Goal: Task Accomplishment & Management: Use online tool/utility

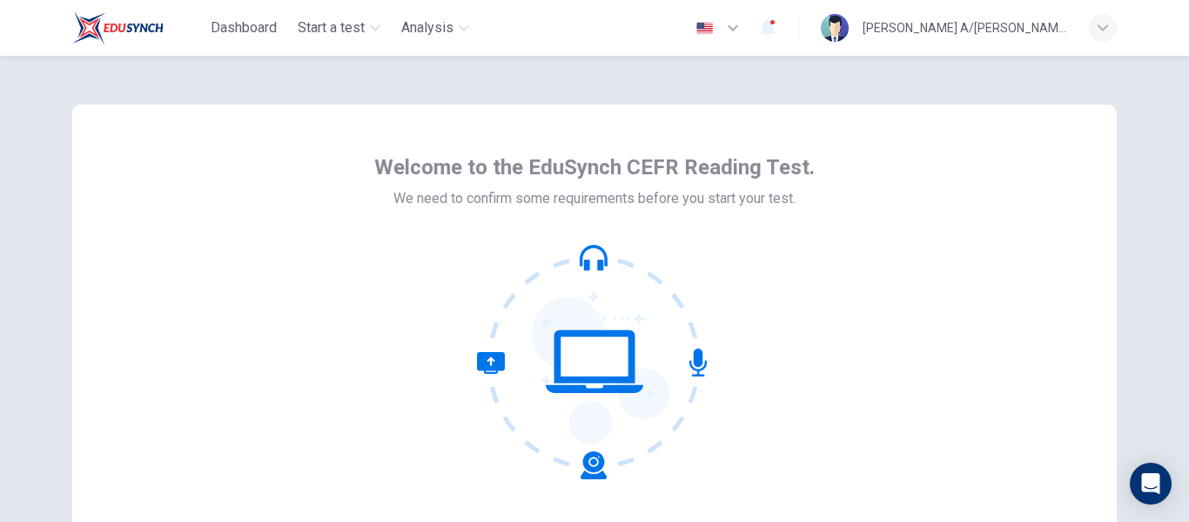
scroll to position [204, 0]
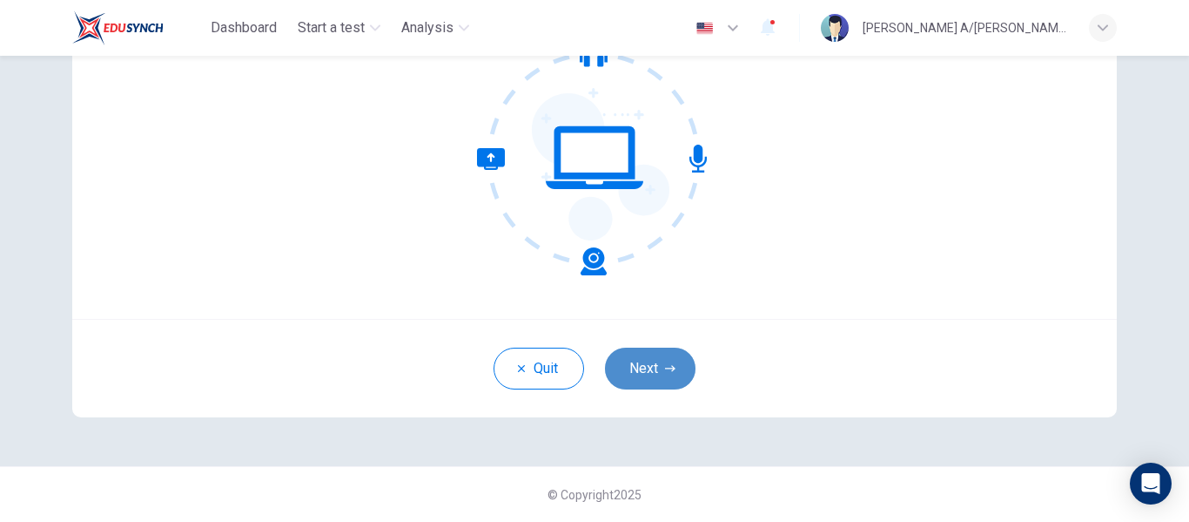
click at [676, 364] on button "Next" at bounding box center [650, 368] width 91 height 42
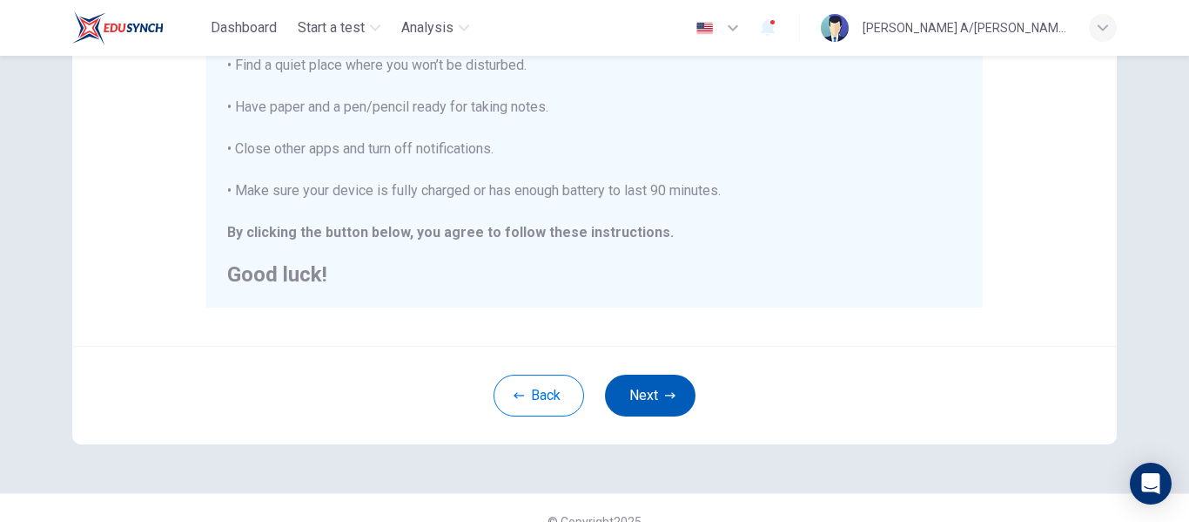
scroll to position [442, 0]
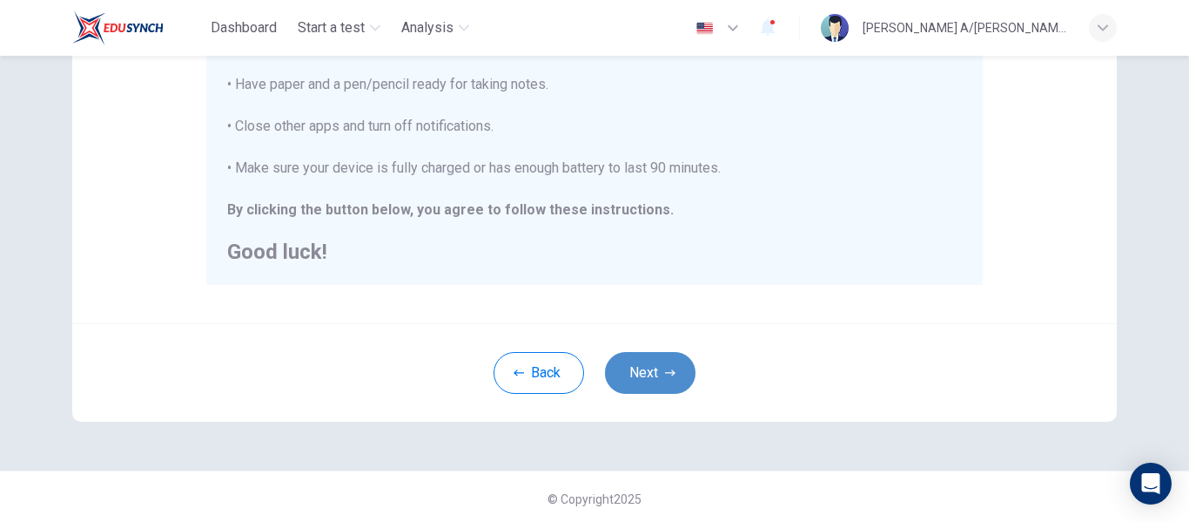
click at [665, 373] on icon "button" at bounding box center [670, 372] width 10 height 10
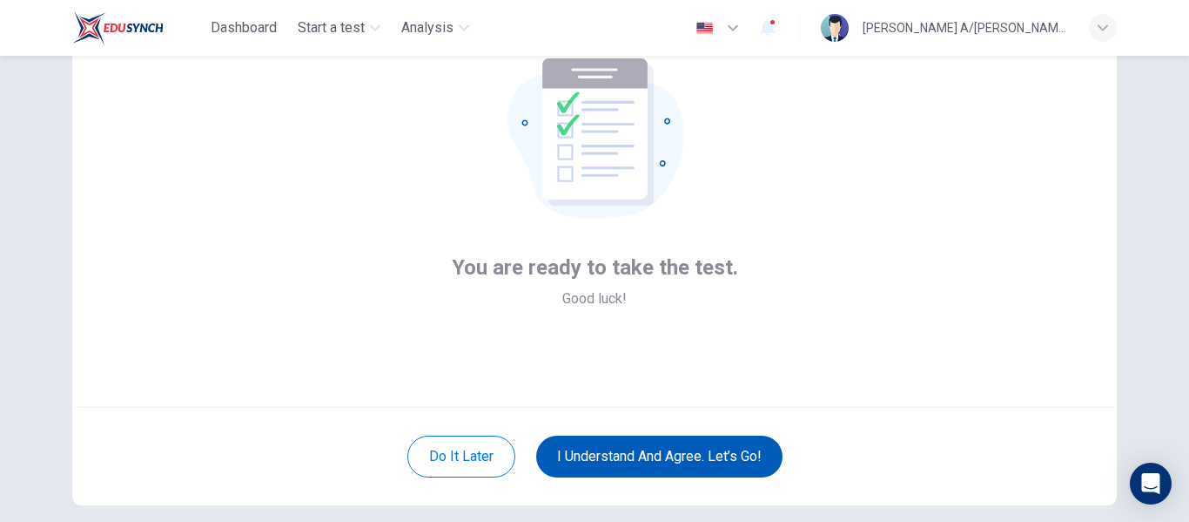
scroll to position [137, 0]
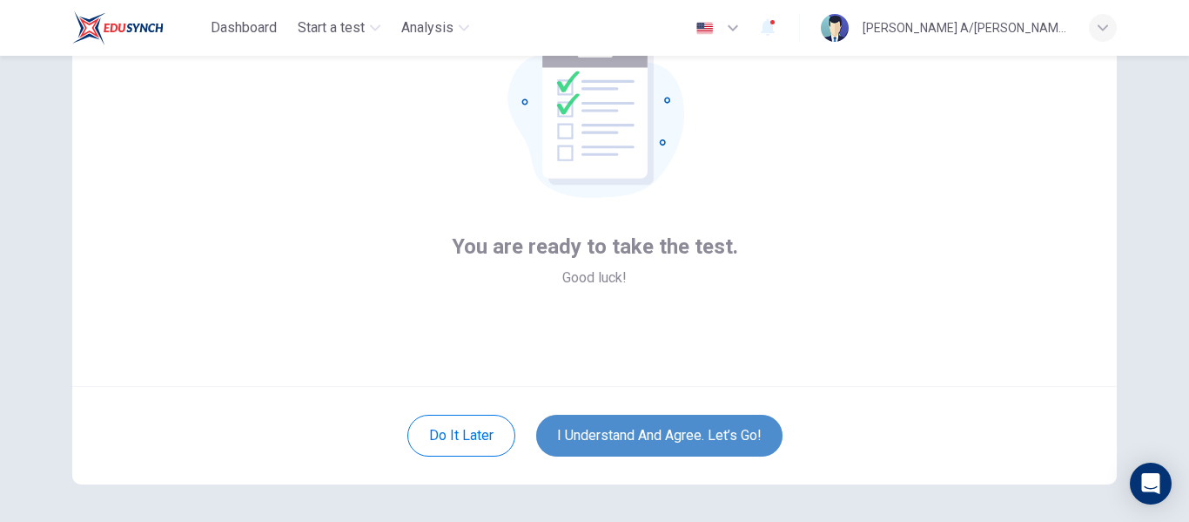
click at [646, 428] on button "I understand and agree. Let’s go!" at bounding box center [659, 435] width 246 height 42
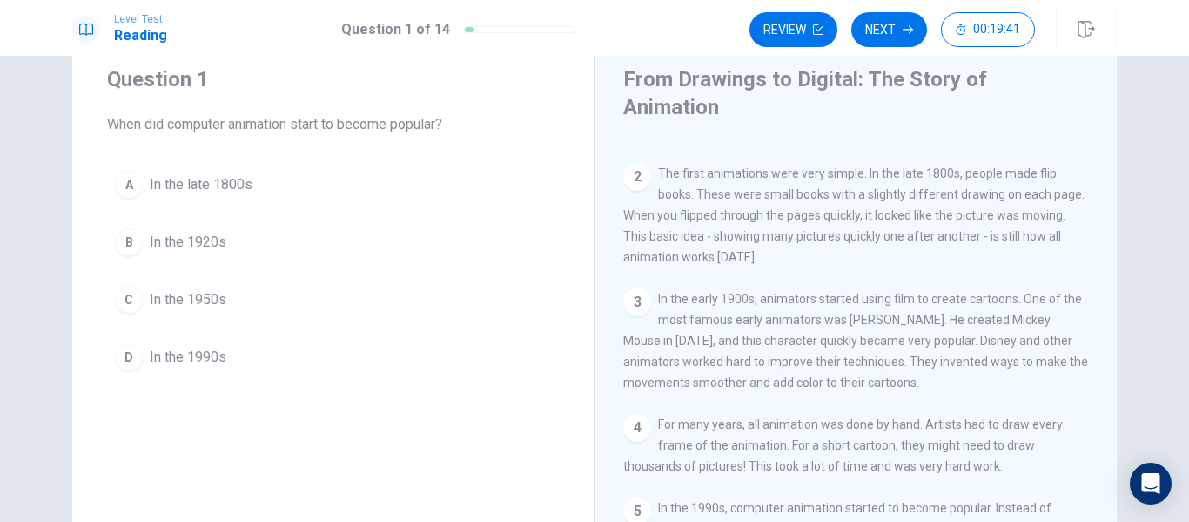
scroll to position [64, 0]
click at [757, 455] on span "For many years, all animation was done by hand. Artists had to draw every frame…" at bounding box center [843, 444] width 440 height 56
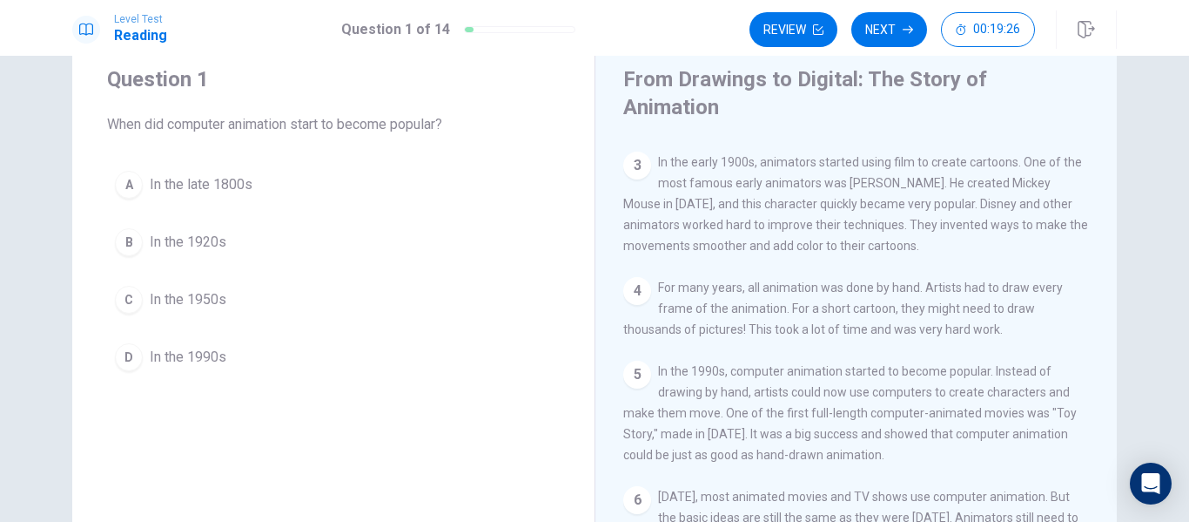
scroll to position [202, 0]
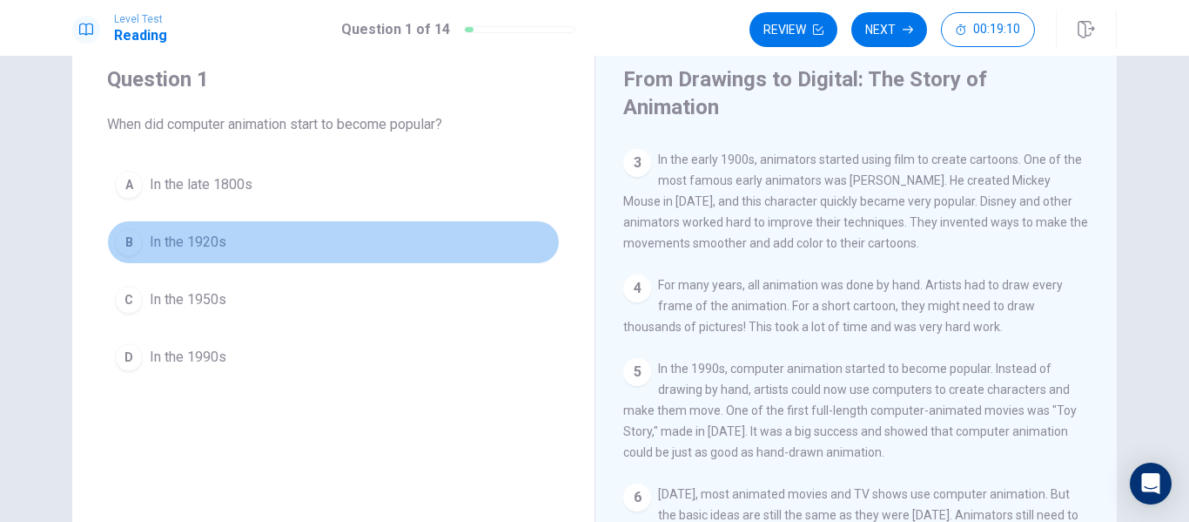
click at [205, 232] on span "In the 1920s" at bounding box center [188, 242] width 77 height 21
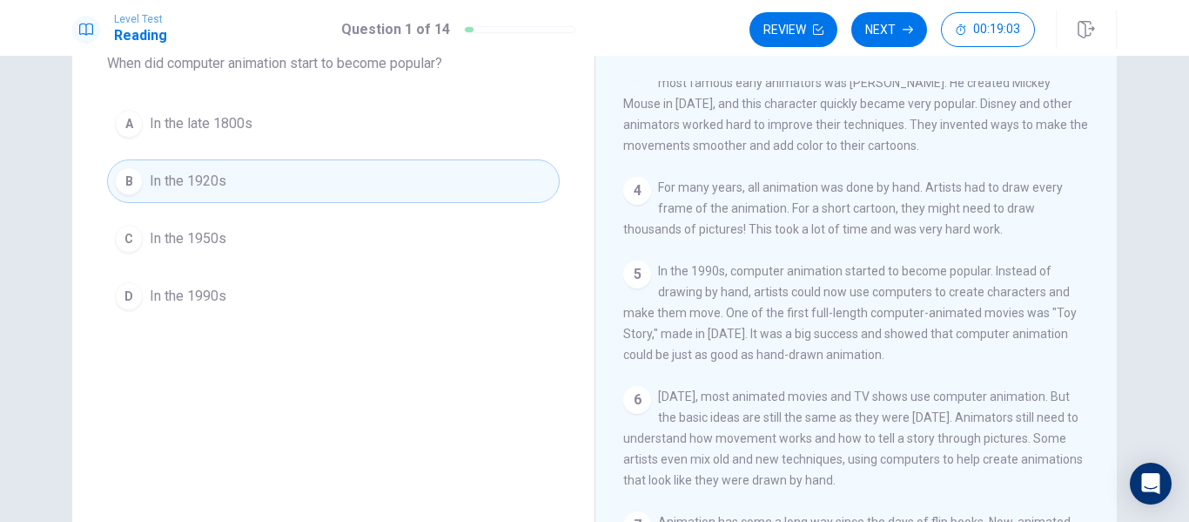
scroll to position [239, 0]
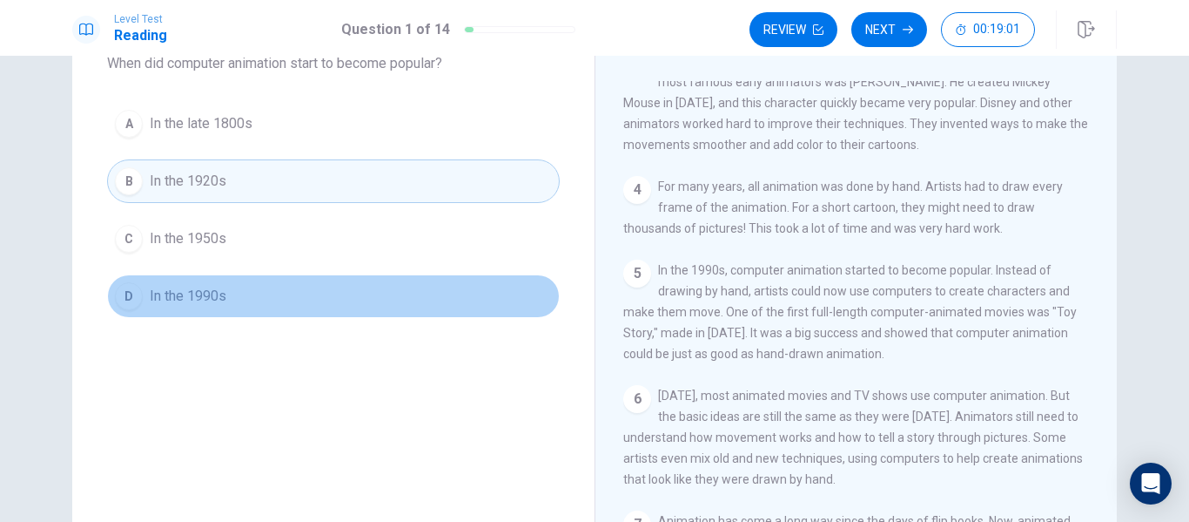
click at [220, 290] on span "In the 1990s" at bounding box center [188, 296] width 77 height 21
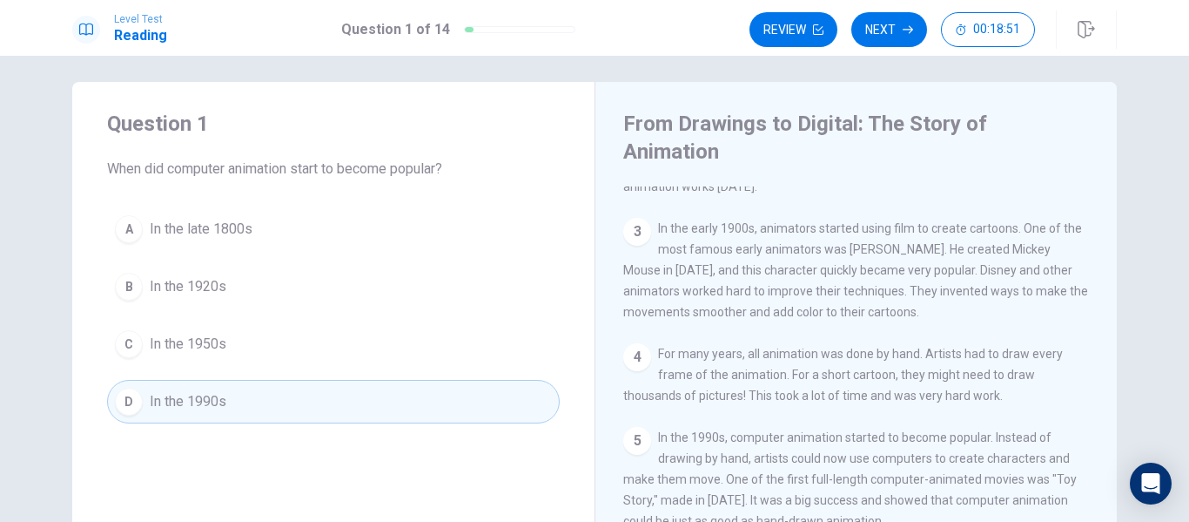
scroll to position [172, 0]
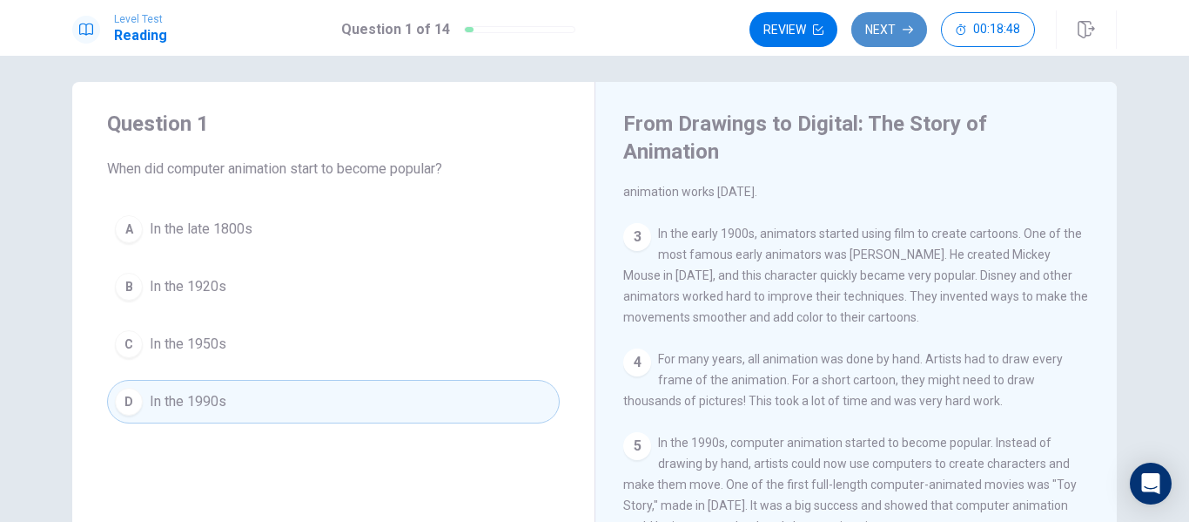
click at [906, 31] on icon "button" at bounding box center [908, 29] width 10 height 10
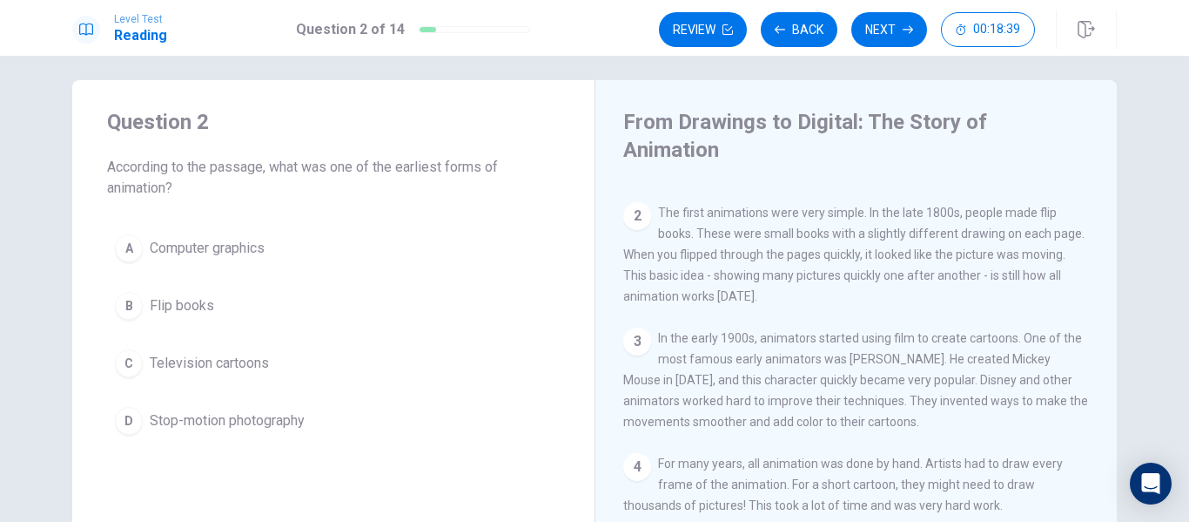
scroll to position [68, 0]
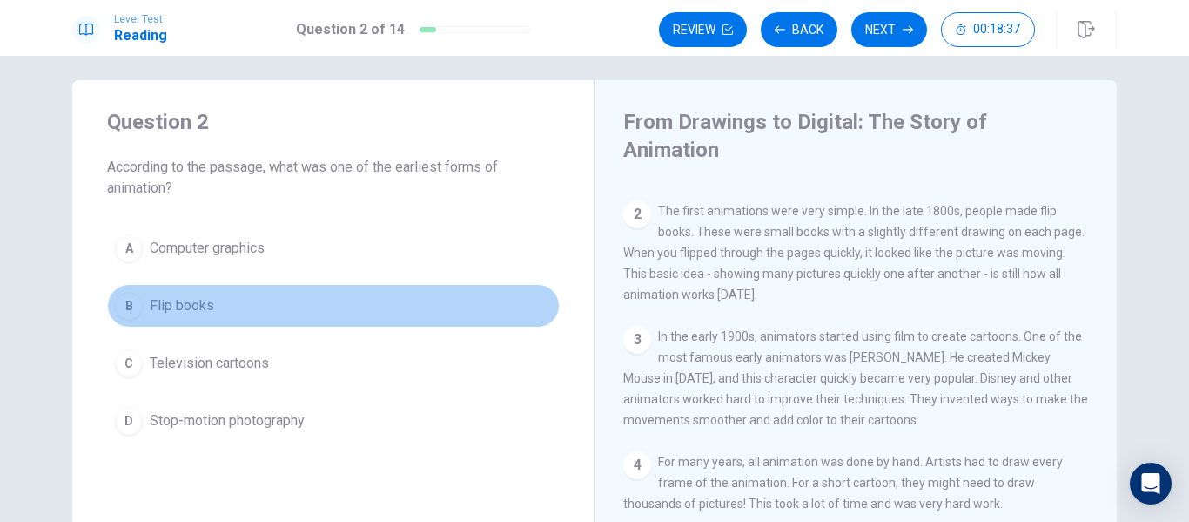
click at [200, 311] on span "Flip books" at bounding box center [182, 305] width 64 height 21
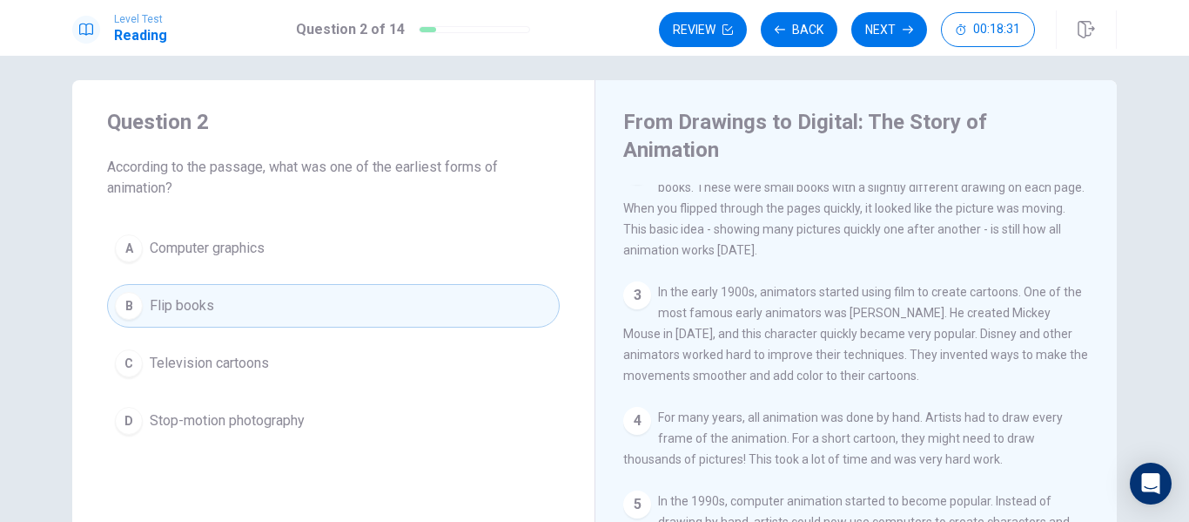
scroll to position [257, 0]
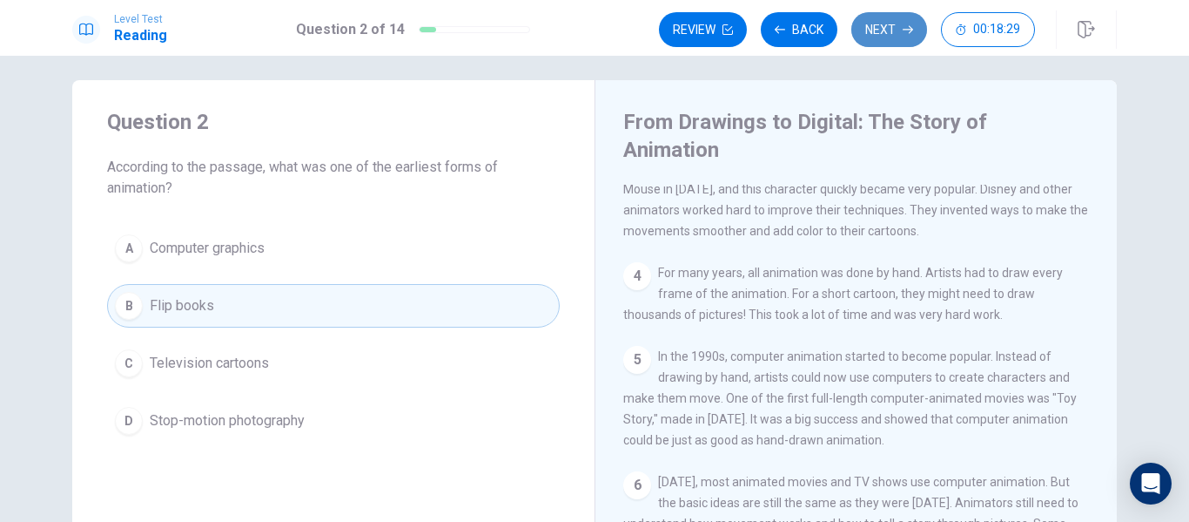
click at [886, 32] on button "Next" at bounding box center [890, 29] width 76 height 35
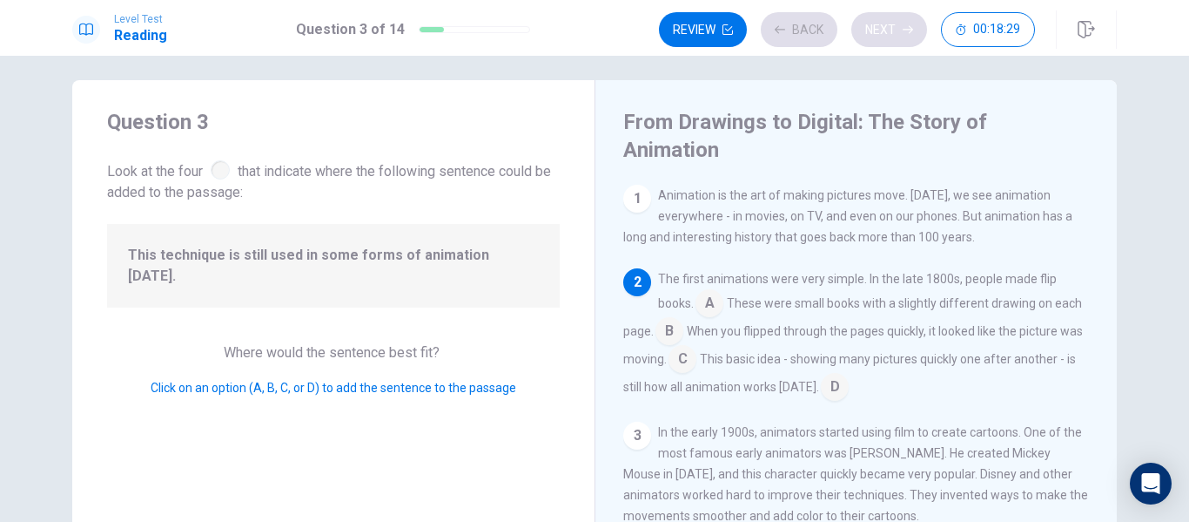
scroll to position [86, 0]
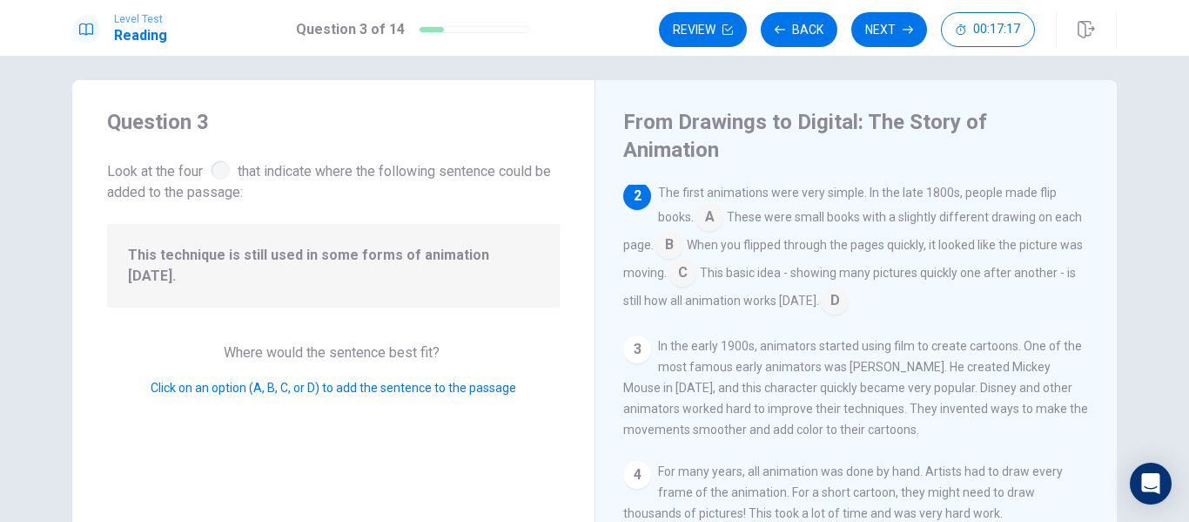
click at [697, 260] on input at bounding box center [683, 274] width 28 height 28
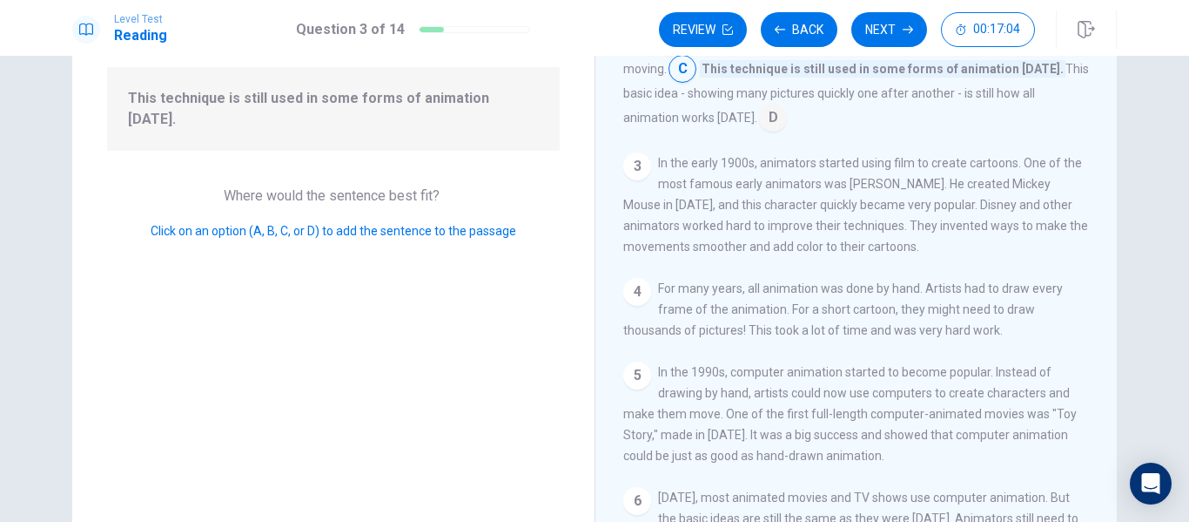
scroll to position [213, 0]
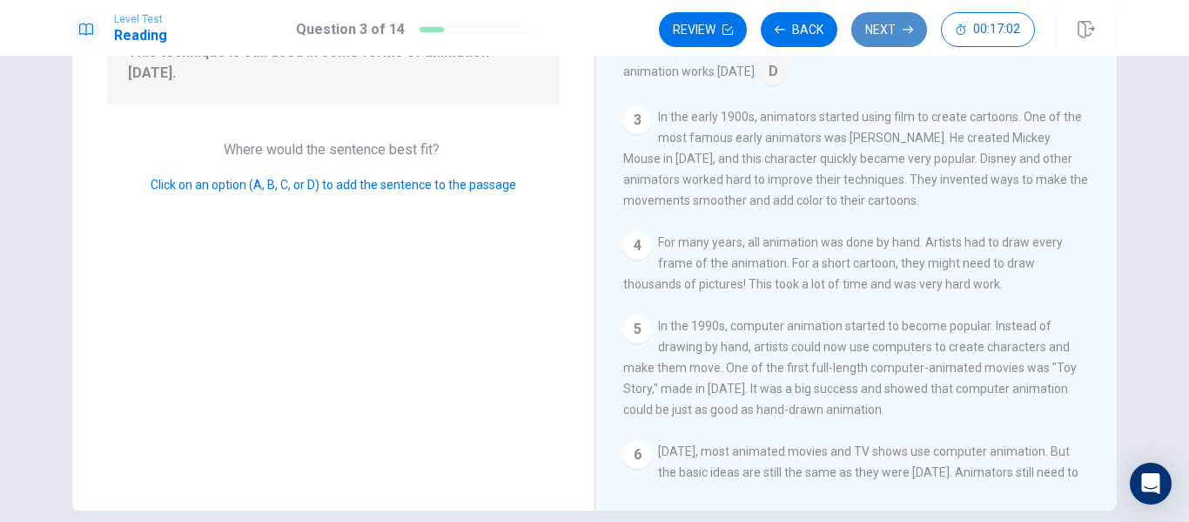
click at [888, 36] on button "Next" at bounding box center [890, 29] width 76 height 35
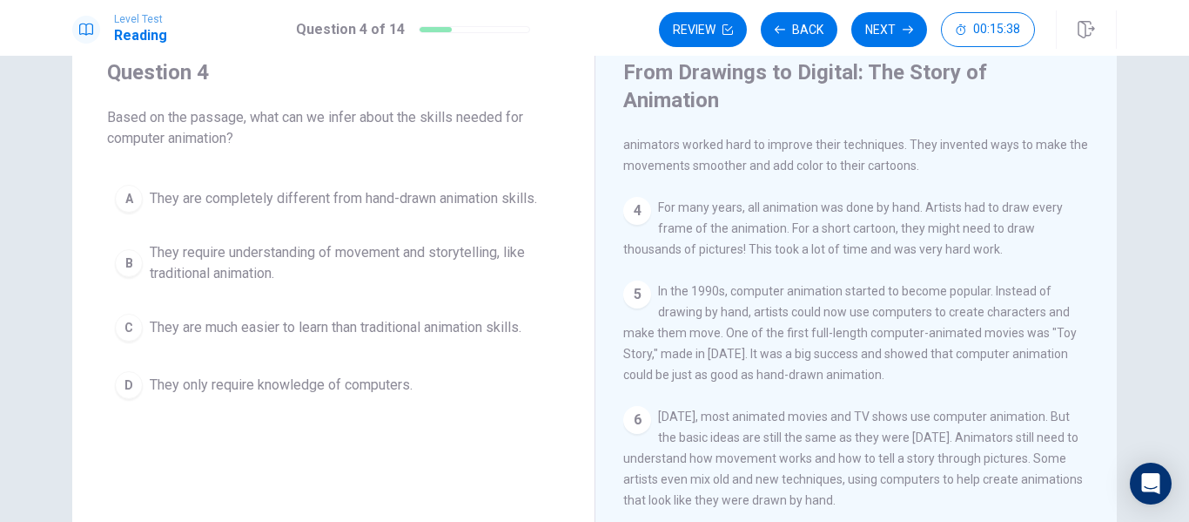
scroll to position [59, 0]
click at [448, 273] on span "They require understanding of movement and storytelling, like traditional anima…" at bounding box center [351, 264] width 402 height 42
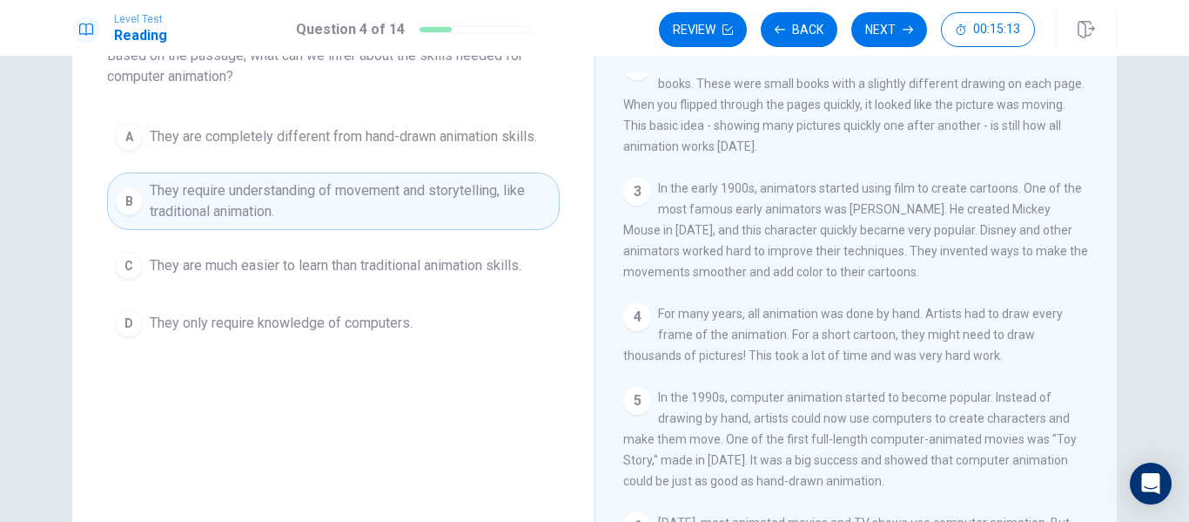
scroll to position [0, 0]
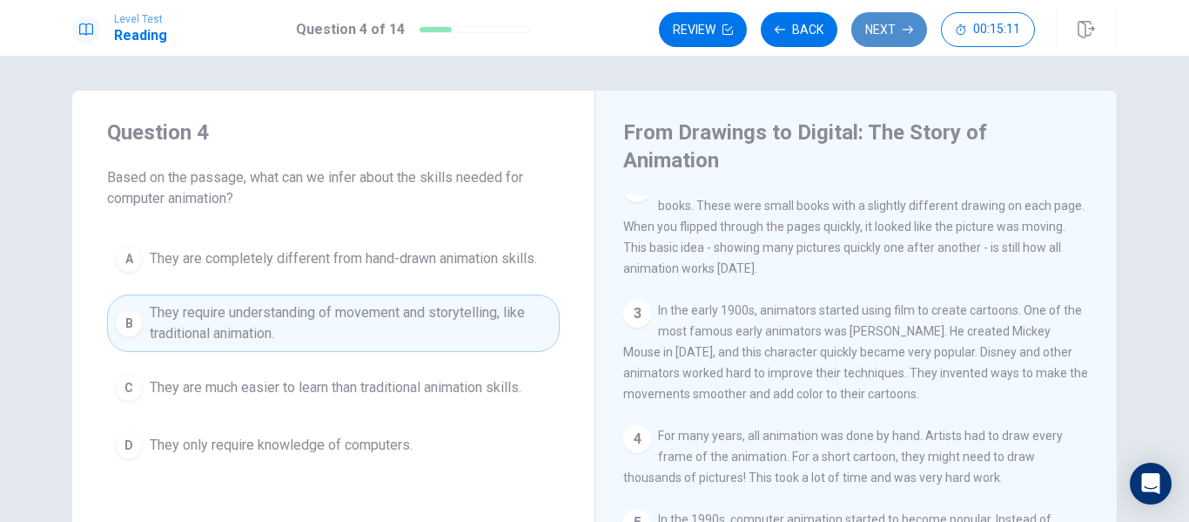
click at [879, 40] on button "Next" at bounding box center [890, 29] width 76 height 35
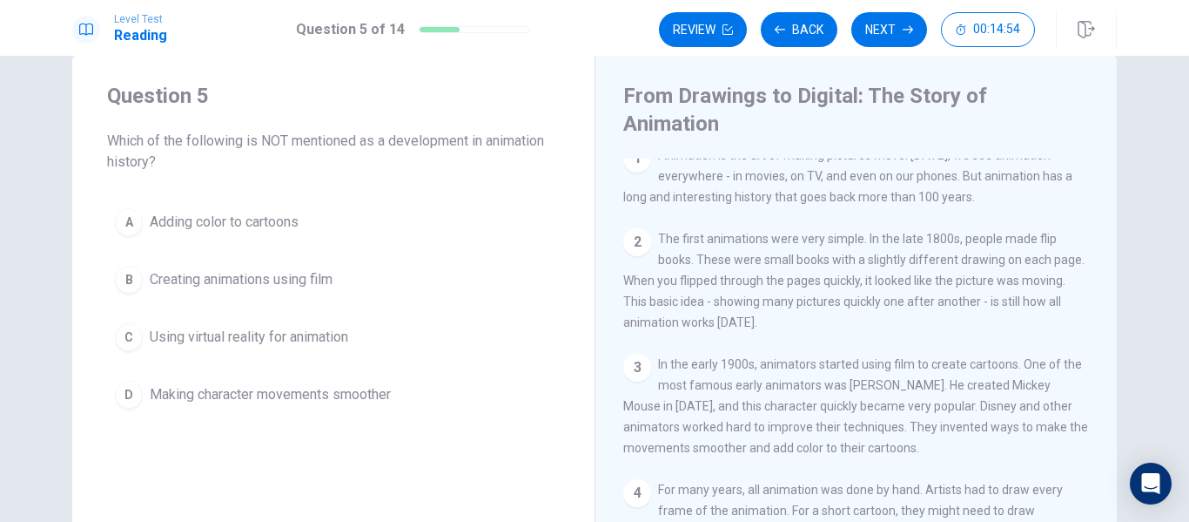
scroll to position [15, 0]
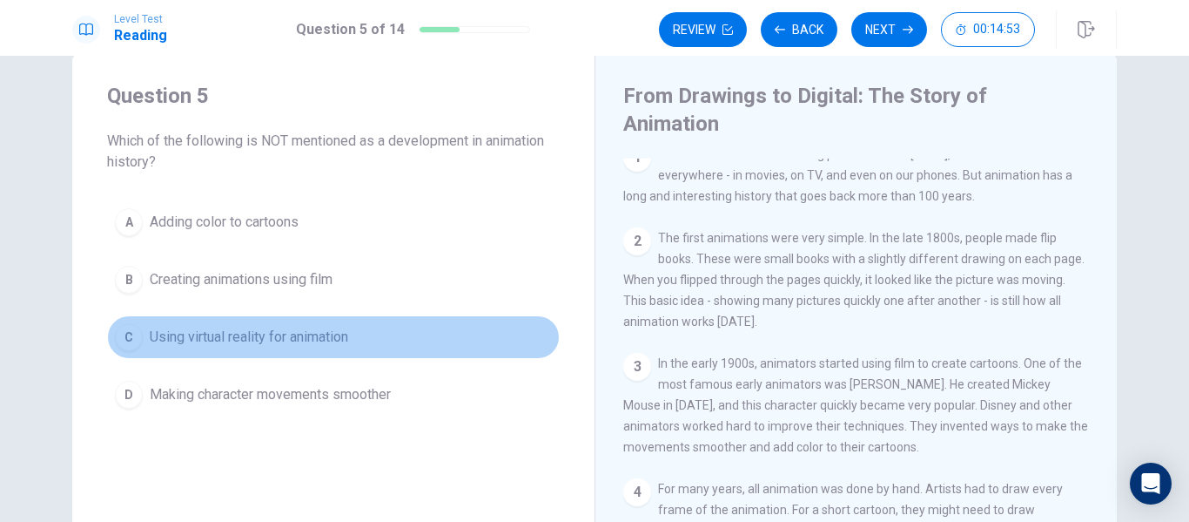
click at [319, 332] on span "Using virtual reality for animation" at bounding box center [249, 337] width 199 height 21
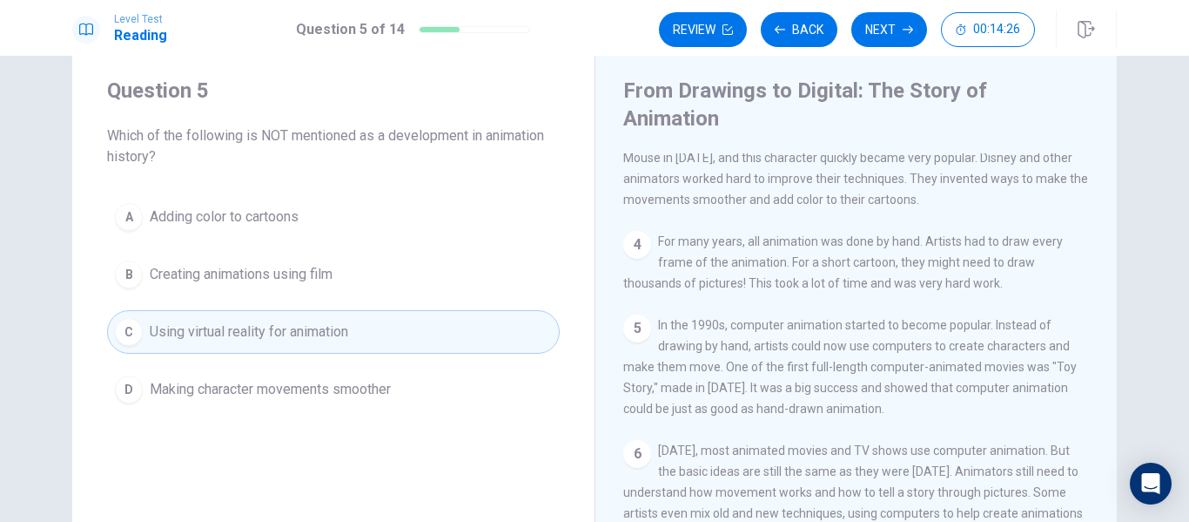
scroll to position [0, 0]
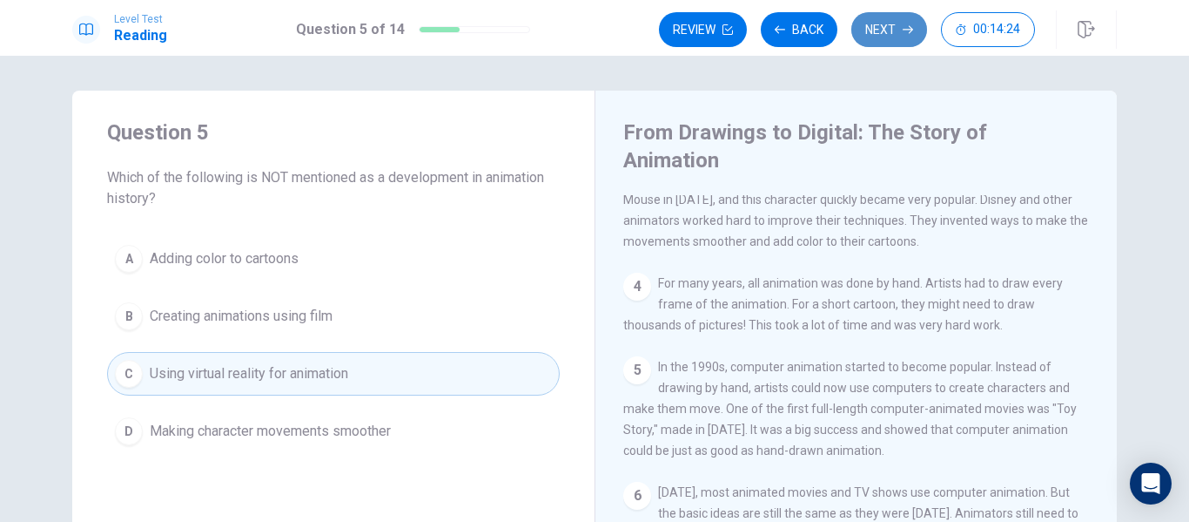
click at [891, 37] on button "Next" at bounding box center [890, 29] width 76 height 35
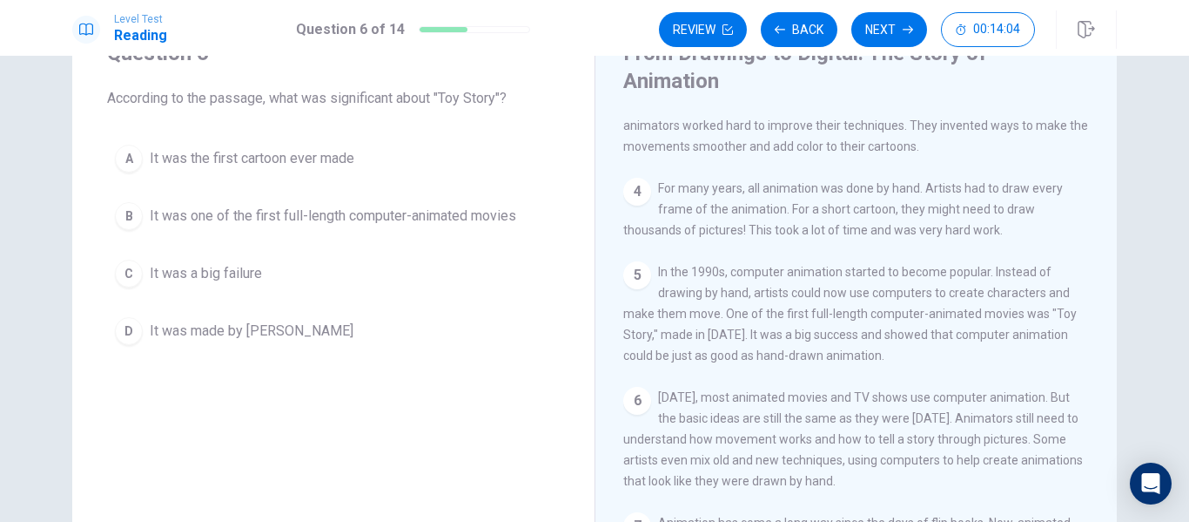
scroll to position [80, 0]
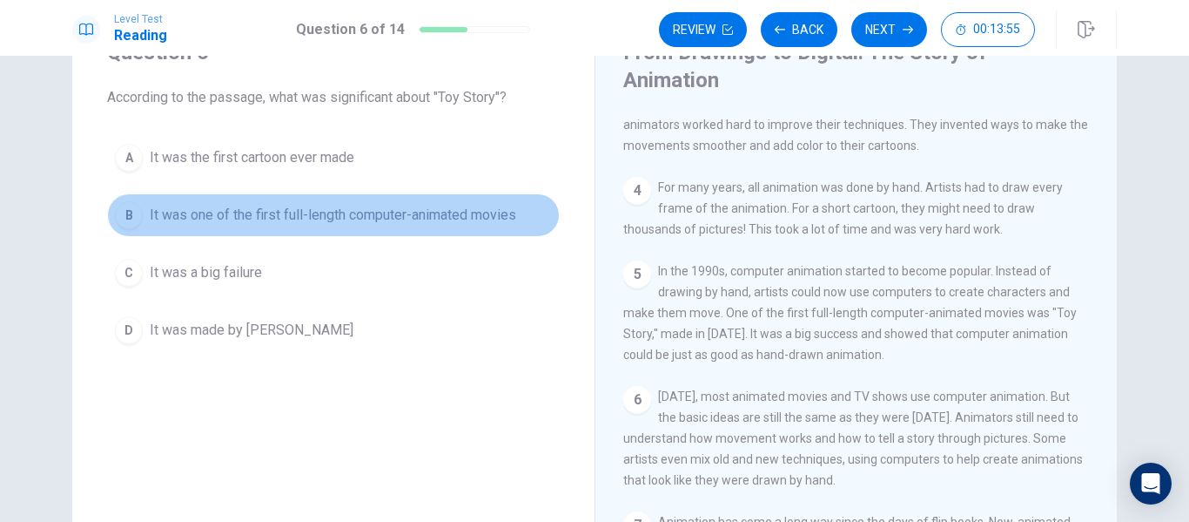
click at [351, 204] on button "B It was one of the first full-length computer-animated movies" at bounding box center [333, 215] width 453 height 44
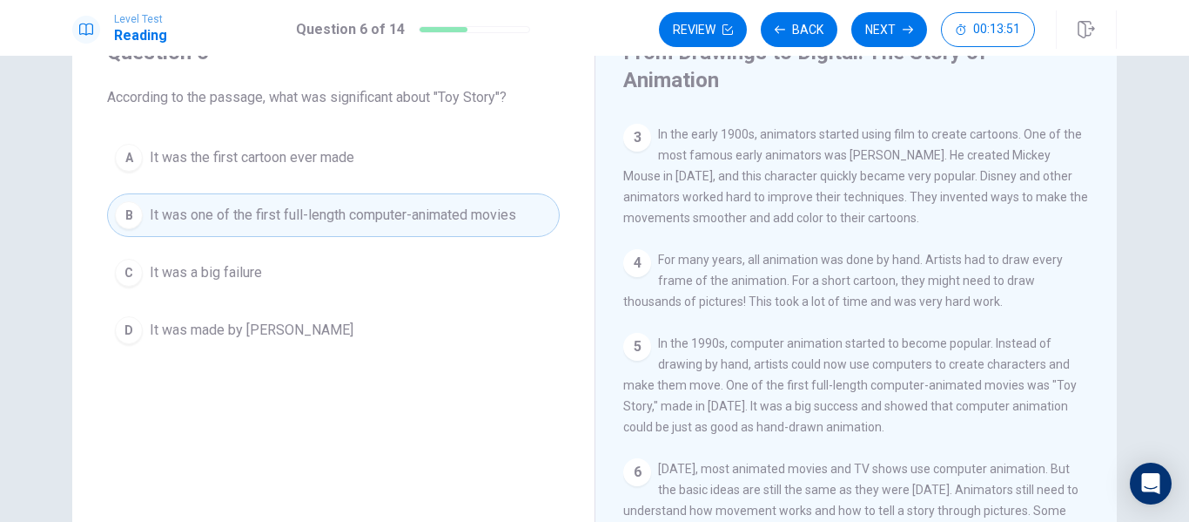
scroll to position [194, 0]
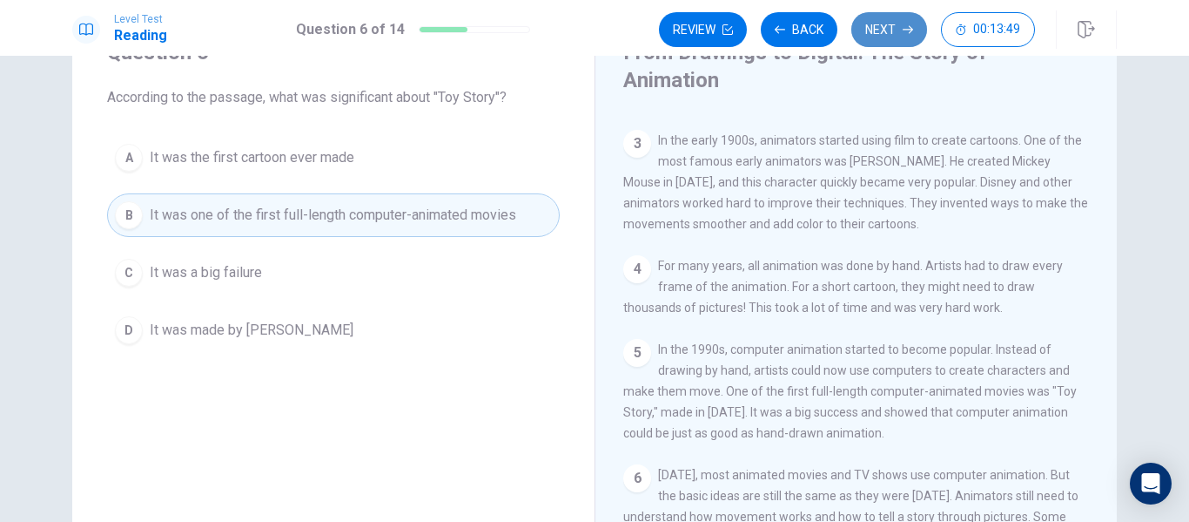
click at [893, 42] on button "Next" at bounding box center [890, 29] width 76 height 35
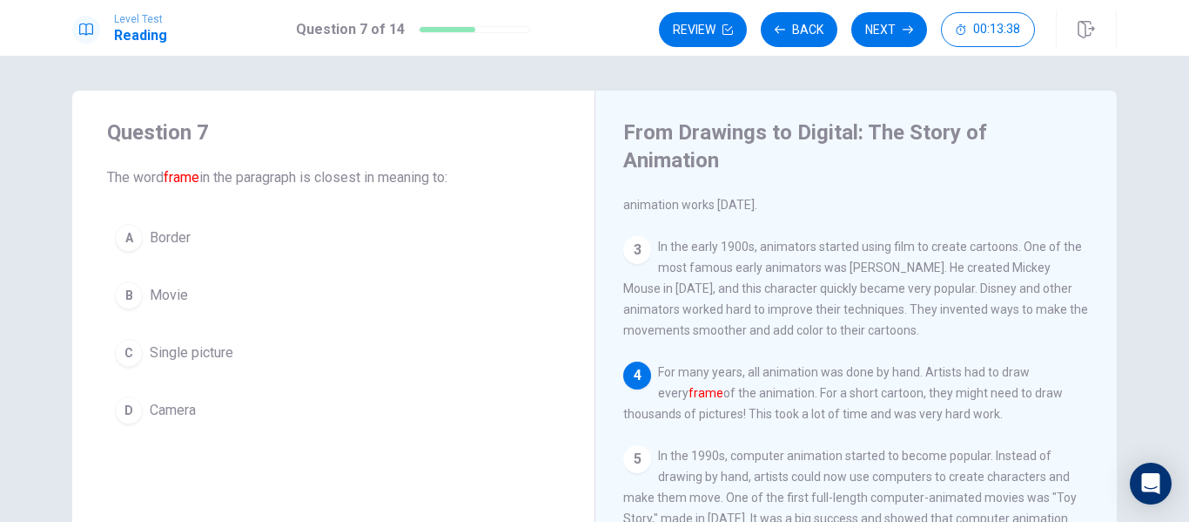
scroll to position [167, 0]
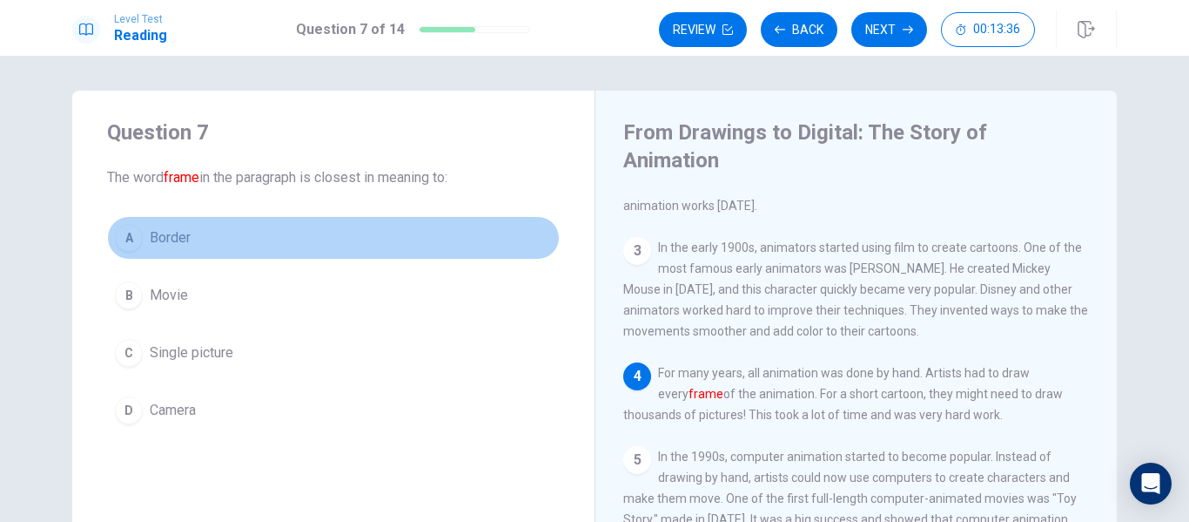
click at [125, 240] on div "A" at bounding box center [129, 238] width 28 height 28
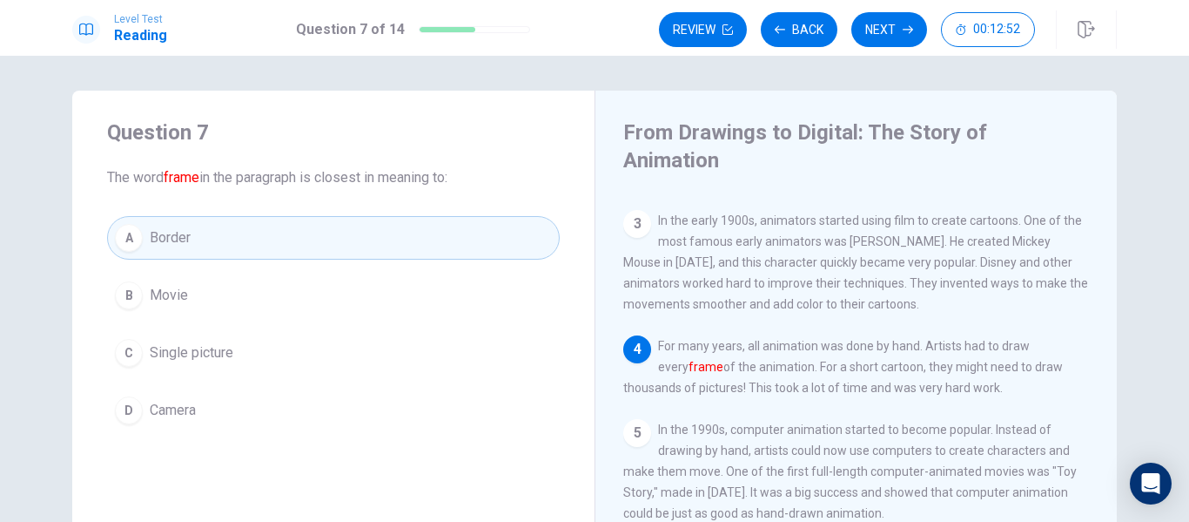
scroll to position [299, 0]
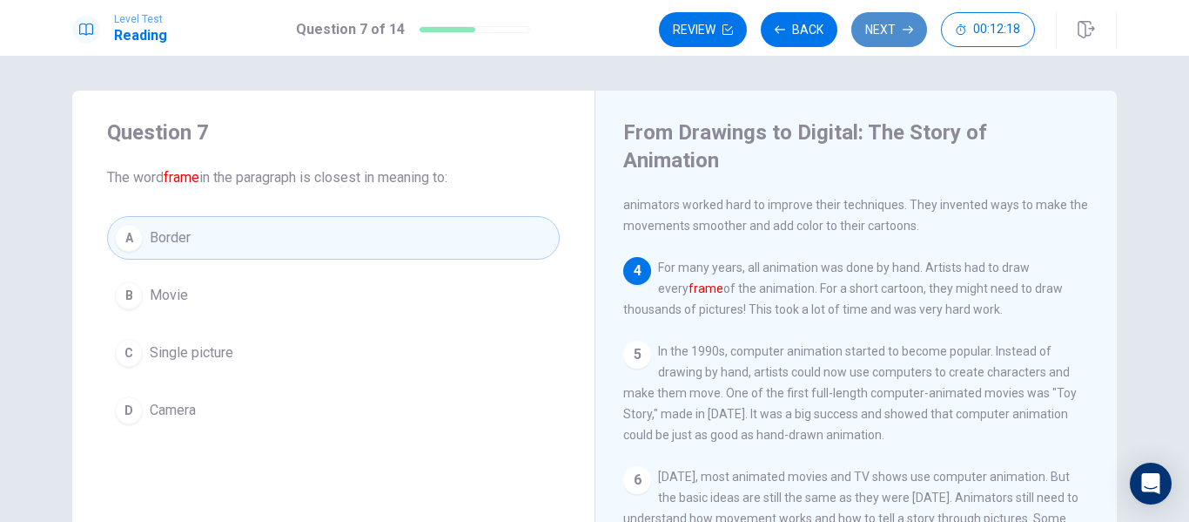
click at [894, 38] on button "Next" at bounding box center [890, 29] width 76 height 35
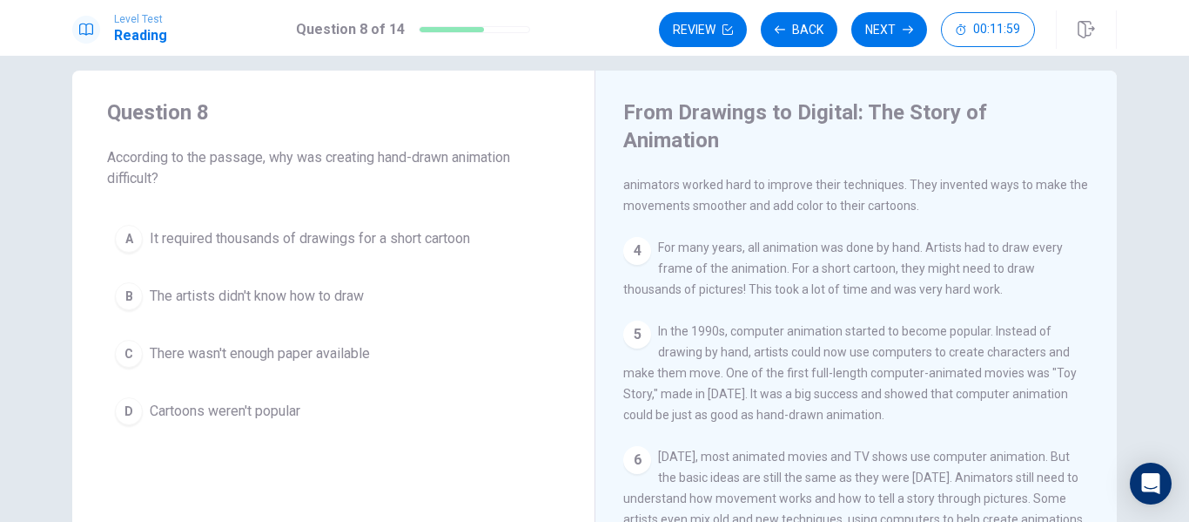
scroll to position [23, 0]
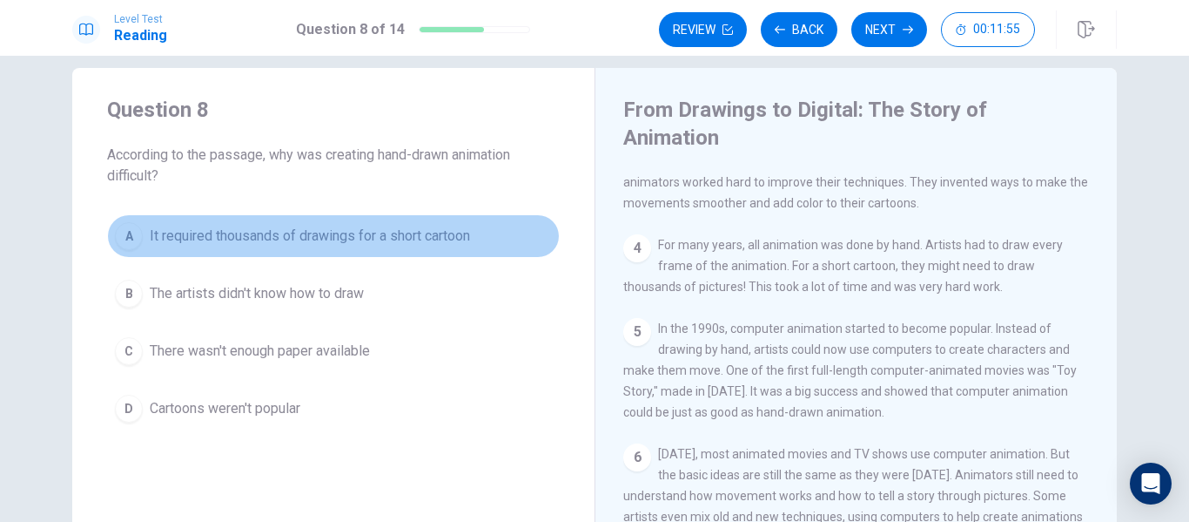
click at [408, 235] on span "It required thousands of drawings for a short cartoon" at bounding box center [310, 236] width 320 height 21
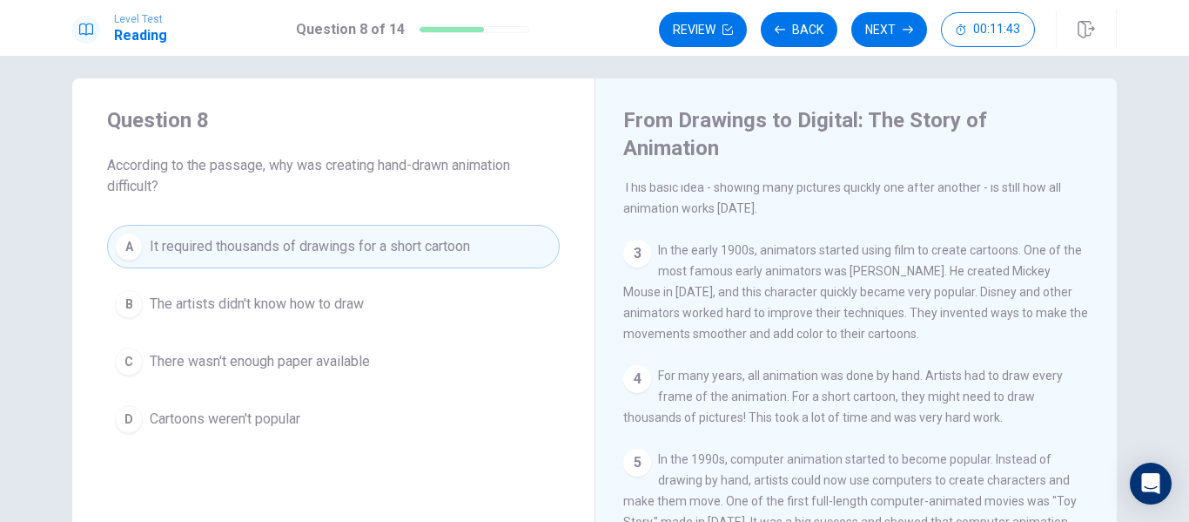
scroll to position [299, 0]
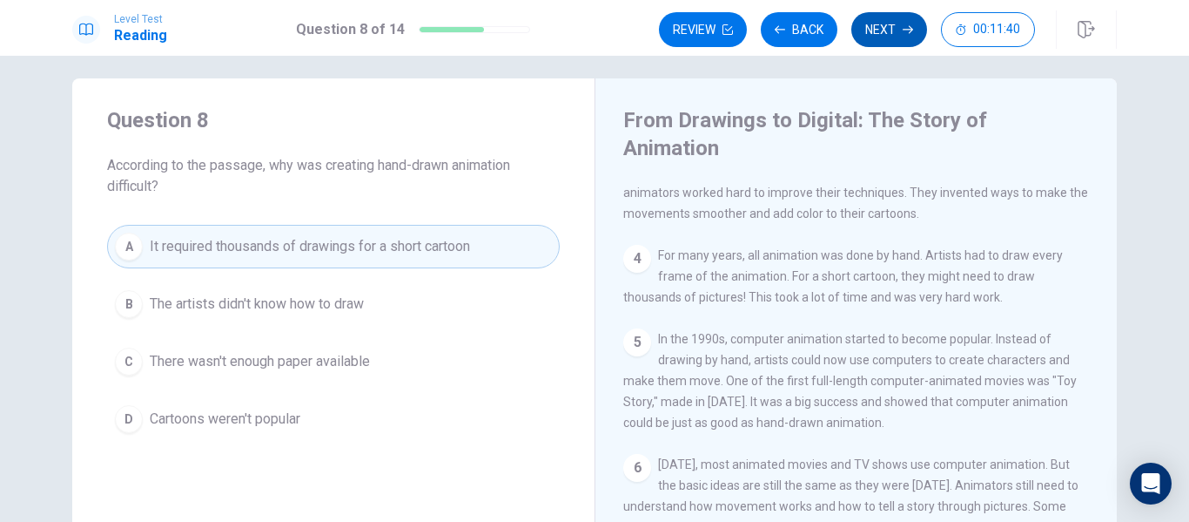
click at [885, 36] on button "Next" at bounding box center [890, 29] width 76 height 35
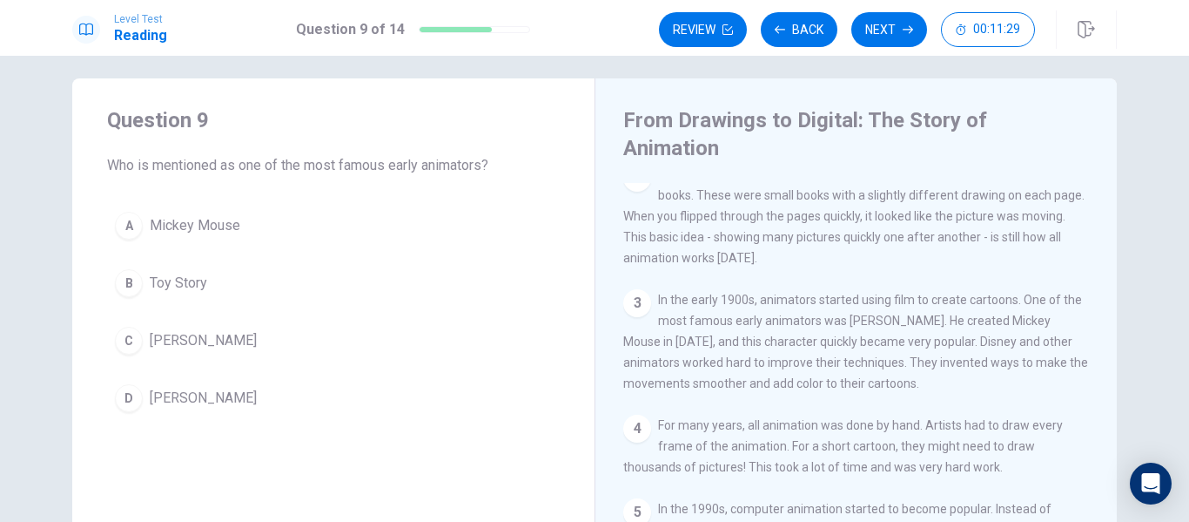
scroll to position [140, 0]
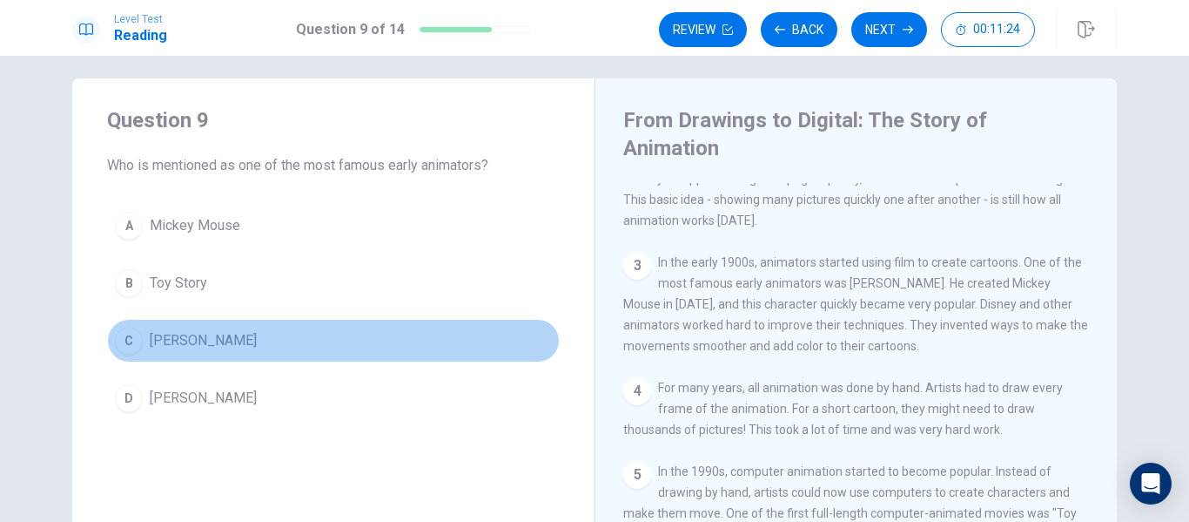
click at [236, 340] on button "C [PERSON_NAME]" at bounding box center [333, 341] width 453 height 44
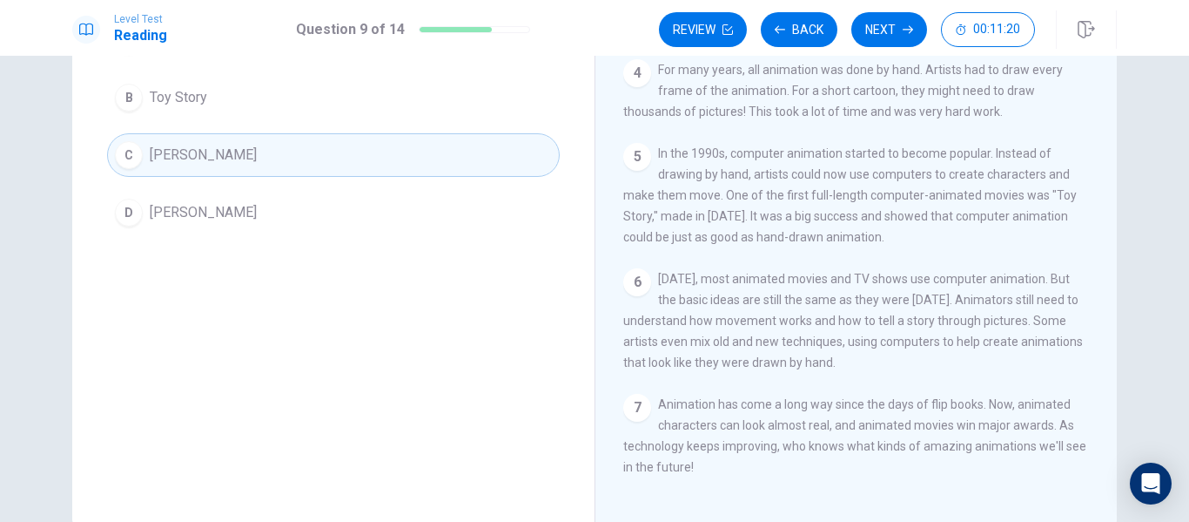
scroll to position [199, 0]
click at [893, 23] on button "Next" at bounding box center [890, 29] width 76 height 35
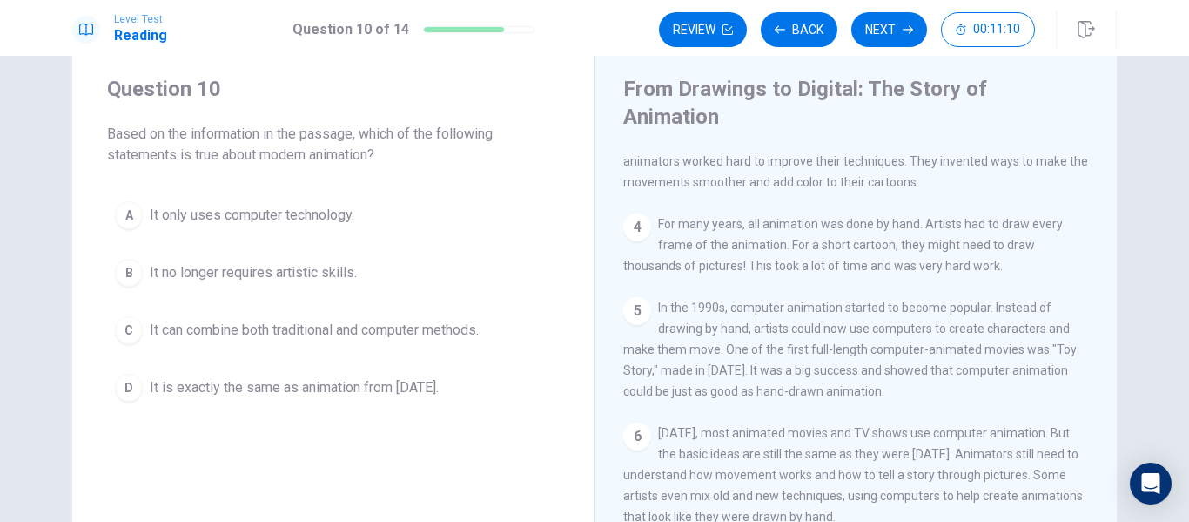
scroll to position [59, 0]
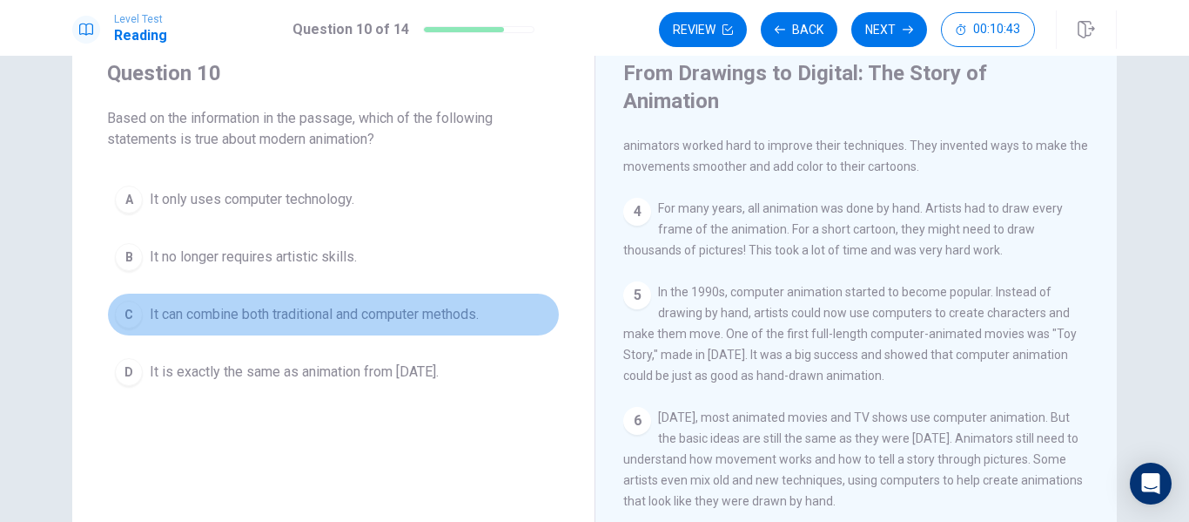
click at [381, 326] on button "C It can combine both traditional and computer methods." at bounding box center [333, 315] width 453 height 44
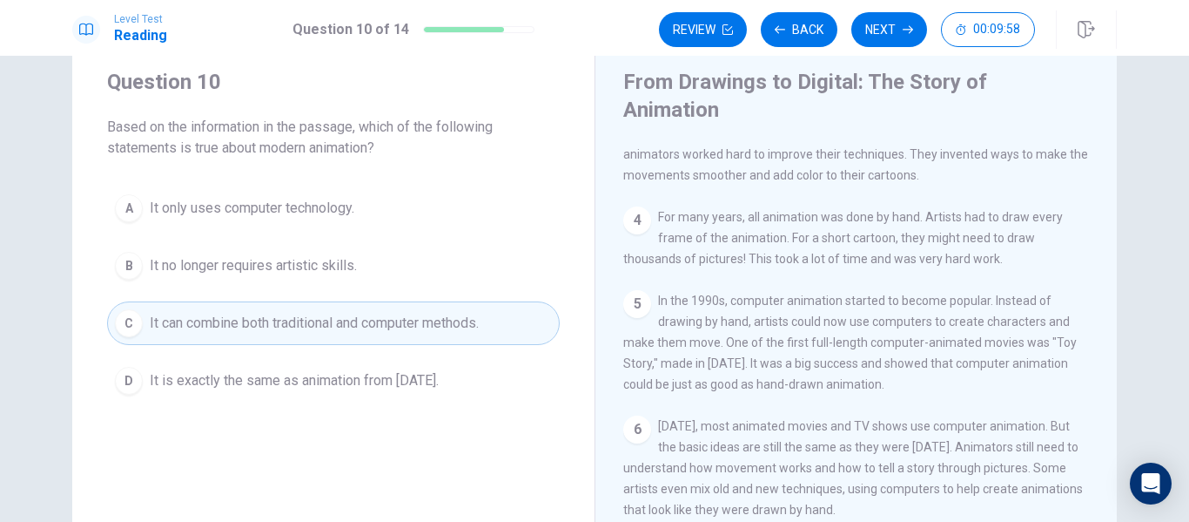
scroll to position [50, 0]
click at [879, 40] on button "Next" at bounding box center [890, 29] width 76 height 35
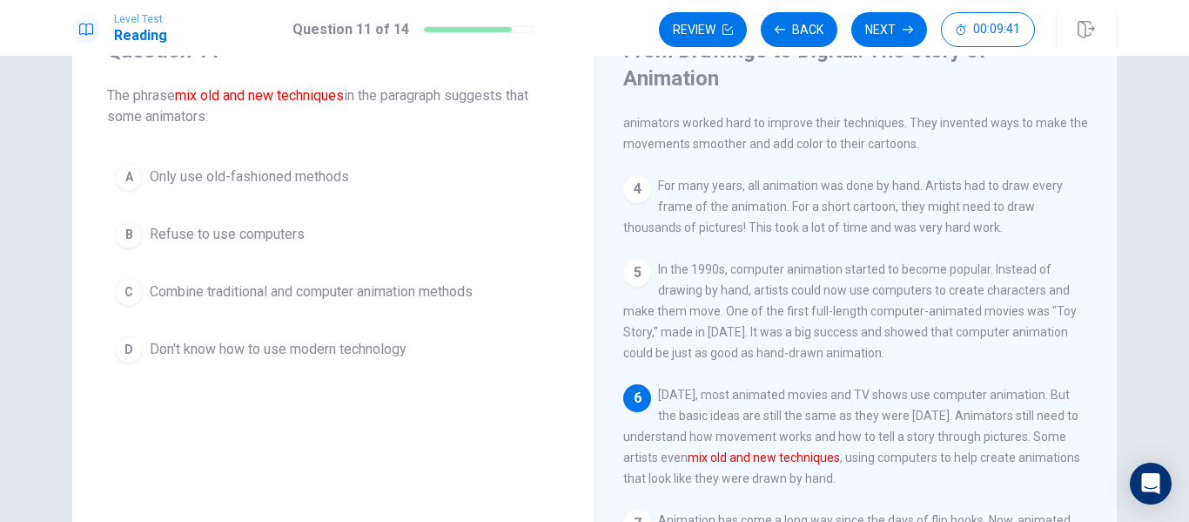
scroll to position [81, 0]
click at [425, 280] on button "C Combine traditional and computer animation methods" at bounding box center [333, 293] width 453 height 44
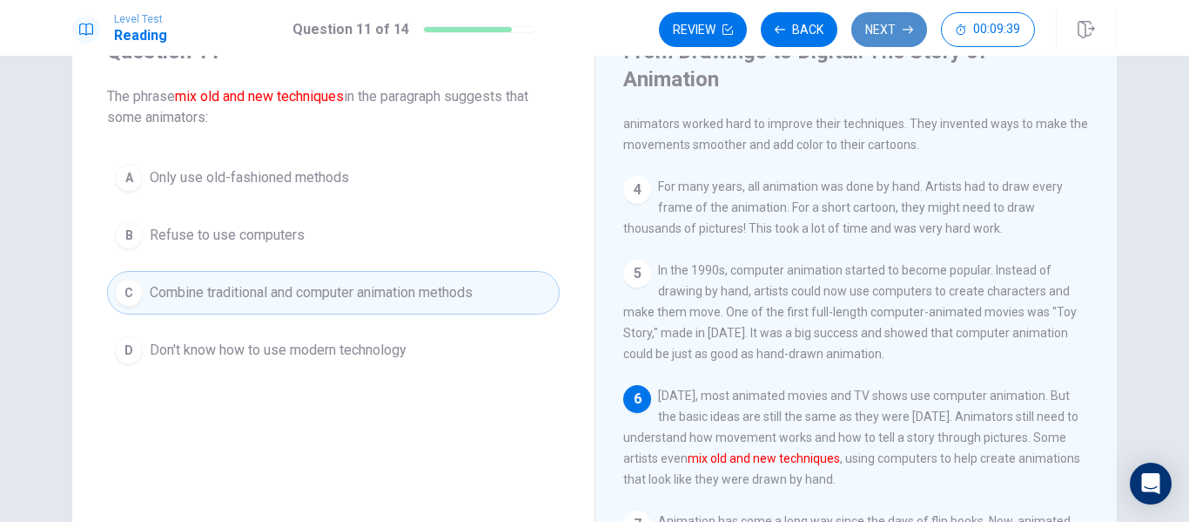
click at [887, 33] on button "Next" at bounding box center [890, 29] width 76 height 35
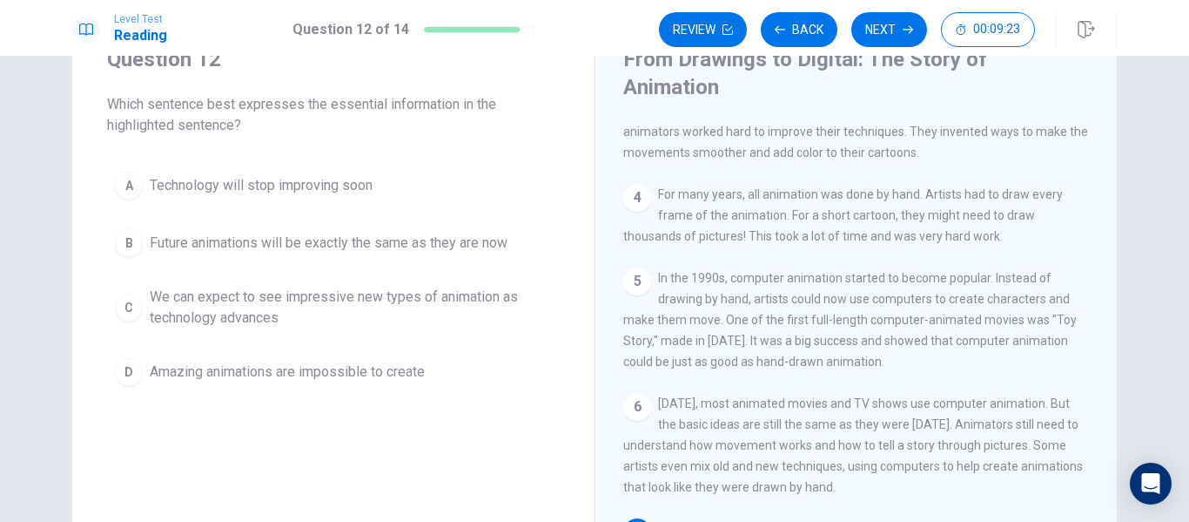
scroll to position [68, 0]
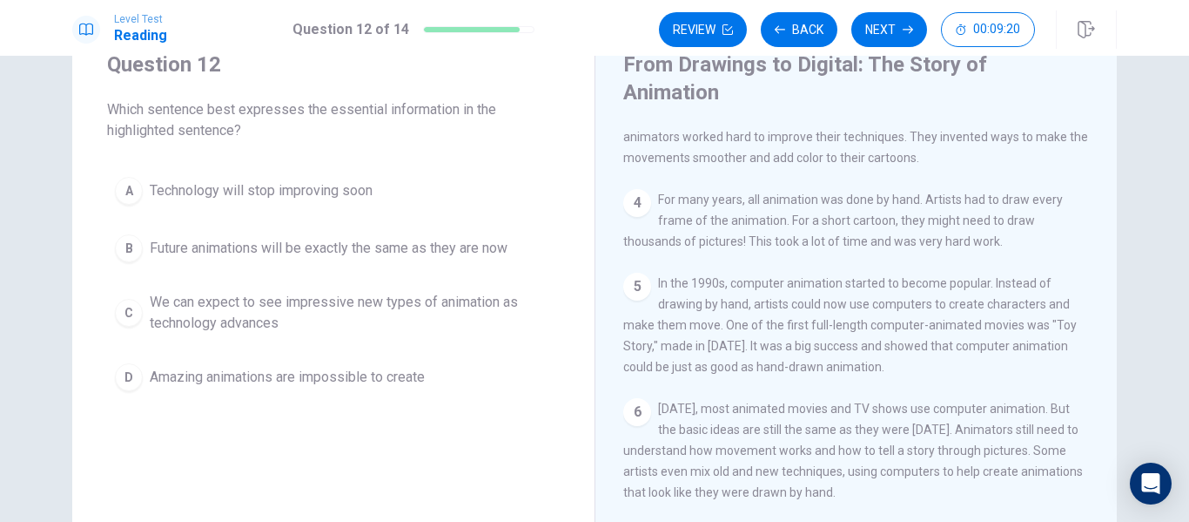
click at [440, 308] on span "We can expect to see impressive new types of animation as technology advances" at bounding box center [351, 313] width 402 height 42
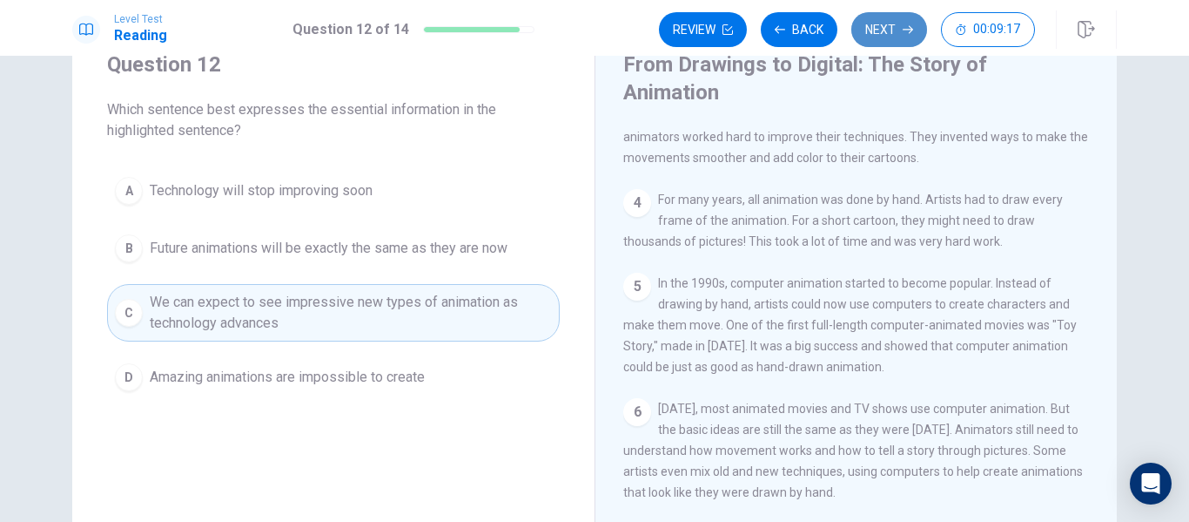
click at [887, 26] on button "Next" at bounding box center [890, 29] width 76 height 35
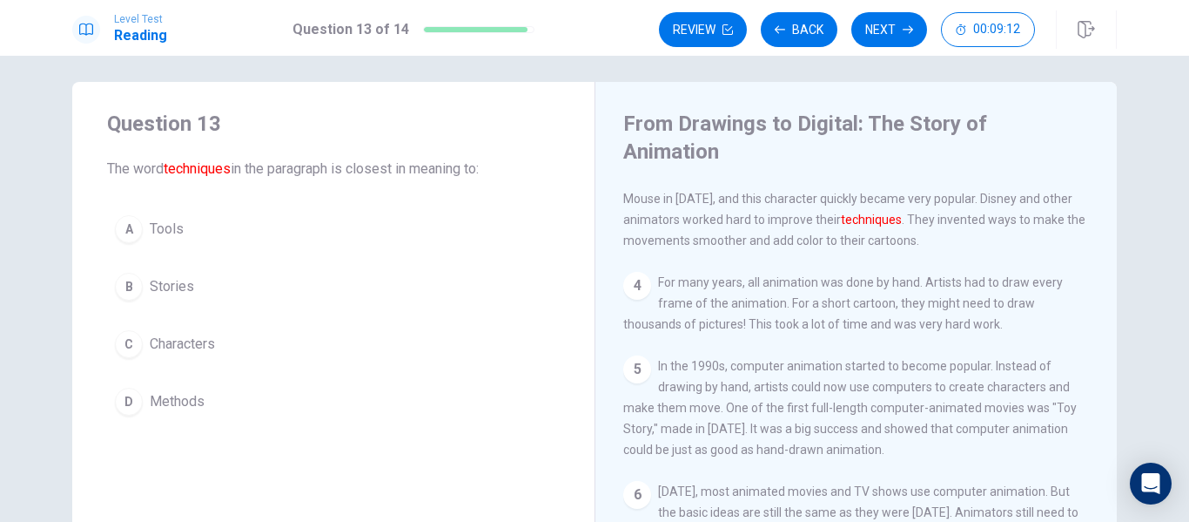
scroll to position [0, 0]
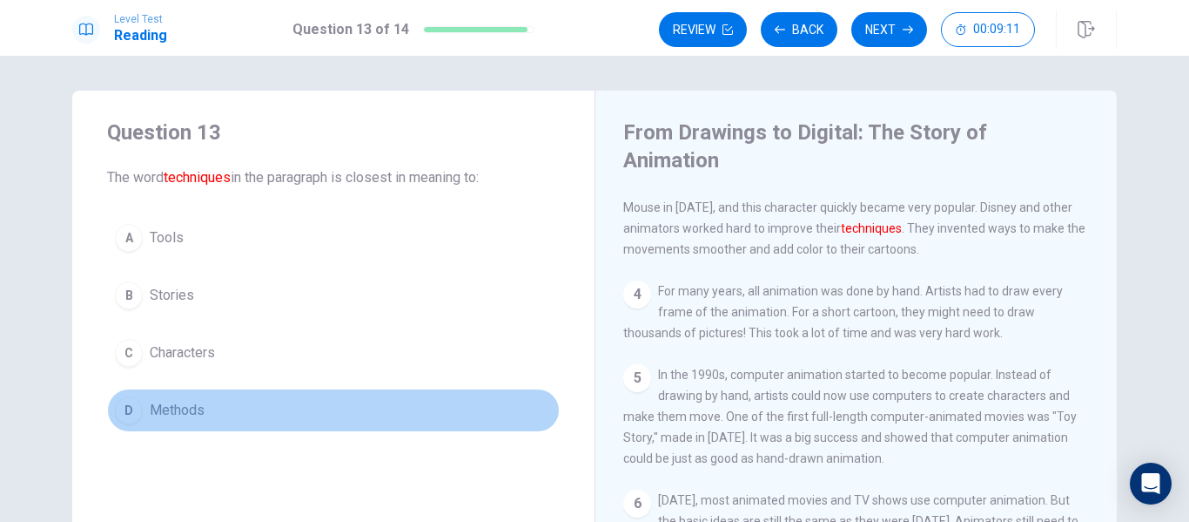
click at [169, 414] on span "Methods" at bounding box center [177, 410] width 55 height 21
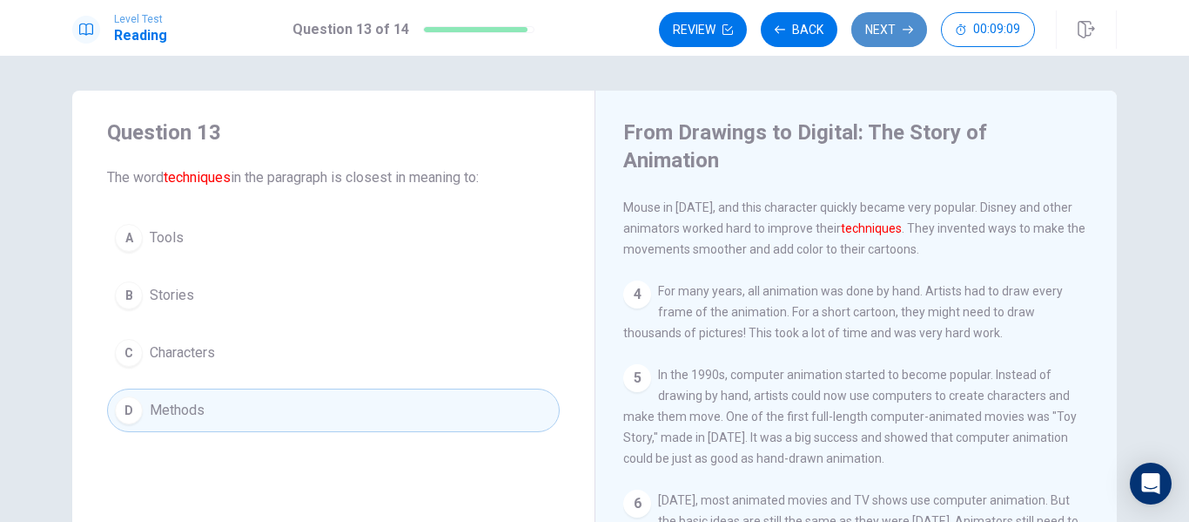
click at [891, 24] on button "Next" at bounding box center [890, 29] width 76 height 35
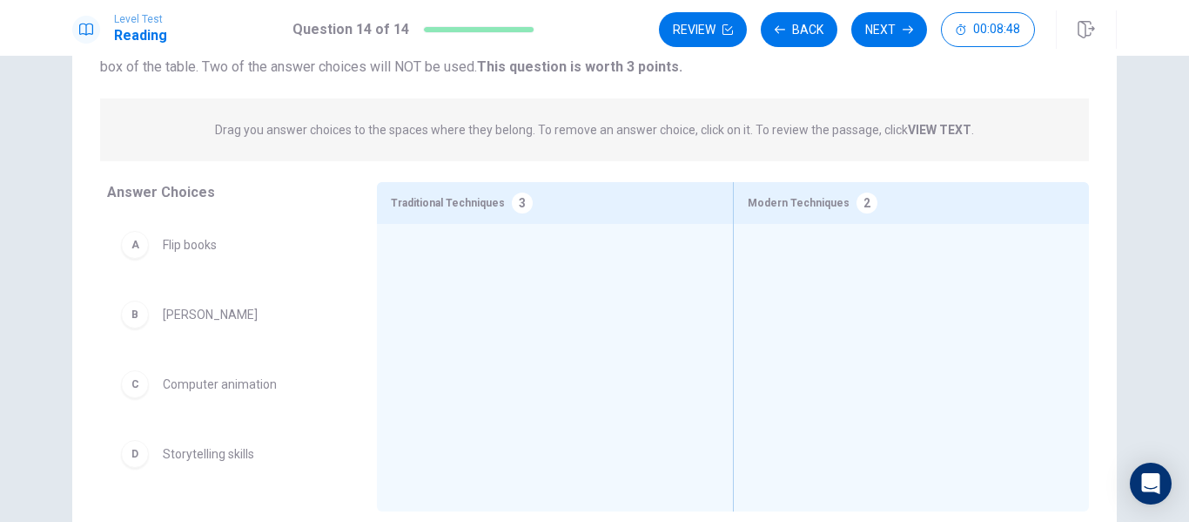
scroll to position [174, 0]
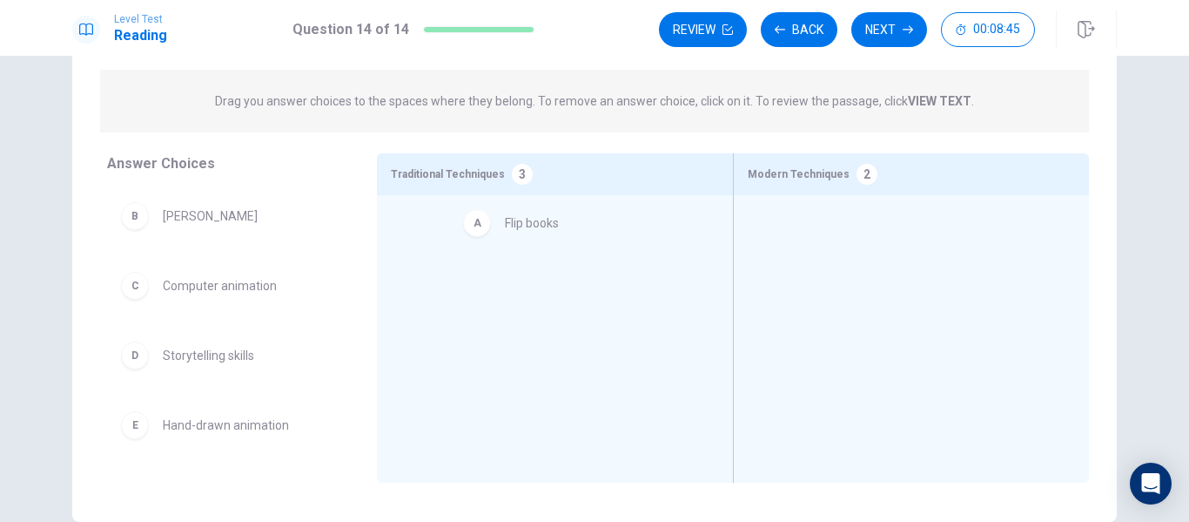
drag, startPoint x: 210, startPoint y: 209, endPoint x: 558, endPoint y: 223, distance: 348.6
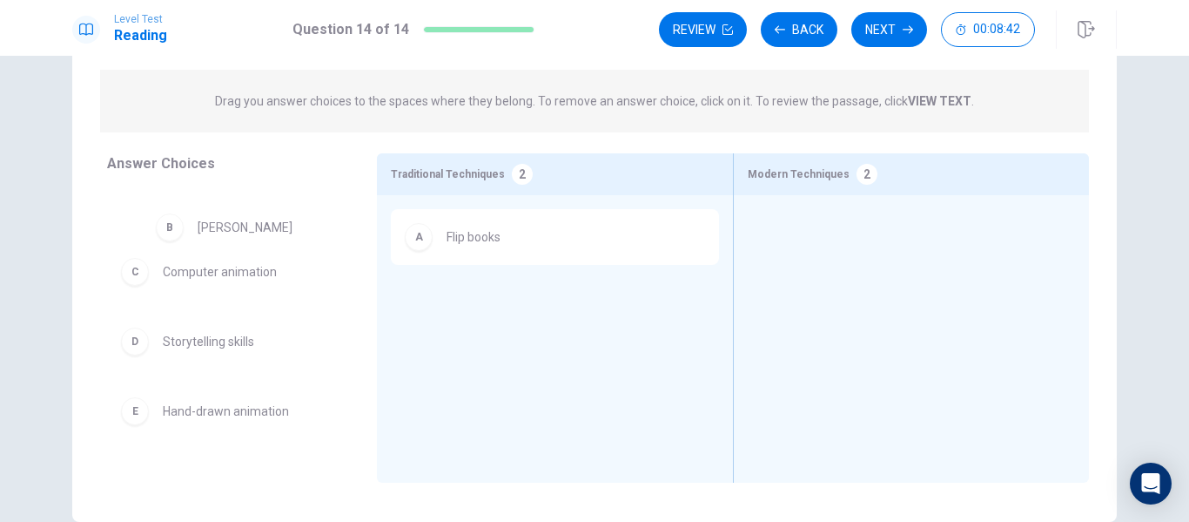
drag, startPoint x: 230, startPoint y: 204, endPoint x: 272, endPoint y: 216, distance: 43.5
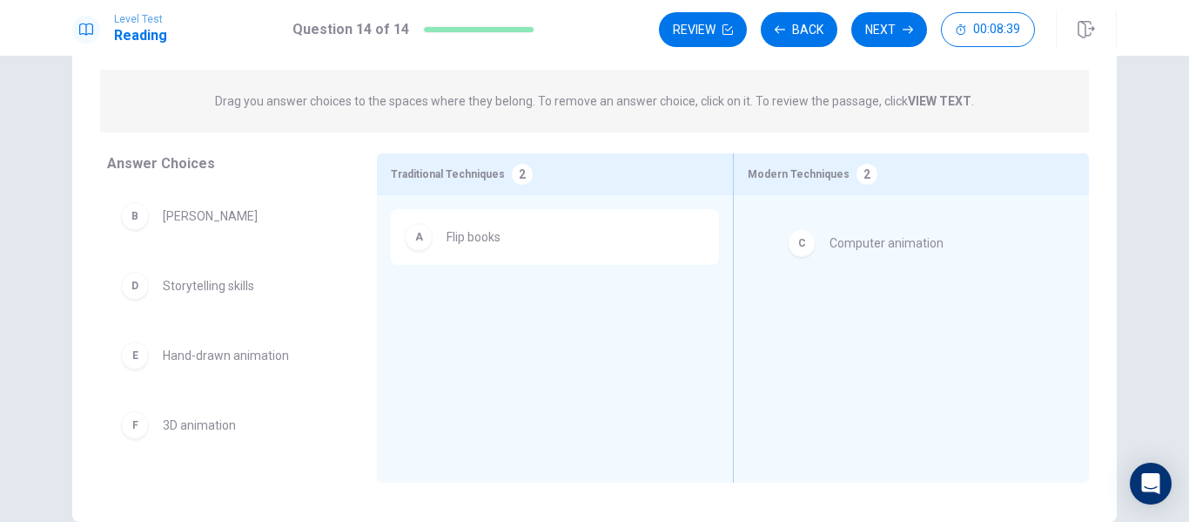
drag, startPoint x: 245, startPoint y: 275, endPoint x: 964, endPoint y: 234, distance: 720.4
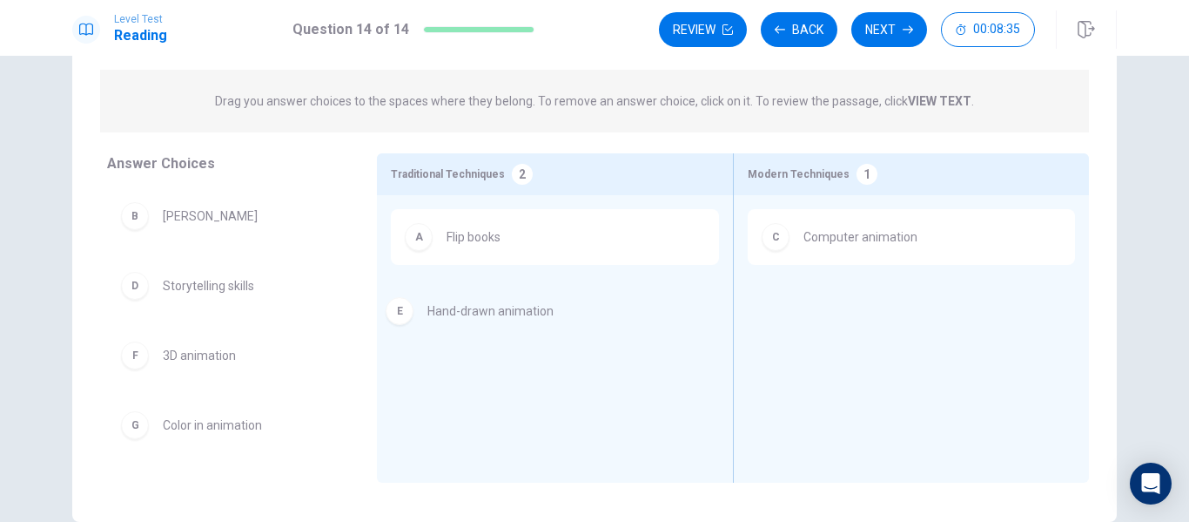
drag, startPoint x: 247, startPoint y: 367, endPoint x: 540, endPoint y: 320, distance: 296.3
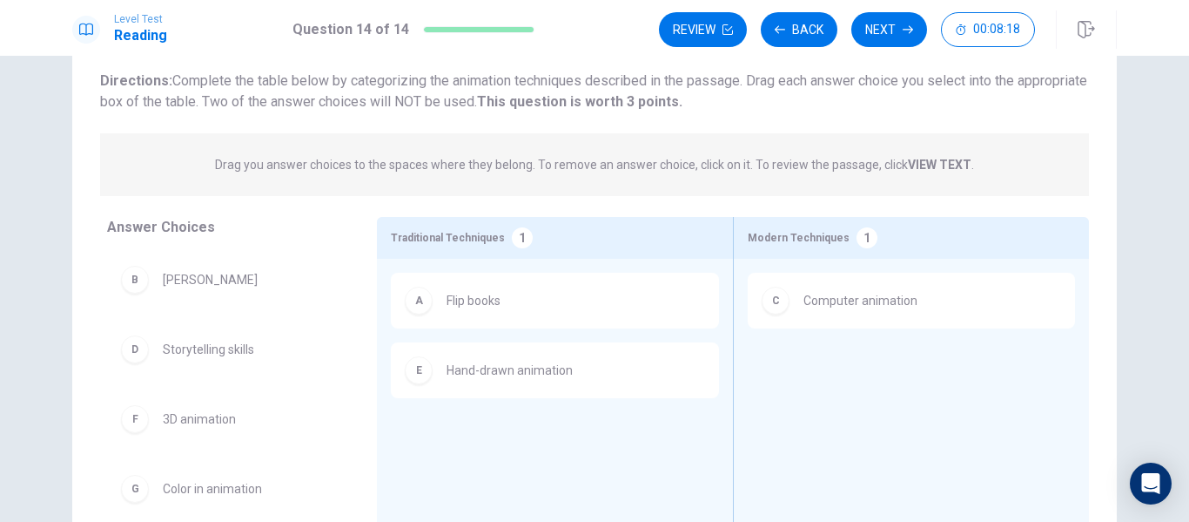
scroll to position [108, 0]
click at [701, 42] on button "Review" at bounding box center [703, 29] width 88 height 35
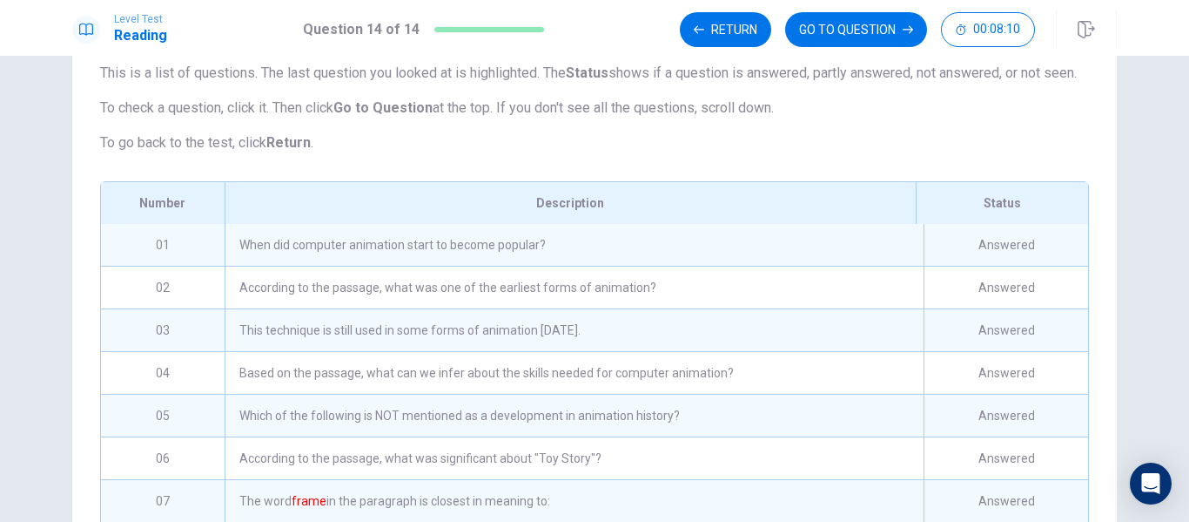
scroll to position [0, 0]
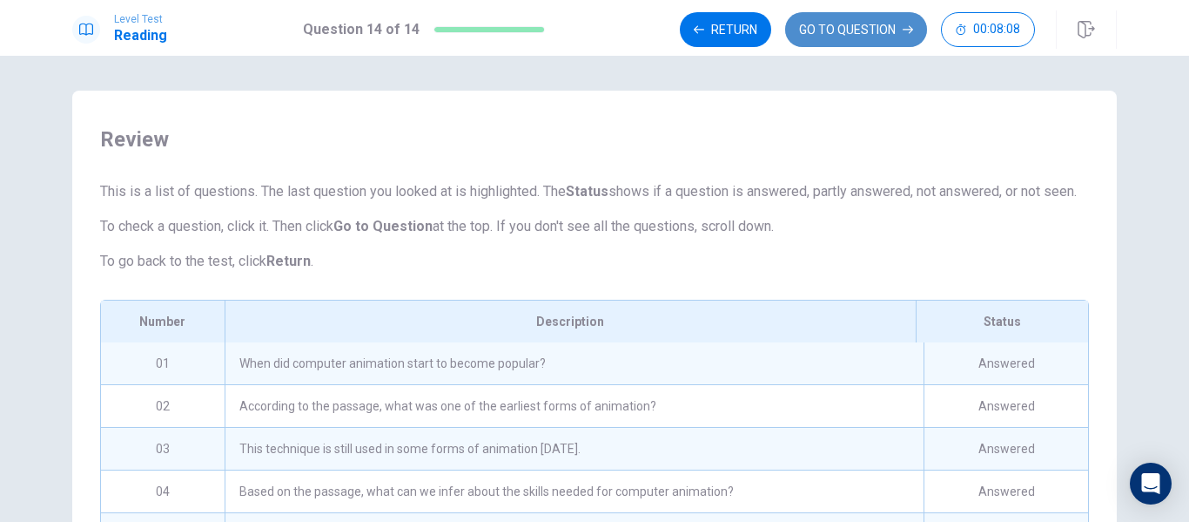
click at [819, 29] on button "GO TO QUESTION" at bounding box center [856, 29] width 142 height 35
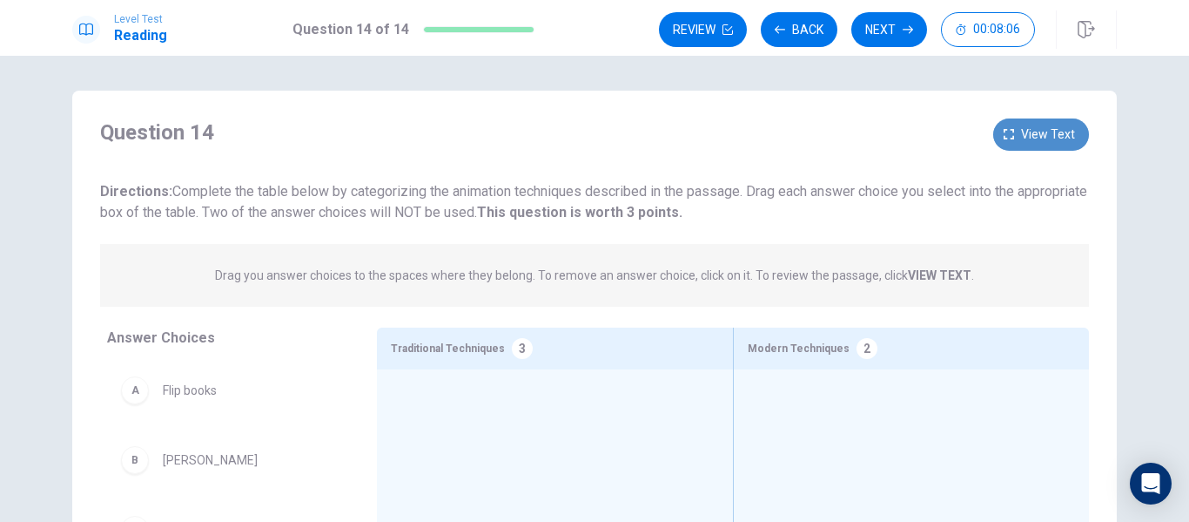
click at [1022, 127] on span "View text" at bounding box center [1048, 135] width 54 height 22
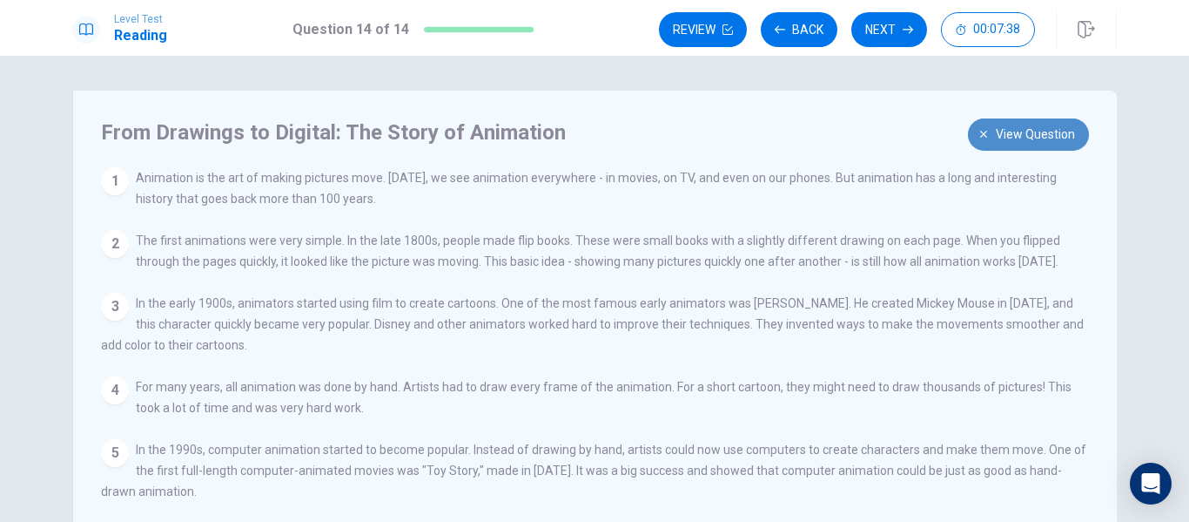
click at [1037, 124] on span "View question" at bounding box center [1035, 135] width 79 height 22
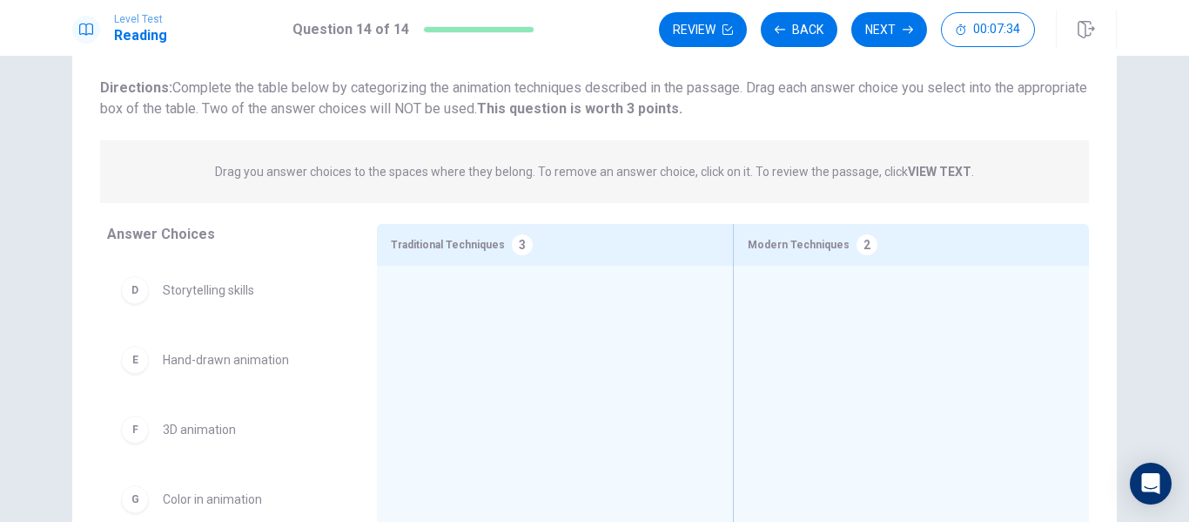
scroll to position [106, 0]
drag, startPoint x: 246, startPoint y: 358, endPoint x: 530, endPoint y: 300, distance: 289.6
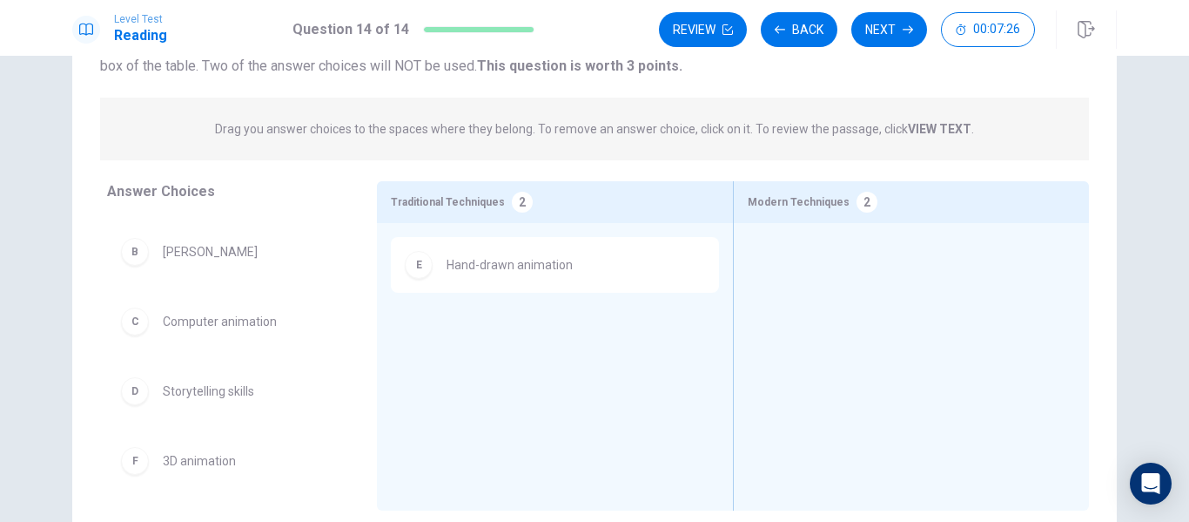
scroll to position [145, 0]
drag, startPoint x: 226, startPoint y: 318, endPoint x: 879, endPoint y: 259, distance: 655.7
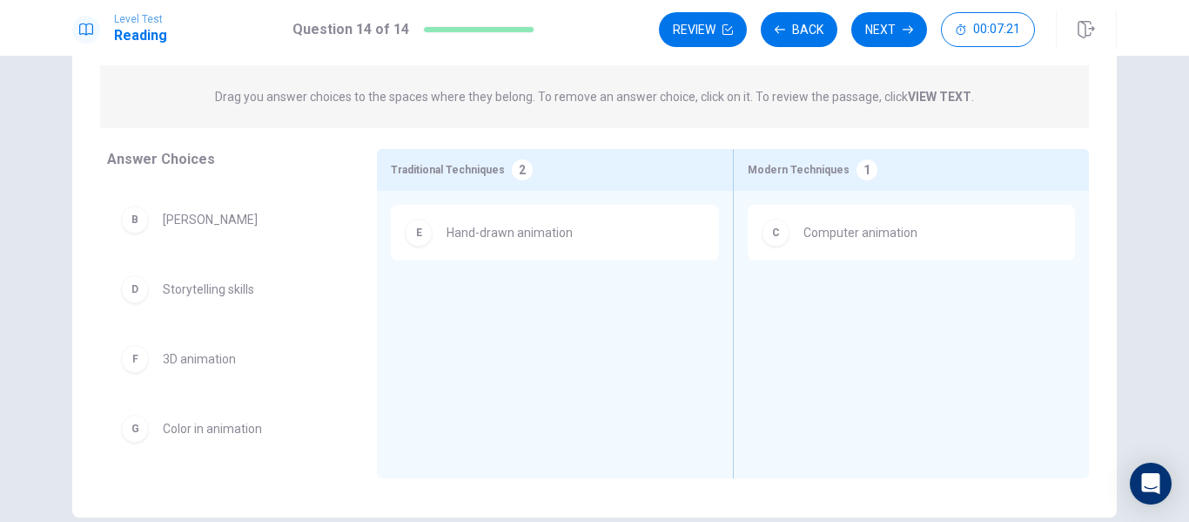
scroll to position [0, 0]
drag, startPoint x: 205, startPoint y: 205, endPoint x: 538, endPoint y: 308, distance: 348.1
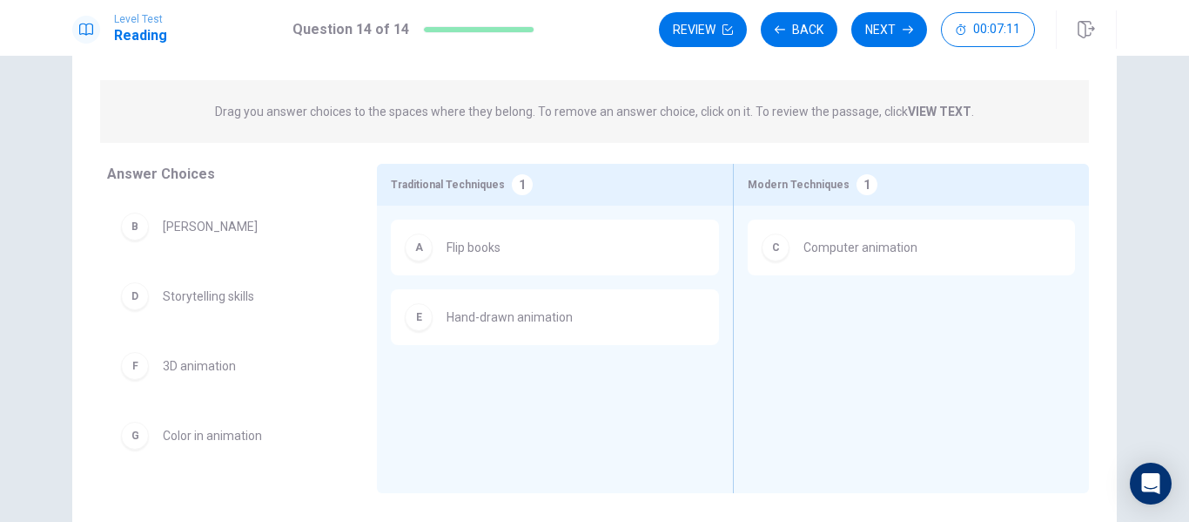
scroll to position [165, 0]
drag, startPoint x: 209, startPoint y: 215, endPoint x: 544, endPoint y: 381, distance: 373.8
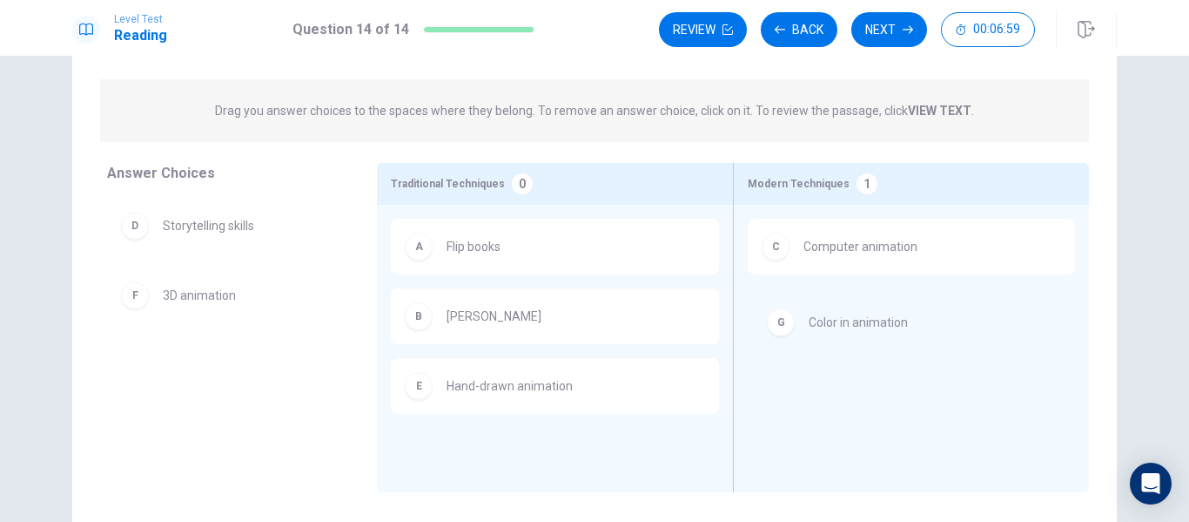
drag, startPoint x: 225, startPoint y: 362, endPoint x: 900, endPoint y: 319, distance: 677.1
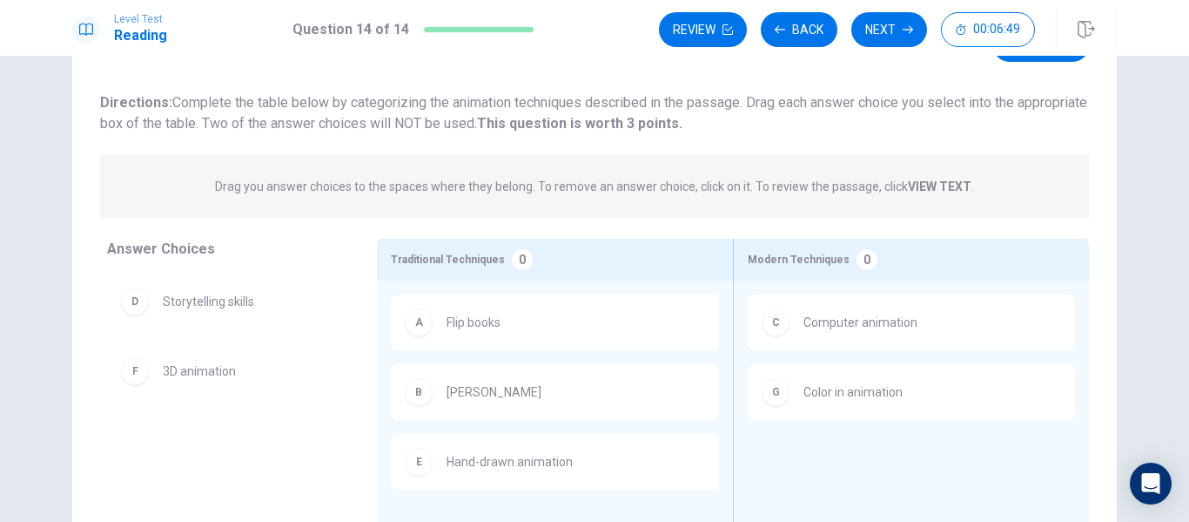
scroll to position [91, 0]
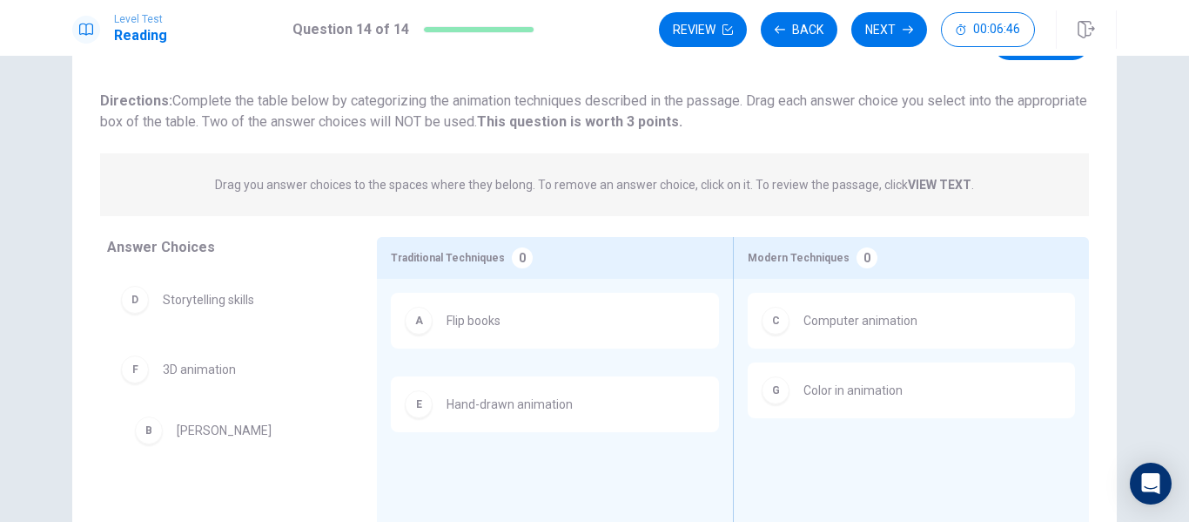
drag, startPoint x: 476, startPoint y: 393, endPoint x: 178, endPoint y: 432, distance: 301.2
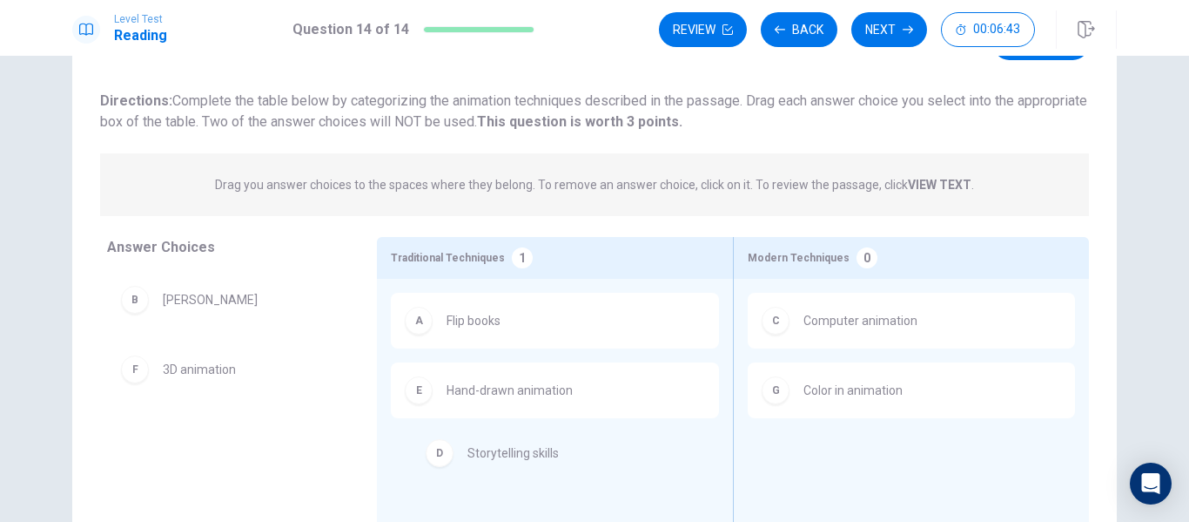
drag, startPoint x: 205, startPoint y: 381, endPoint x: 519, endPoint y: 467, distance: 325.7
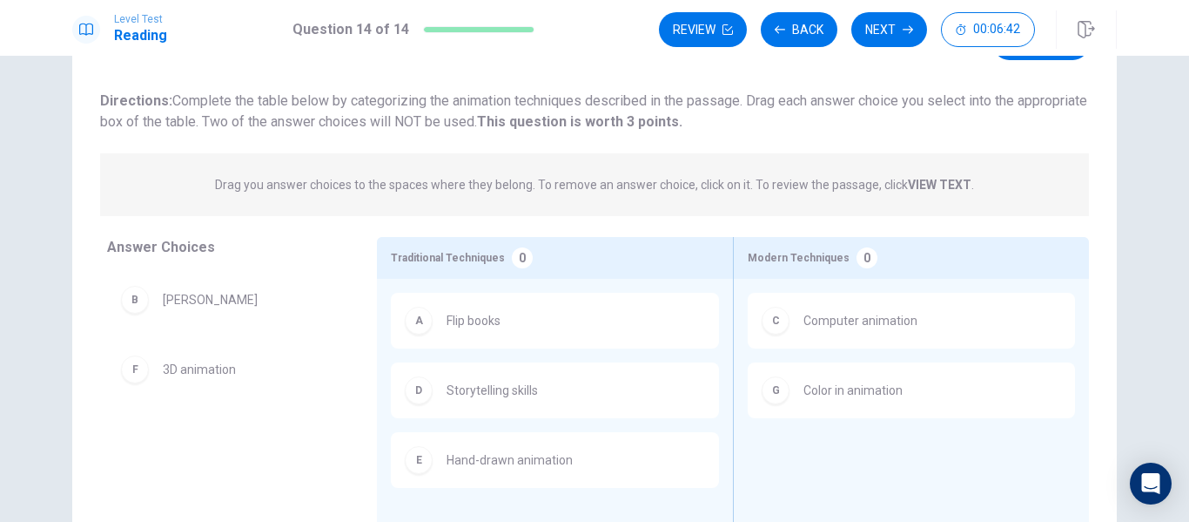
scroll to position [0, 0]
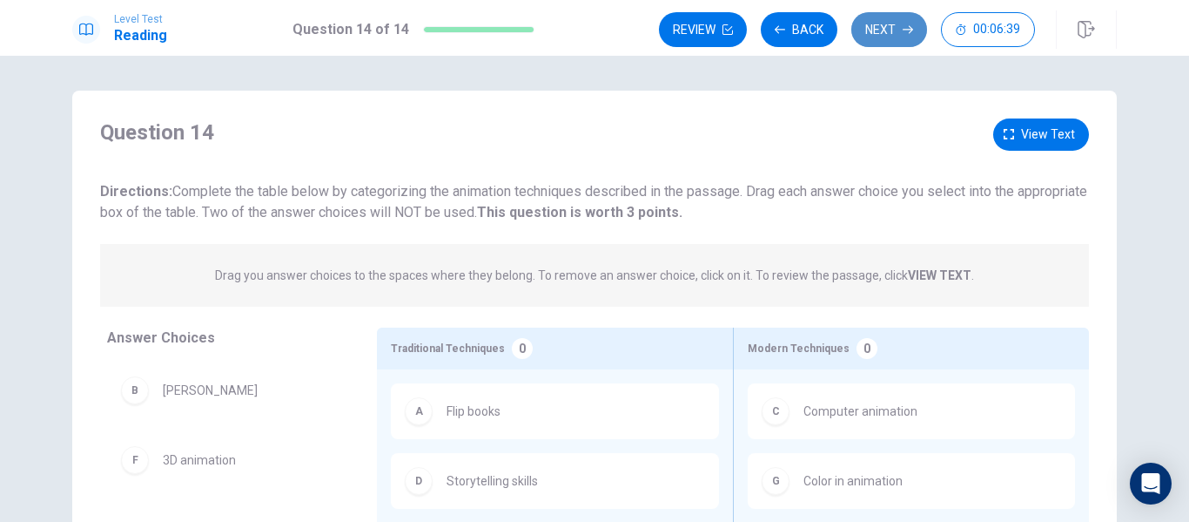
click at [883, 33] on button "Next" at bounding box center [890, 29] width 76 height 35
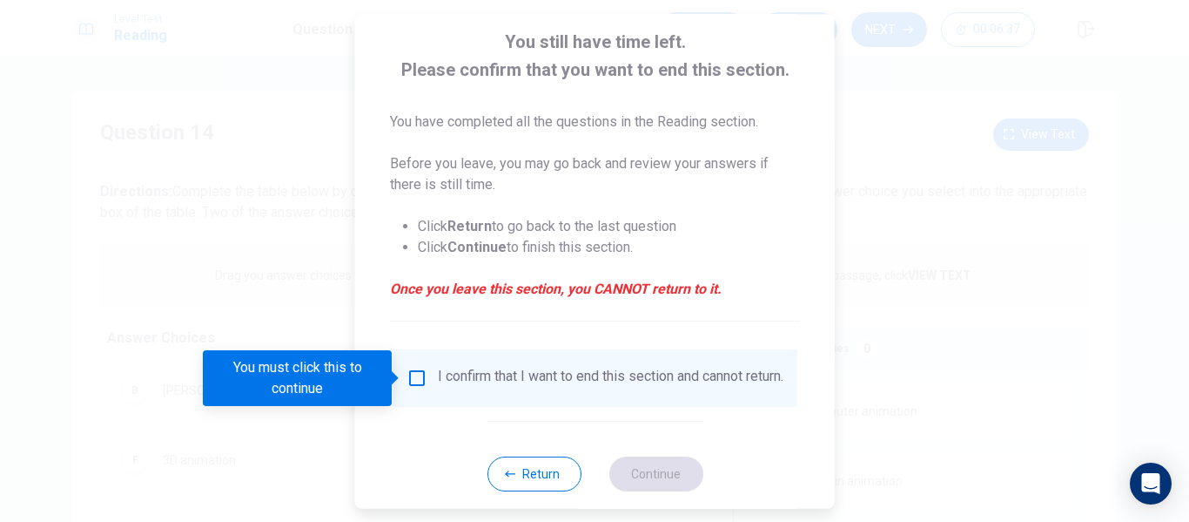
scroll to position [128, 0]
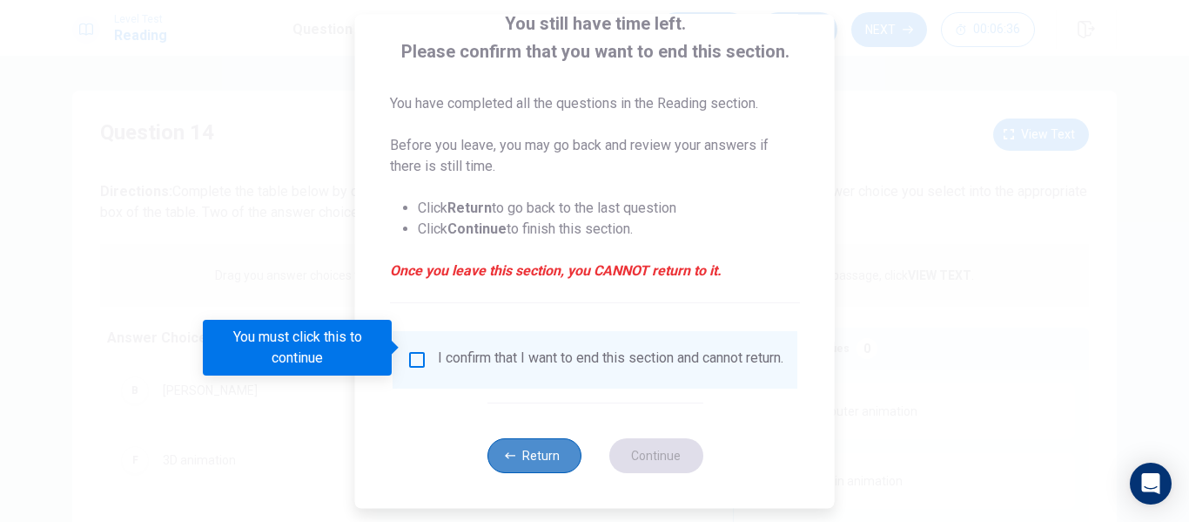
click at [551, 461] on button "Return" at bounding box center [534, 455] width 94 height 35
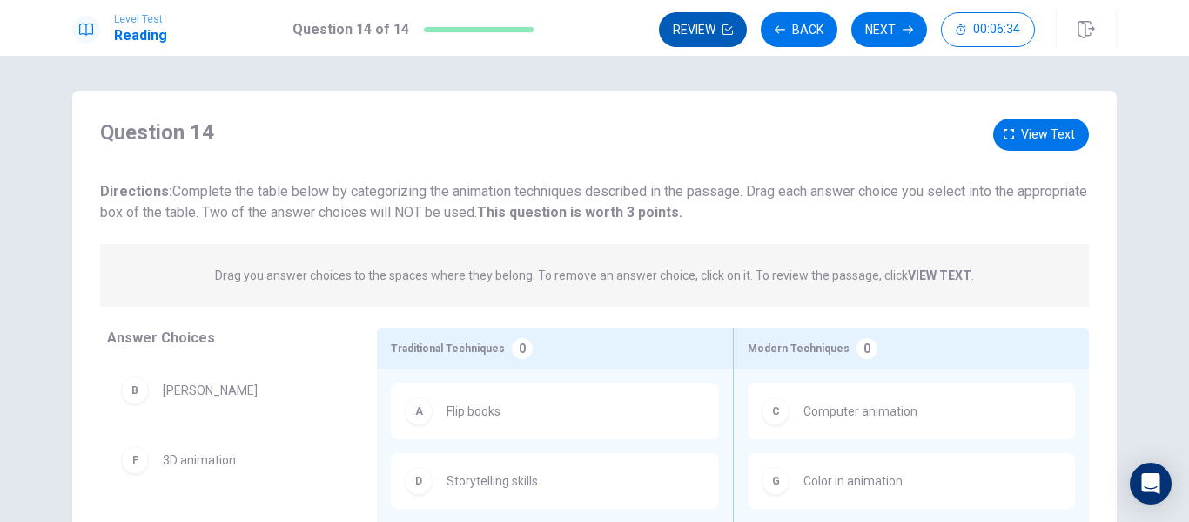
click at [725, 40] on button "Review" at bounding box center [703, 29] width 88 height 35
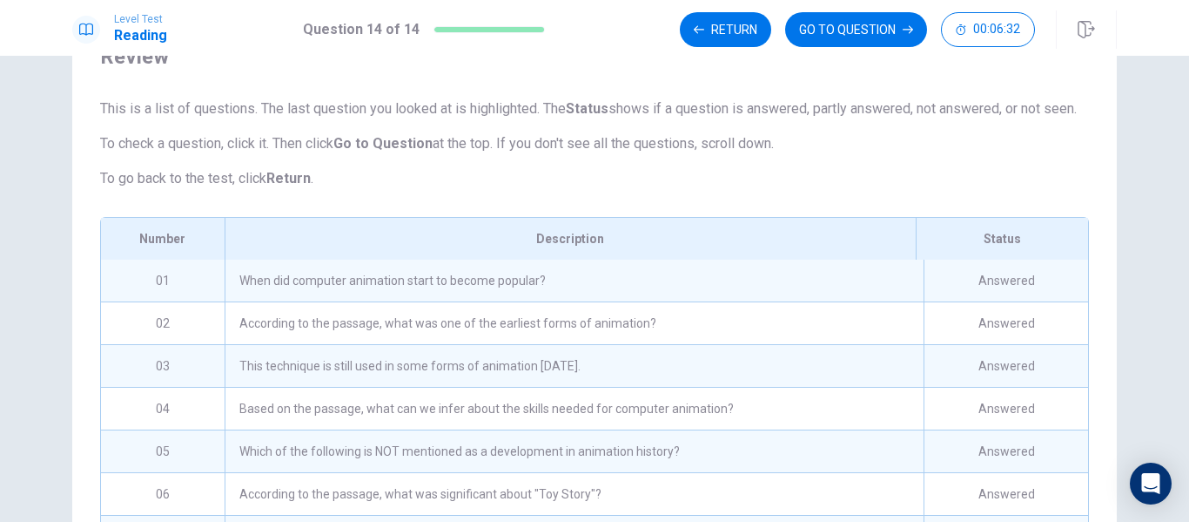
scroll to position [0, 0]
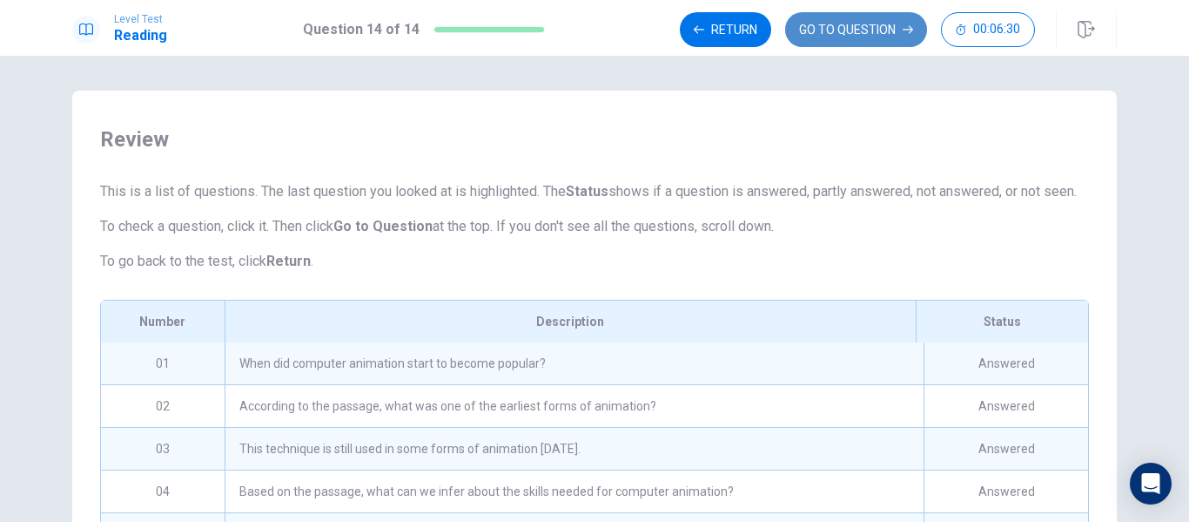
click at [822, 26] on button "GO TO QUESTION" at bounding box center [856, 29] width 142 height 35
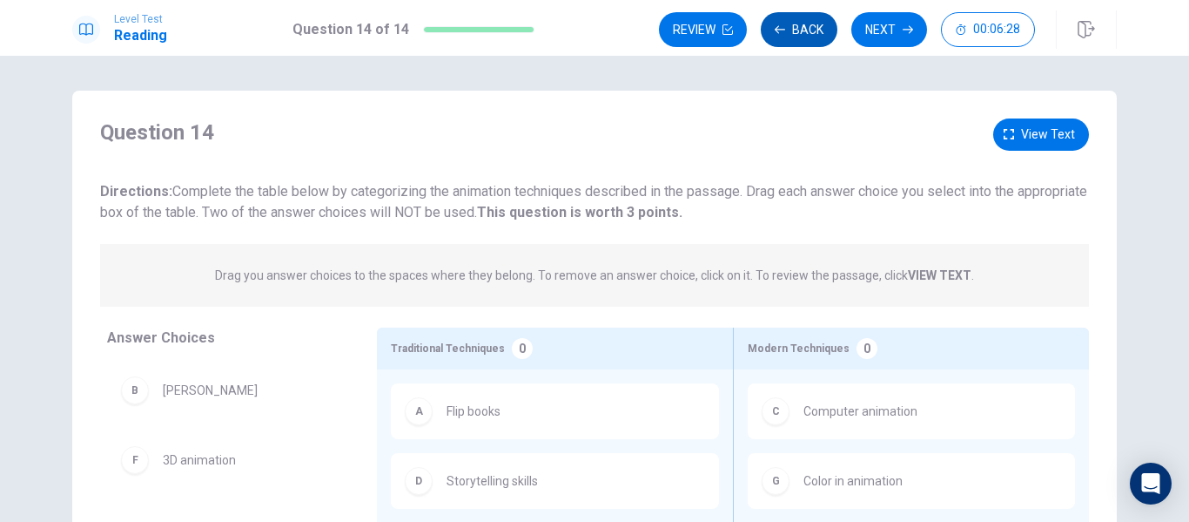
click at [794, 32] on button "Back" at bounding box center [799, 29] width 77 height 35
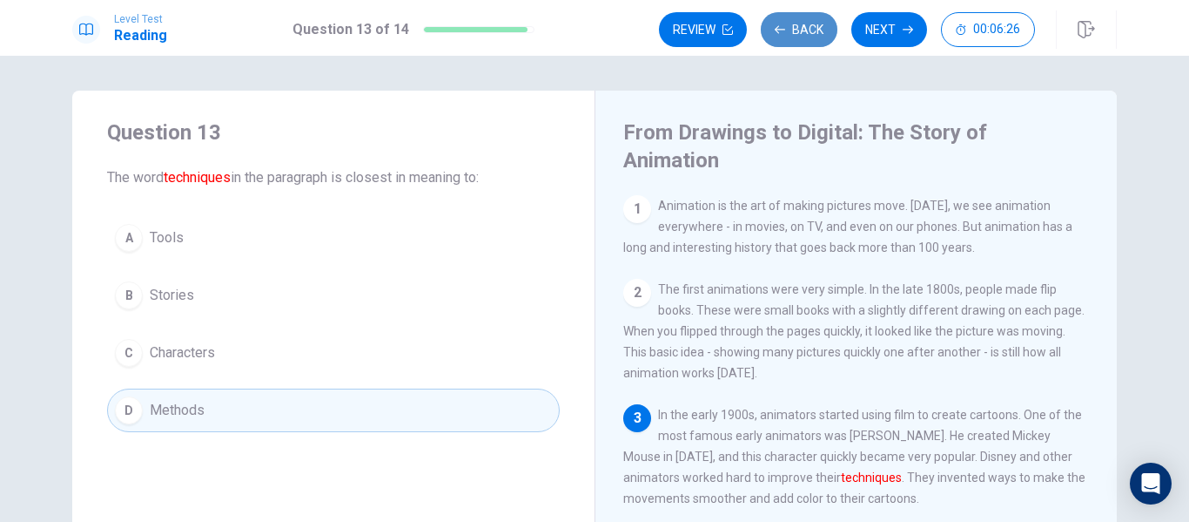
click at [807, 40] on button "Back" at bounding box center [799, 29] width 77 height 35
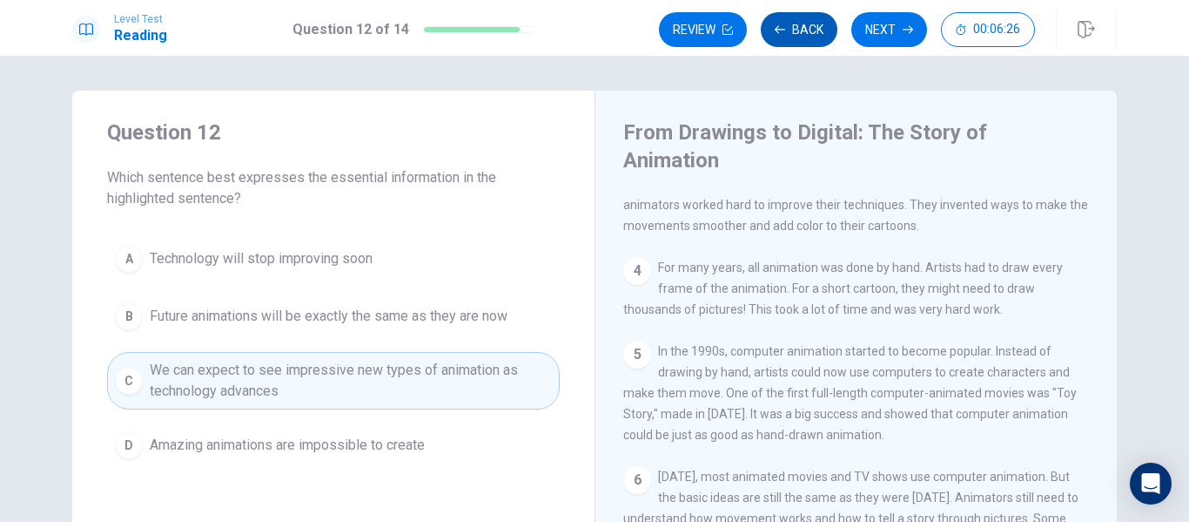
scroll to position [299, 0]
click at [781, 31] on icon "button" at bounding box center [780, 29] width 10 height 10
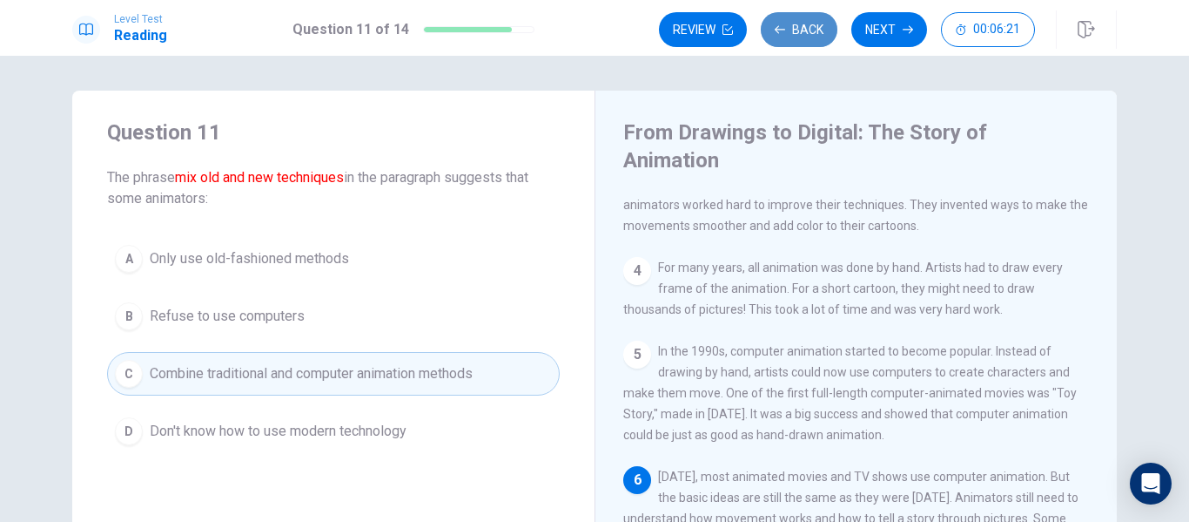
click at [800, 32] on button "Back" at bounding box center [799, 29] width 77 height 35
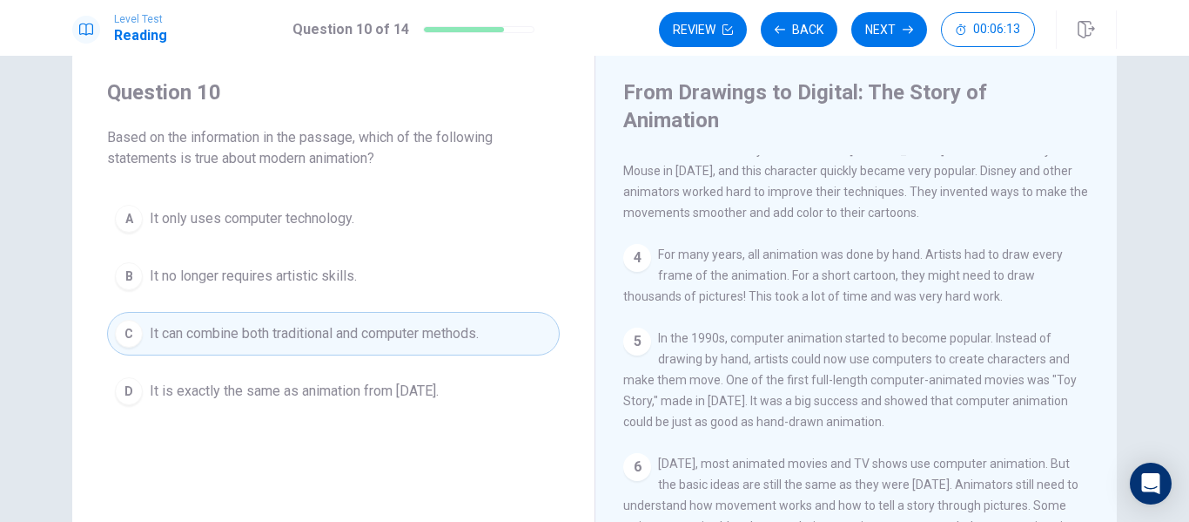
scroll to position [39, 0]
click at [802, 37] on button "Back" at bounding box center [799, 29] width 77 height 35
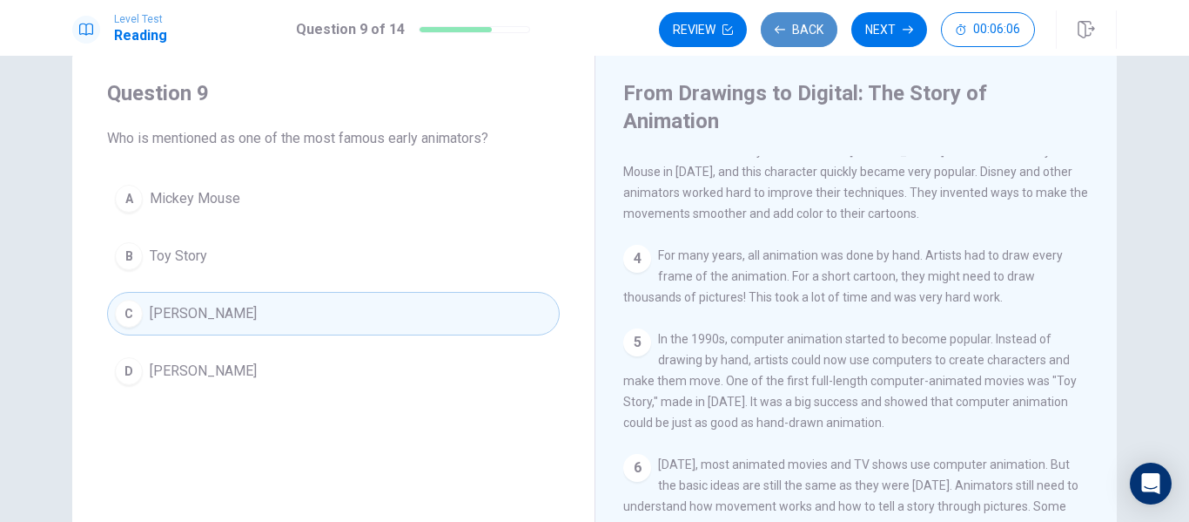
click at [802, 37] on button "Back" at bounding box center [799, 29] width 77 height 35
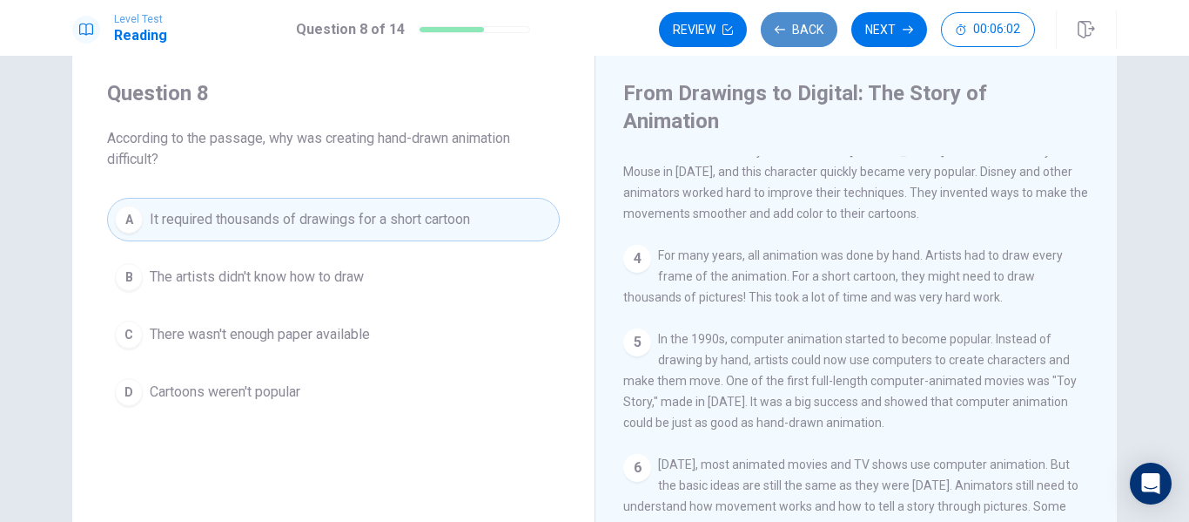
click at [802, 37] on button "Back" at bounding box center [799, 29] width 77 height 35
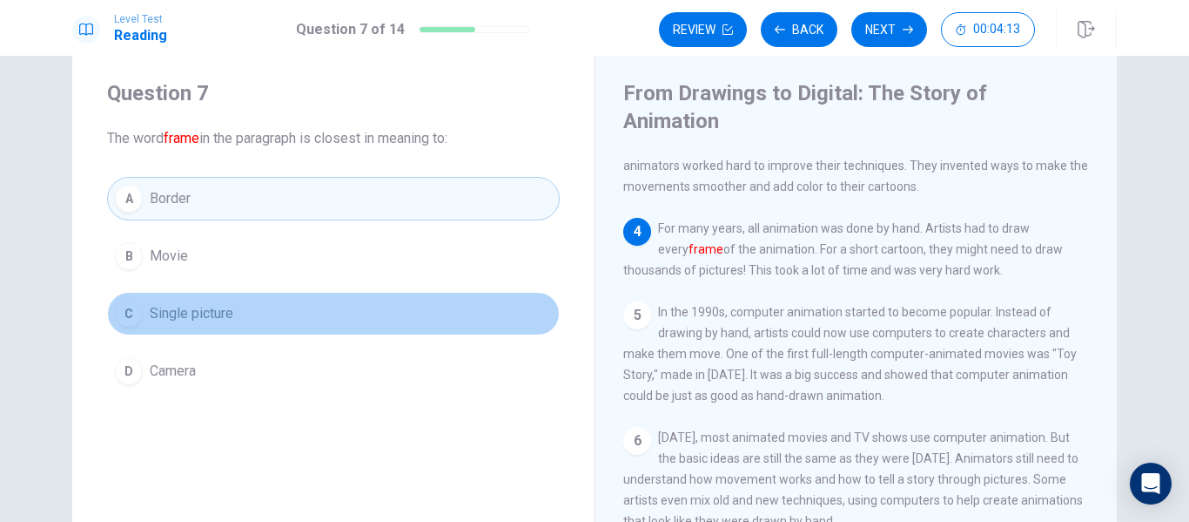
click at [282, 323] on button "C Single picture" at bounding box center [333, 314] width 453 height 44
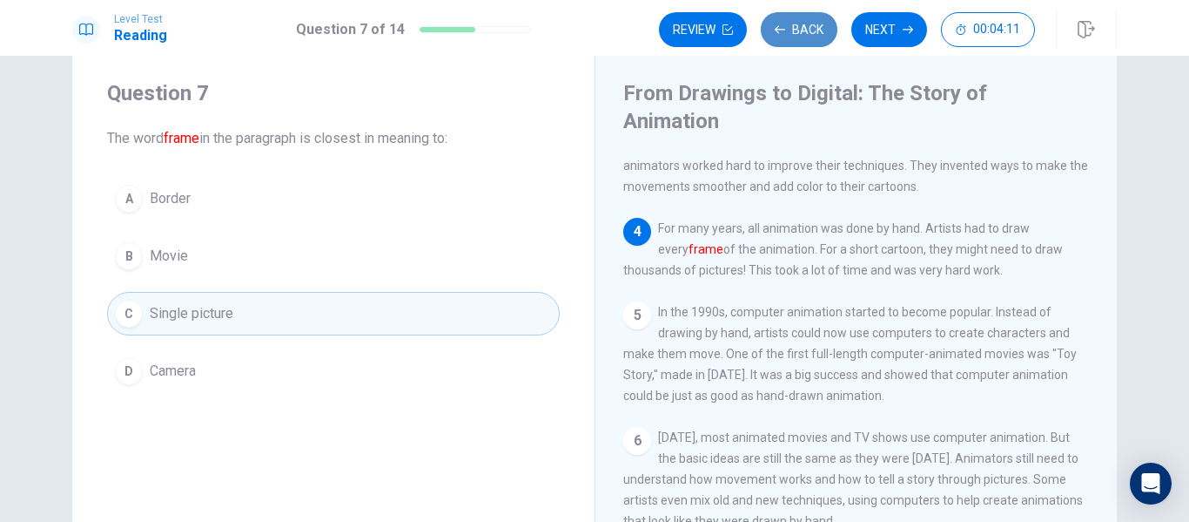
click at [805, 34] on button "Back" at bounding box center [799, 29] width 77 height 35
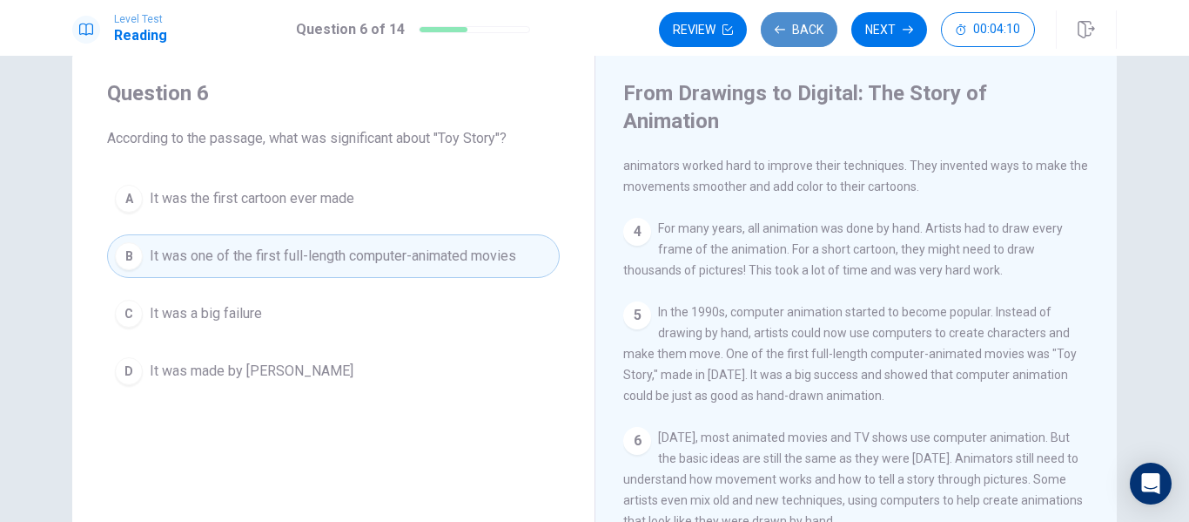
click at [805, 34] on button "Back" at bounding box center [799, 29] width 77 height 35
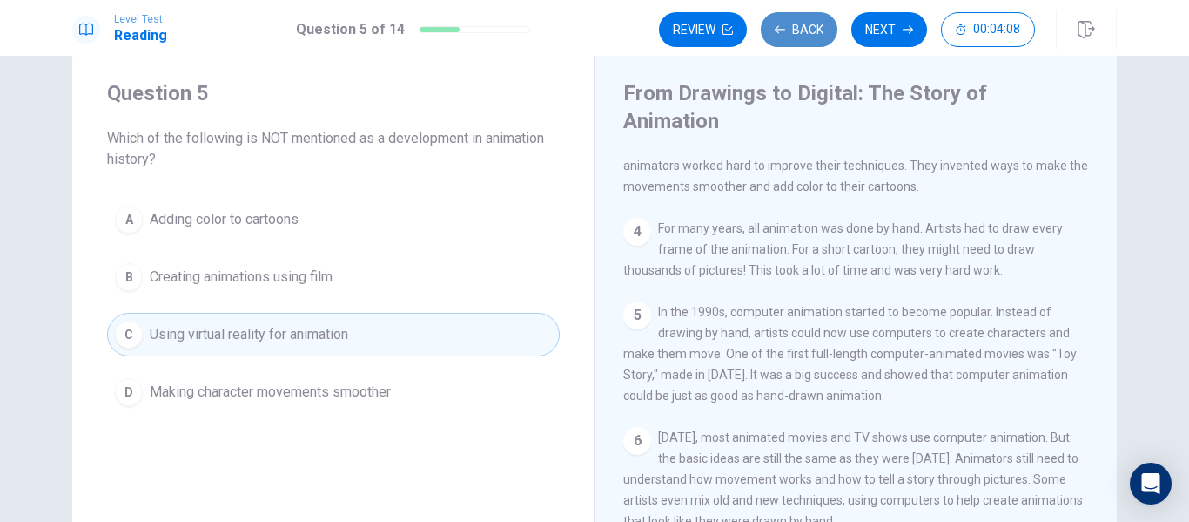
click at [805, 34] on button "Back" at bounding box center [799, 29] width 77 height 35
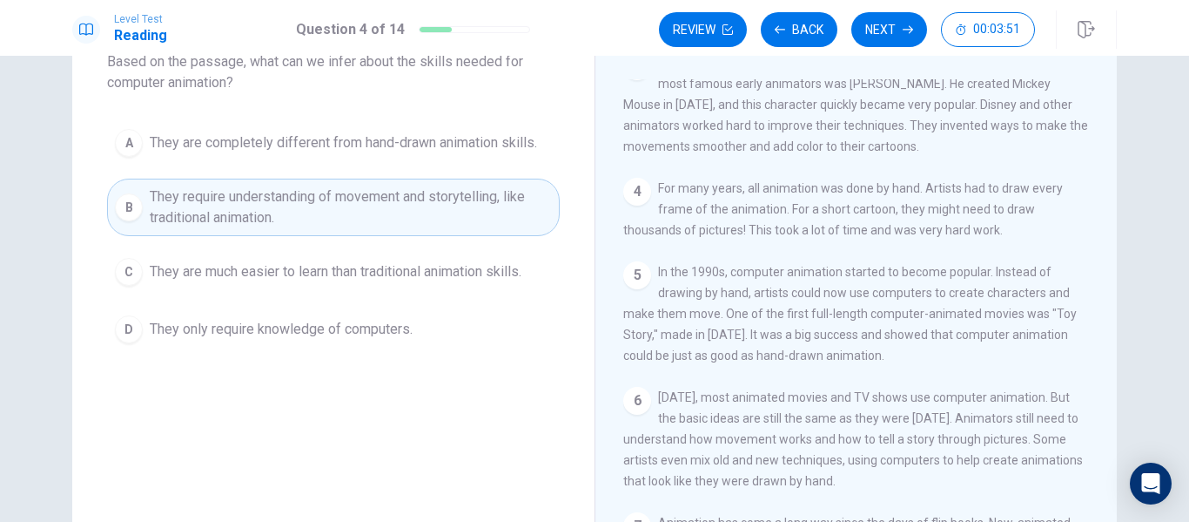
scroll to position [0, 0]
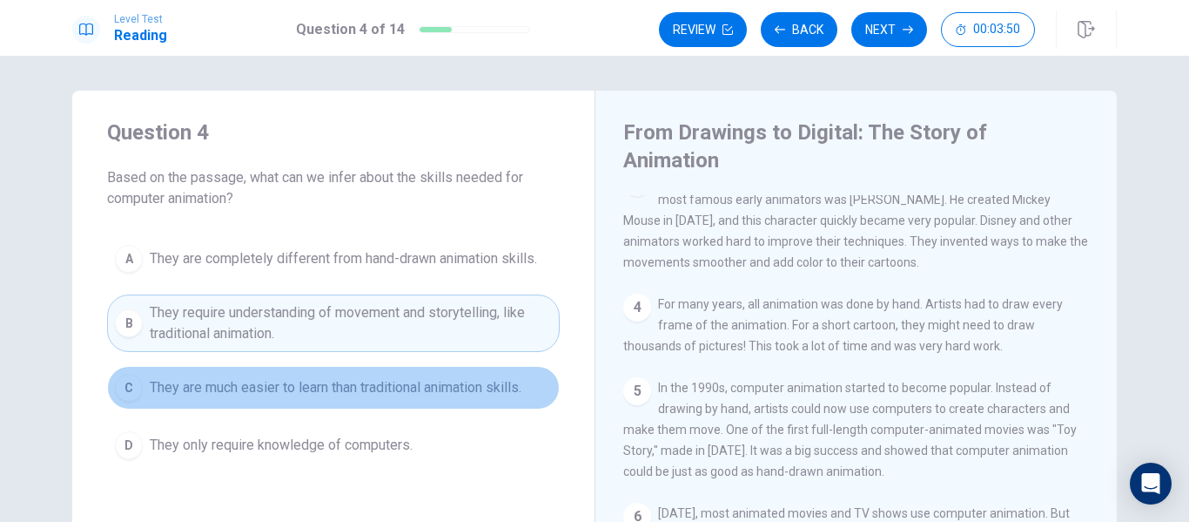
click at [465, 390] on span "They are much easier to learn than traditional animation skills." at bounding box center [336, 387] width 372 height 21
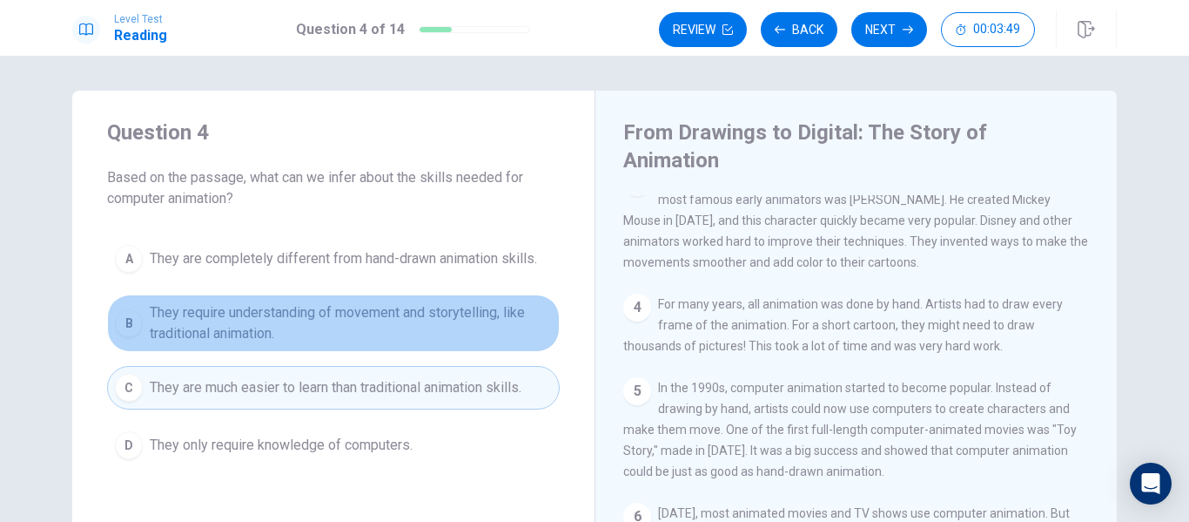
click at [500, 313] on span "They require understanding of movement and storytelling, like traditional anima…" at bounding box center [351, 323] width 402 height 42
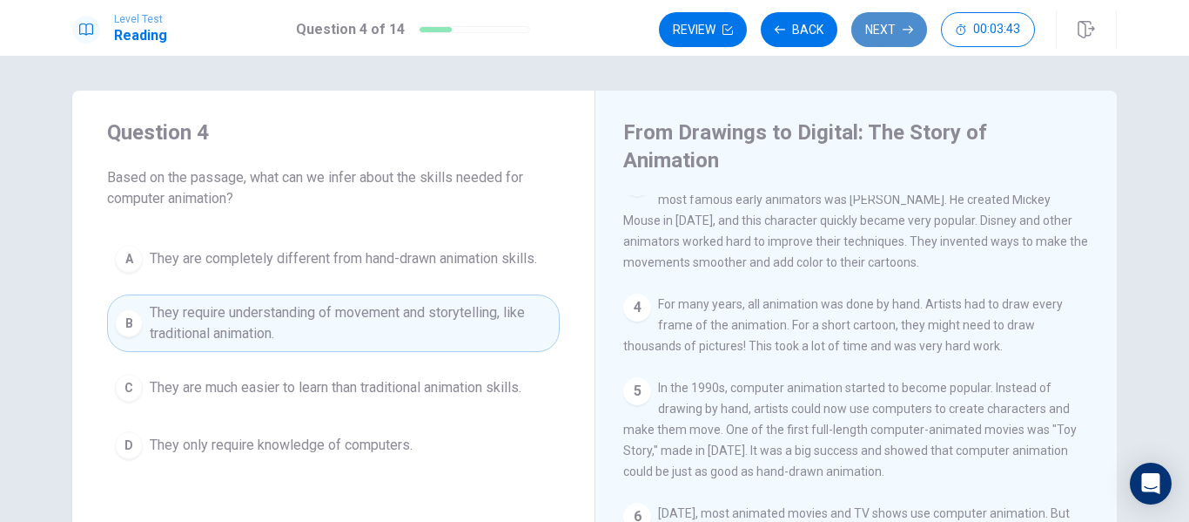
click at [878, 37] on button "Next" at bounding box center [890, 29] width 76 height 35
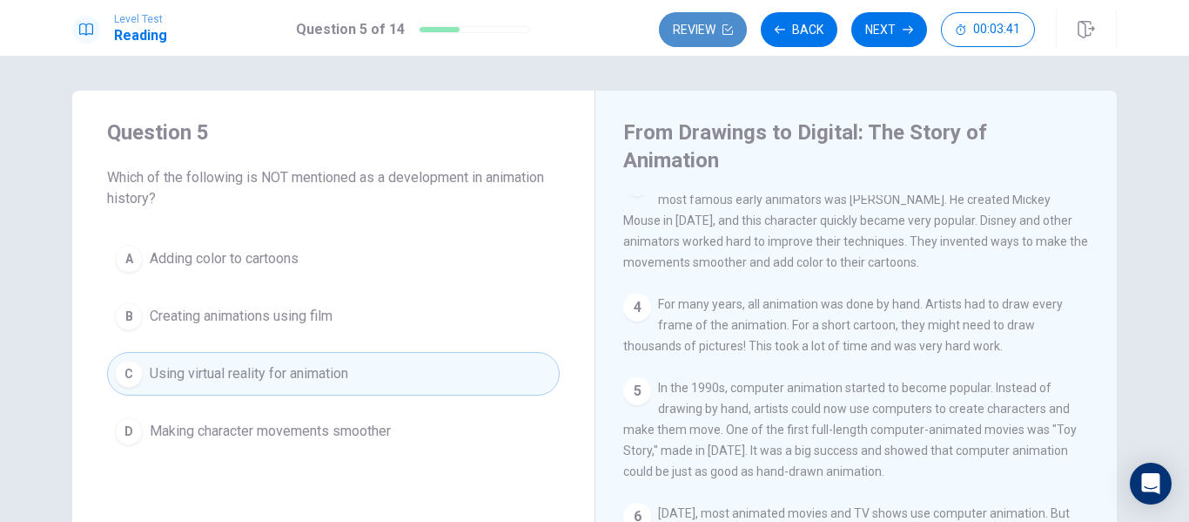
click at [738, 42] on button "Review" at bounding box center [703, 29] width 88 height 35
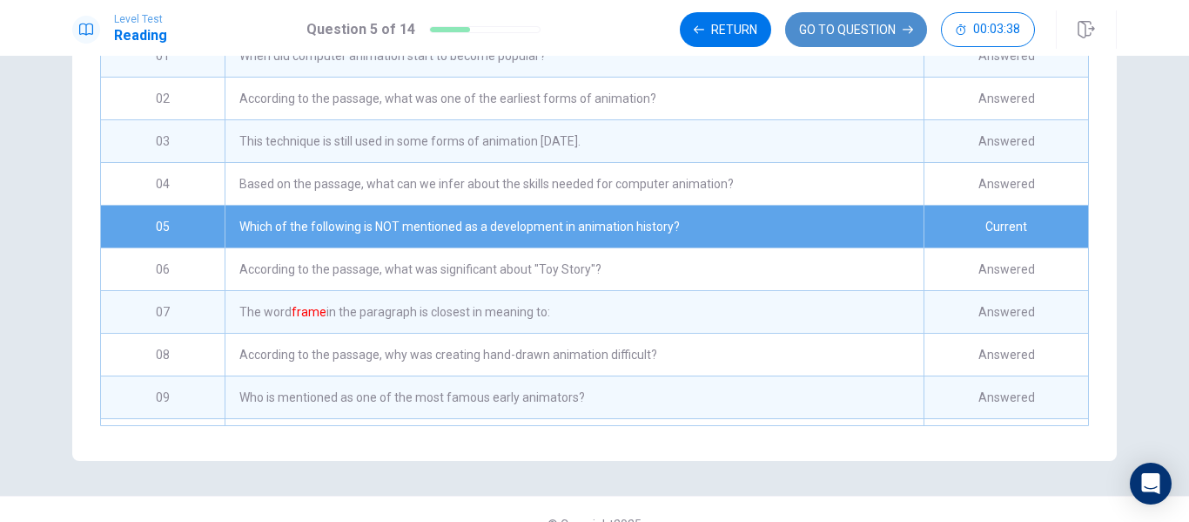
click at [843, 40] on button "GO TO QUESTION" at bounding box center [856, 29] width 142 height 35
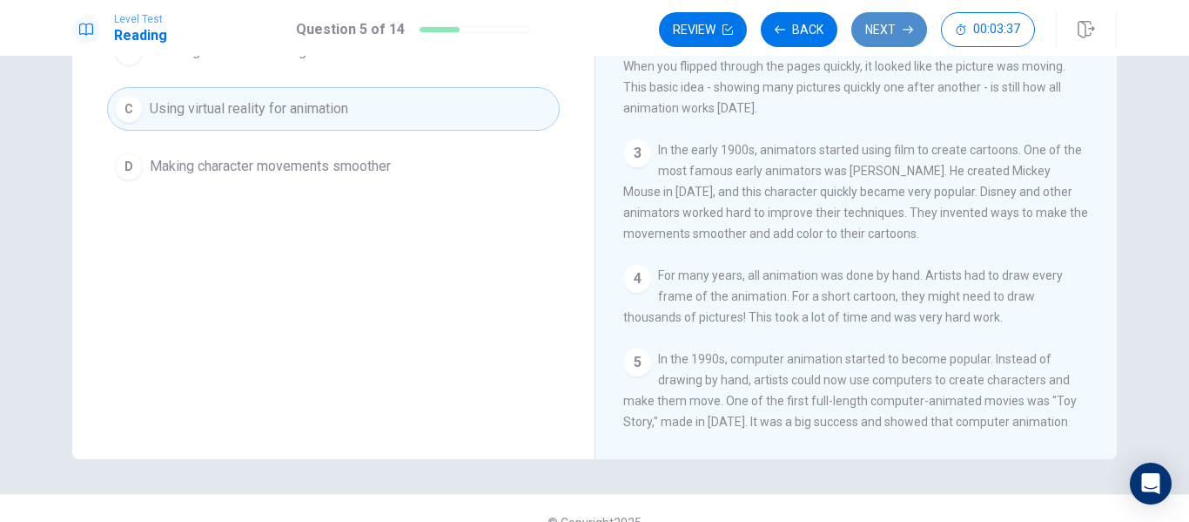
click at [885, 34] on button "Next" at bounding box center [890, 29] width 76 height 35
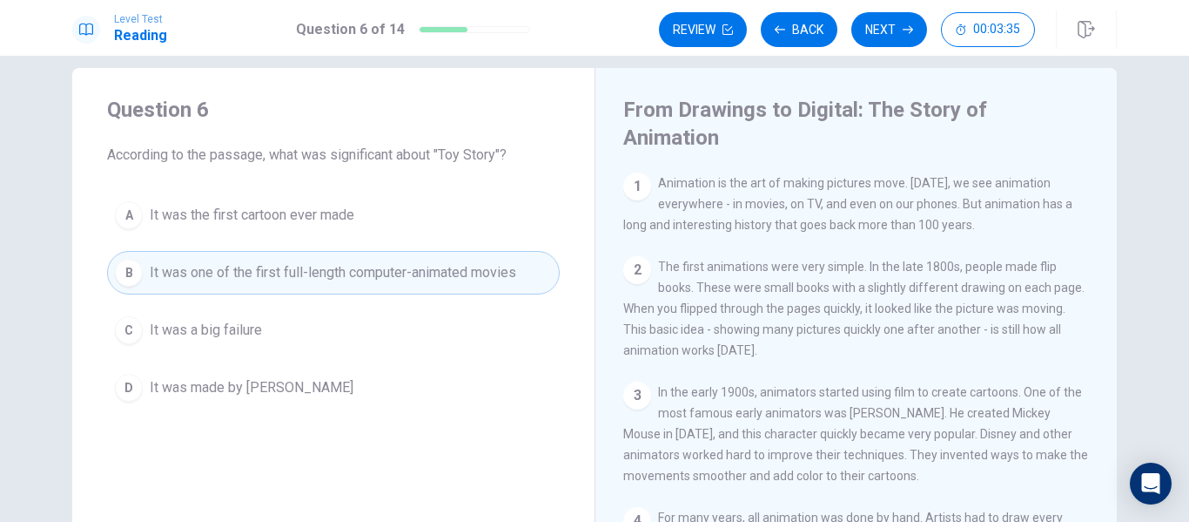
scroll to position [0, 0]
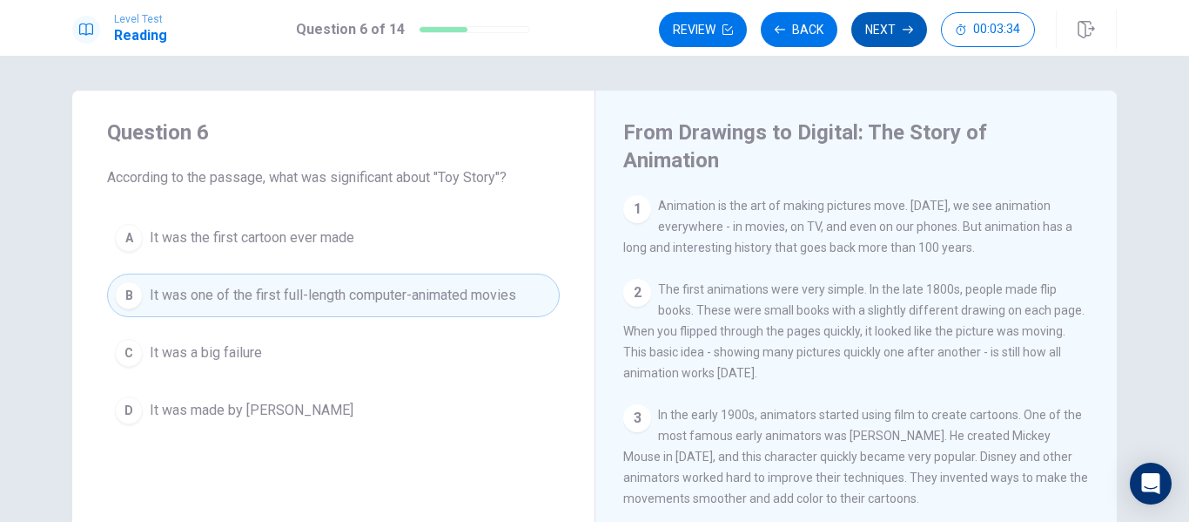
click at [893, 44] on button "Next" at bounding box center [890, 29] width 76 height 35
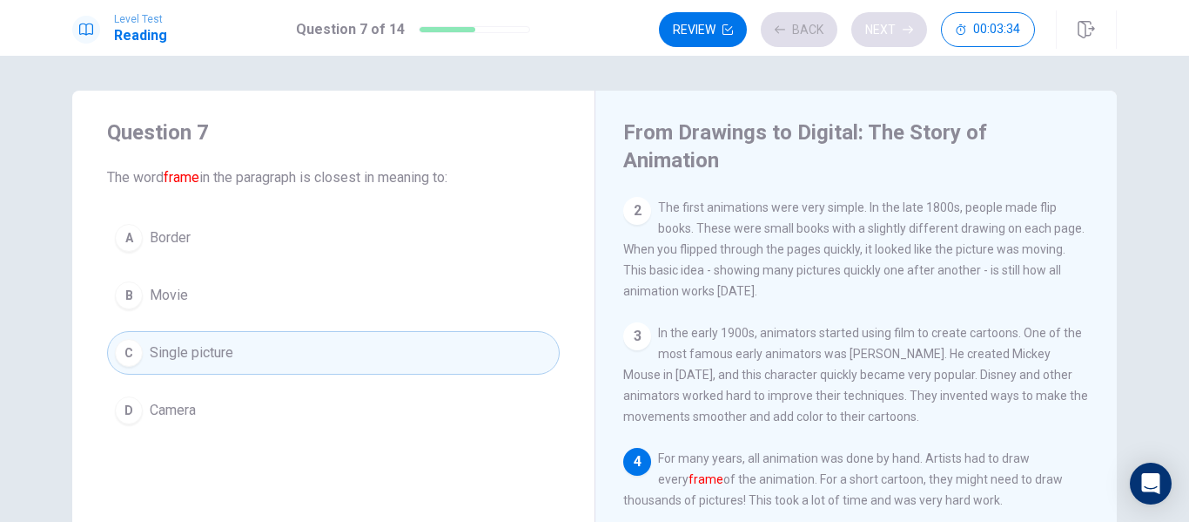
scroll to position [84, 0]
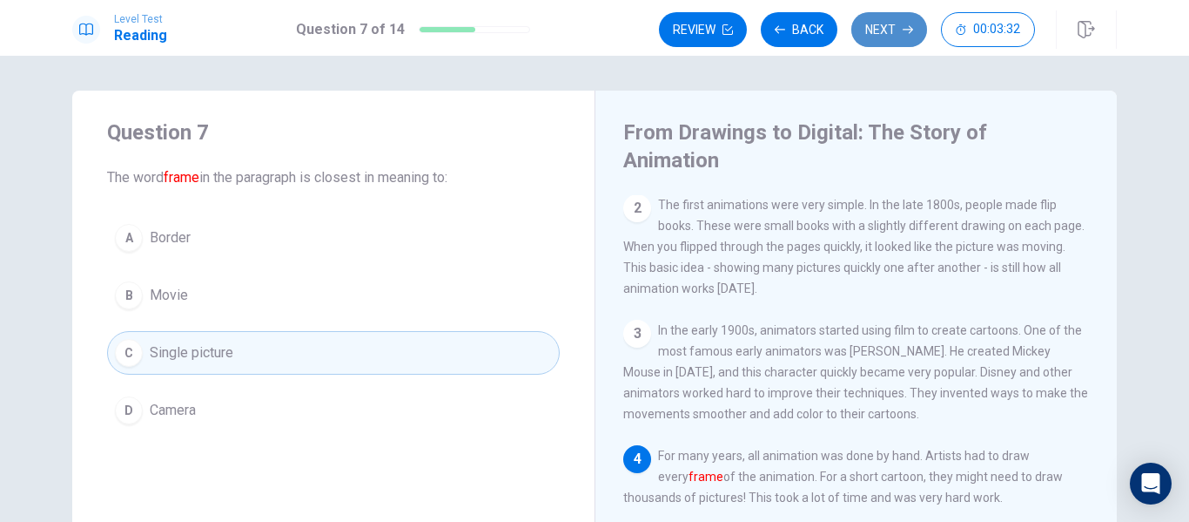
click at [905, 29] on icon "button" at bounding box center [908, 29] width 10 height 10
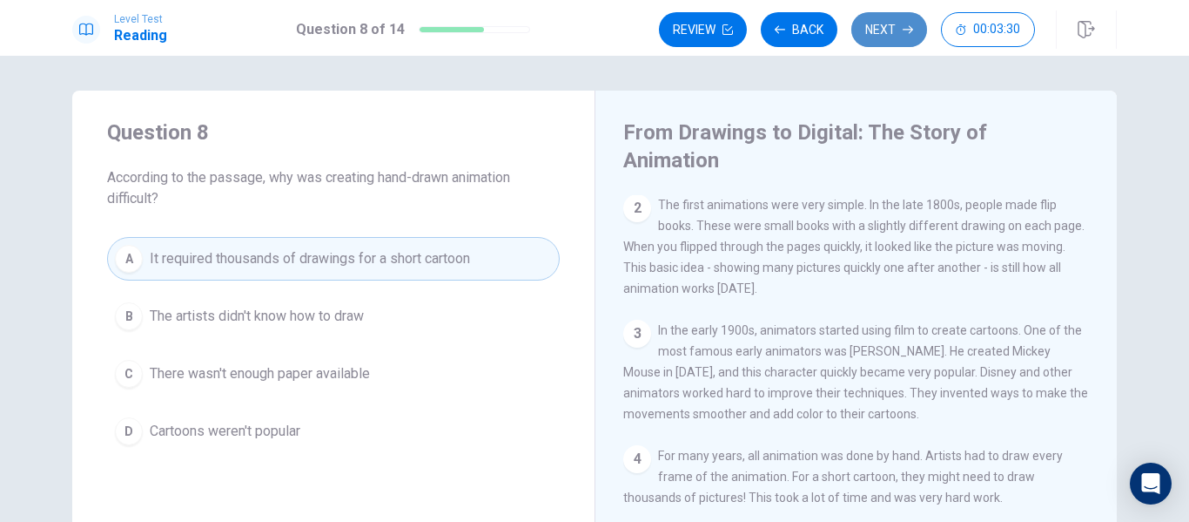
click at [905, 27] on icon "button" at bounding box center [908, 29] width 10 height 10
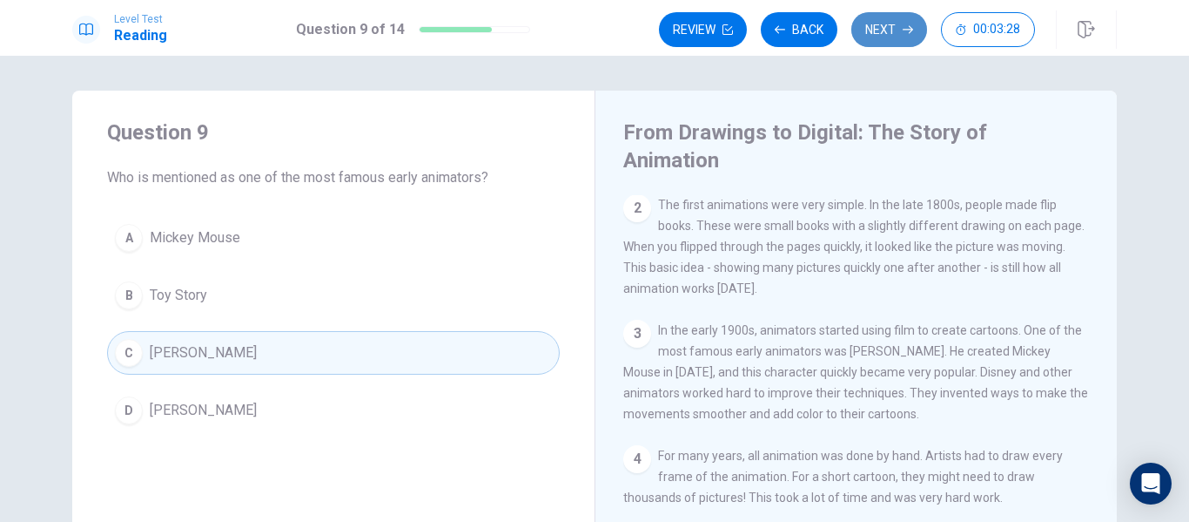
click at [905, 27] on icon "button" at bounding box center [908, 29] width 10 height 10
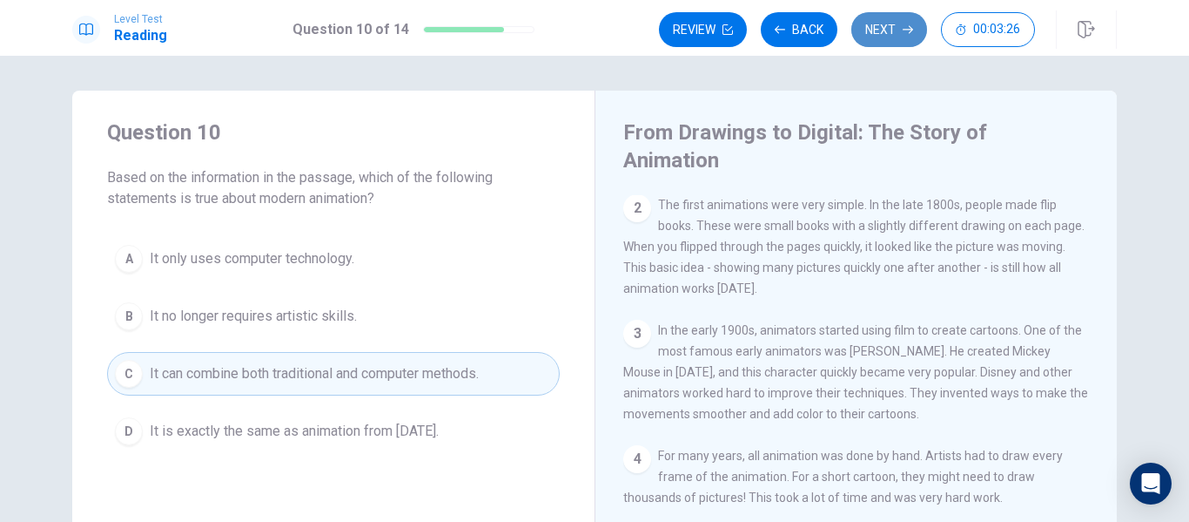
click at [905, 27] on icon "button" at bounding box center [908, 29] width 10 height 10
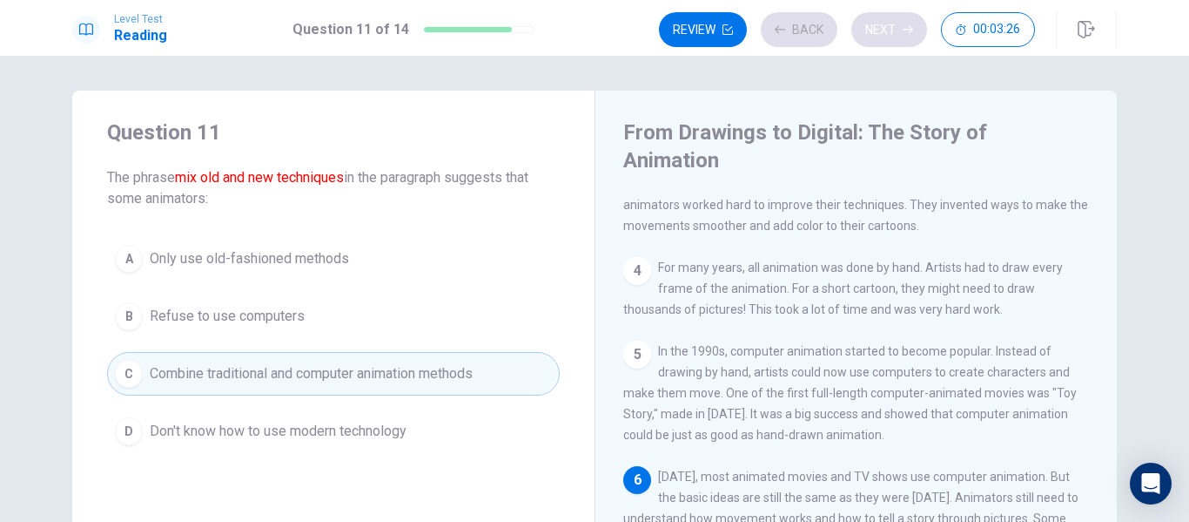
scroll to position [299, 0]
click at [905, 27] on icon "button" at bounding box center [908, 29] width 10 height 10
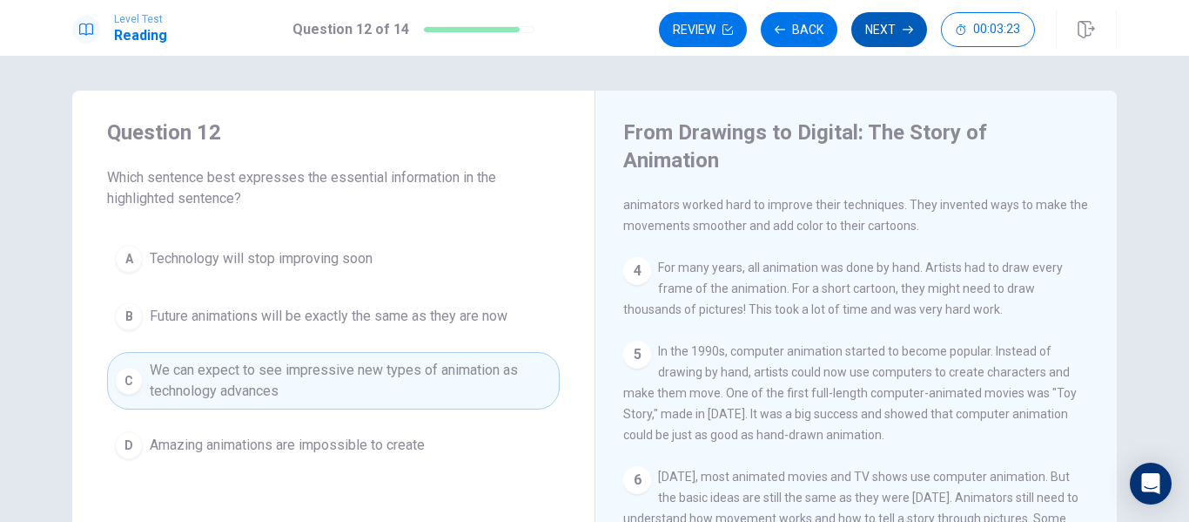
click at [905, 27] on icon "button" at bounding box center [908, 29] width 10 height 10
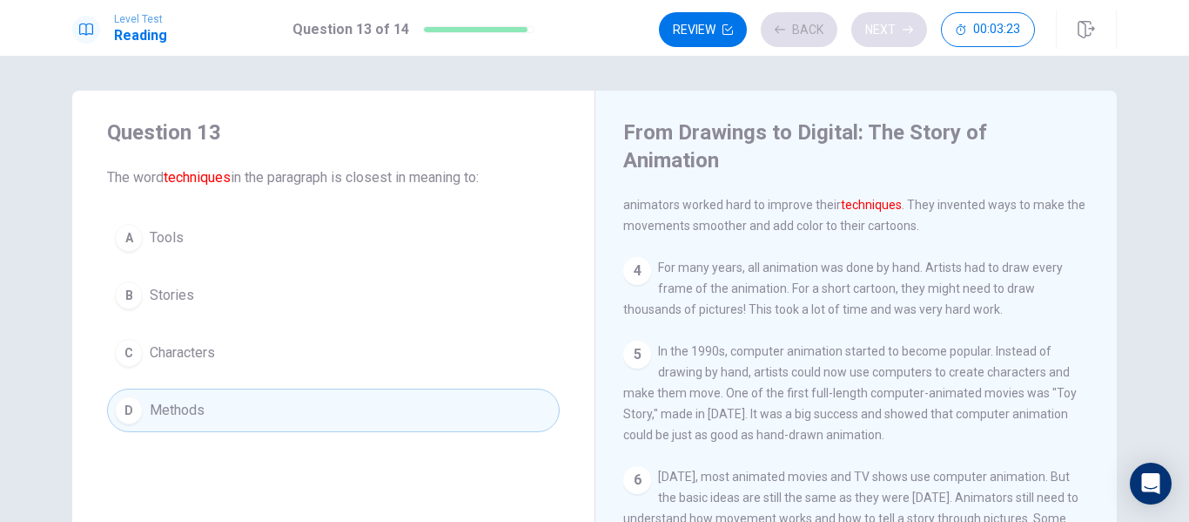
scroll to position [216, 0]
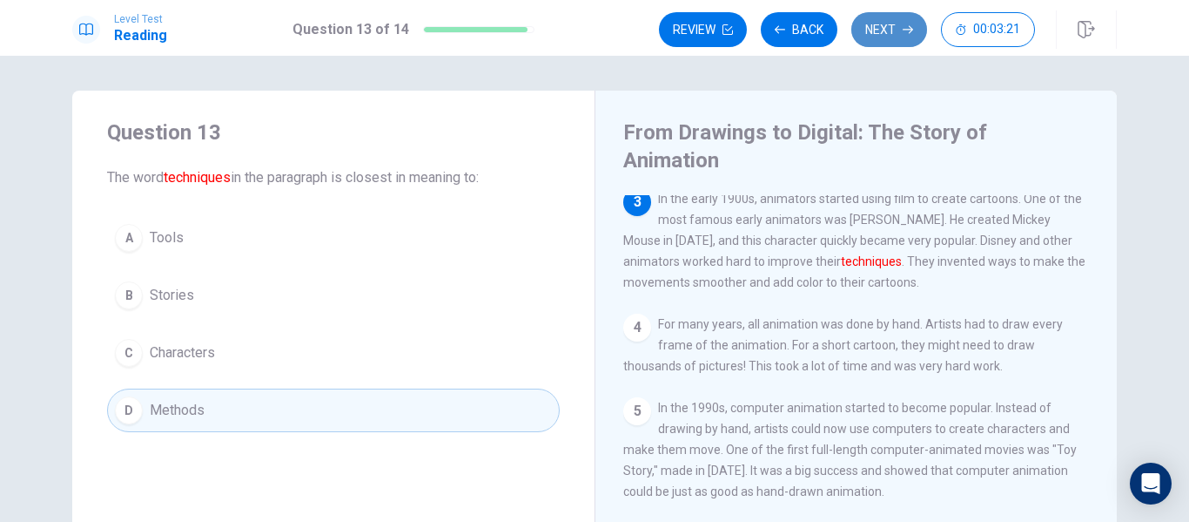
click at [905, 27] on icon "button" at bounding box center [908, 29] width 10 height 10
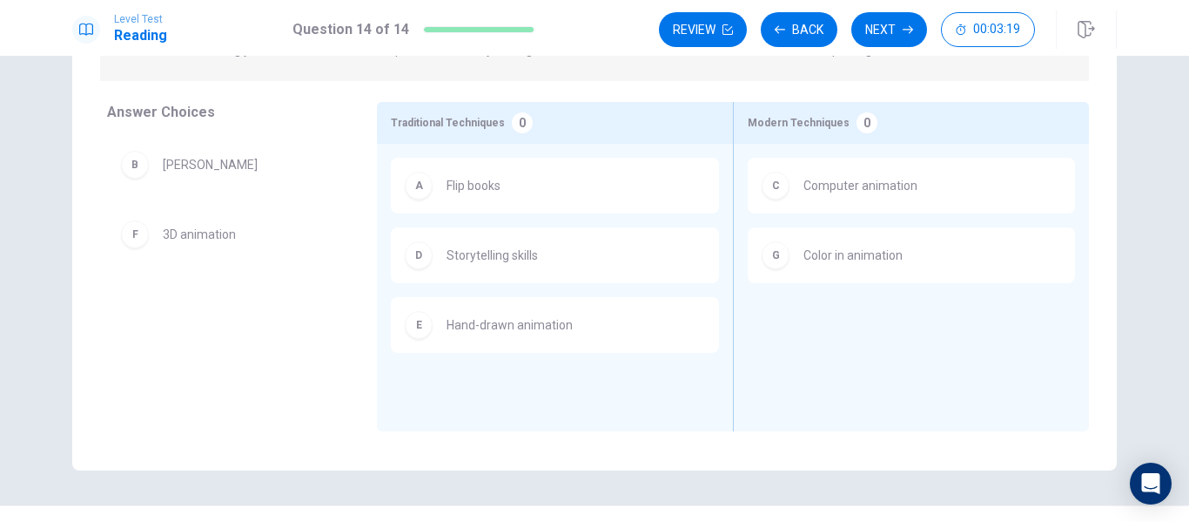
scroll to position [226, 0]
click at [895, 19] on button "Next" at bounding box center [890, 29] width 76 height 35
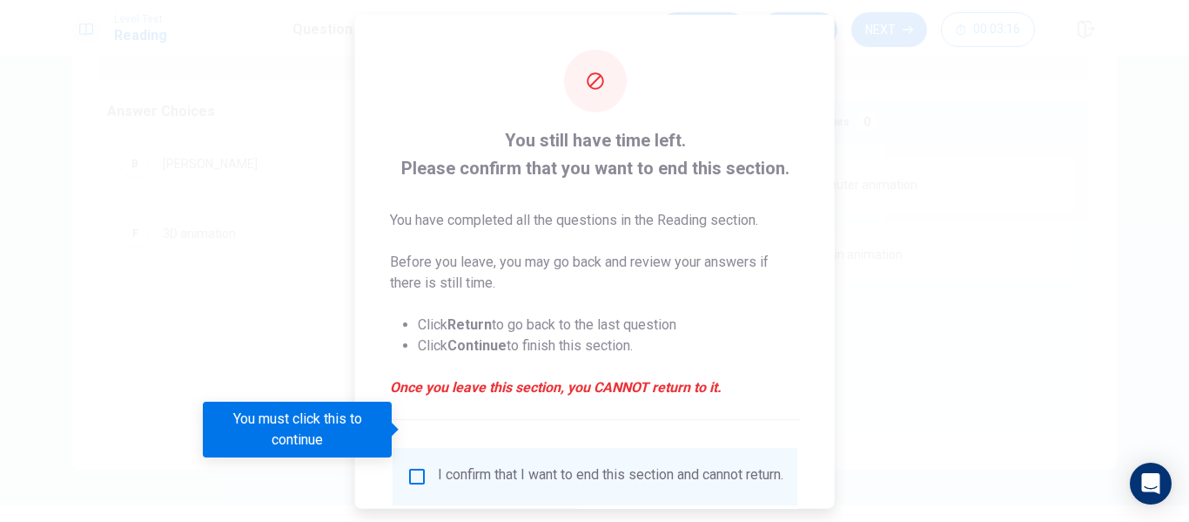
scroll to position [128, 0]
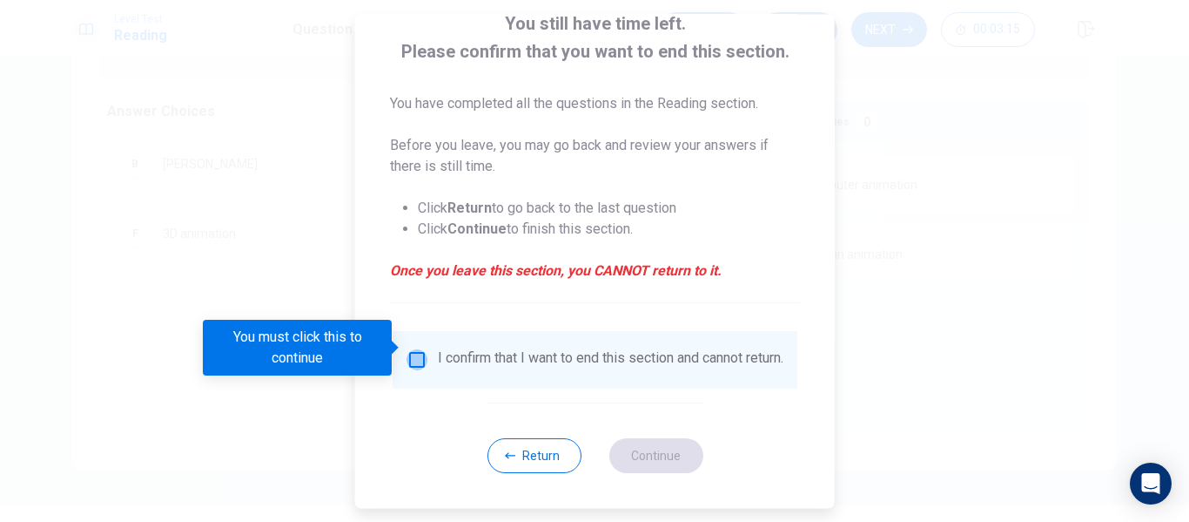
click at [417, 349] on input "You must click this to continue" at bounding box center [417, 359] width 21 height 21
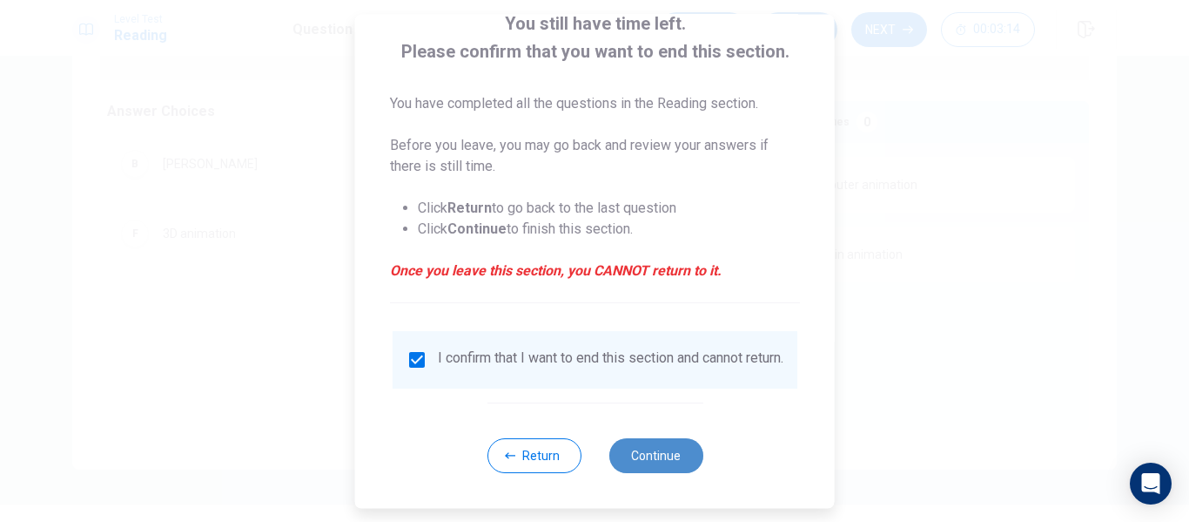
click at [628, 460] on button "Continue" at bounding box center [656, 455] width 94 height 35
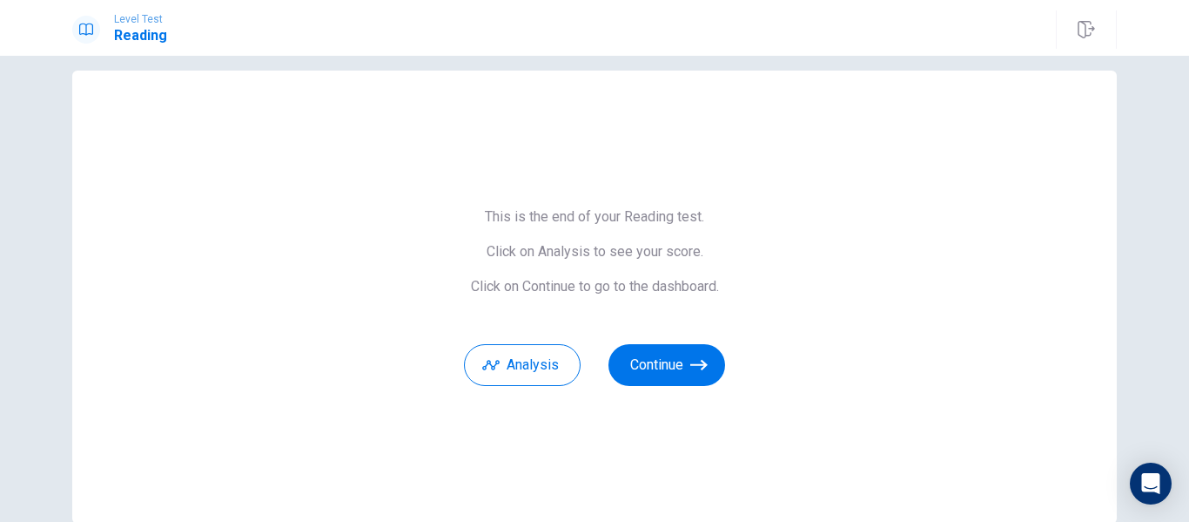
scroll to position [19, 0]
click at [655, 372] on button "Continue" at bounding box center [667, 366] width 117 height 42
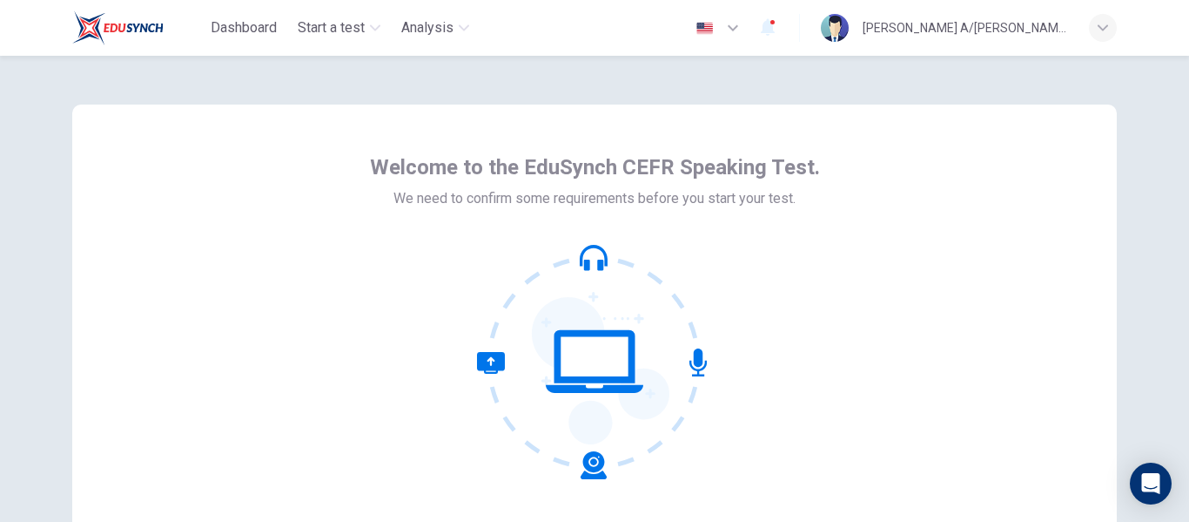
scroll to position [204, 0]
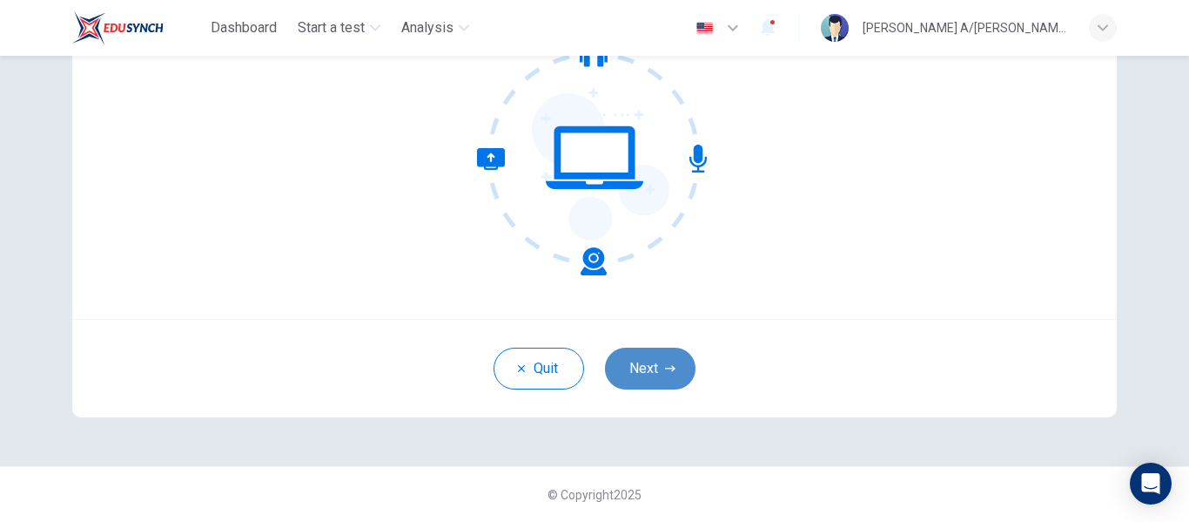
click at [613, 356] on button "Next" at bounding box center [650, 368] width 91 height 42
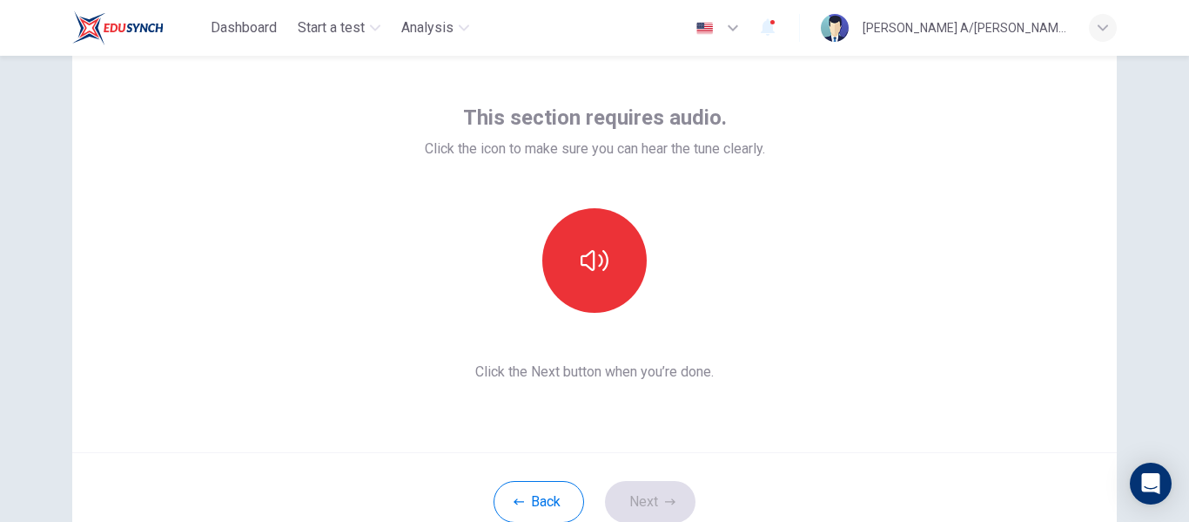
scroll to position [70, 0]
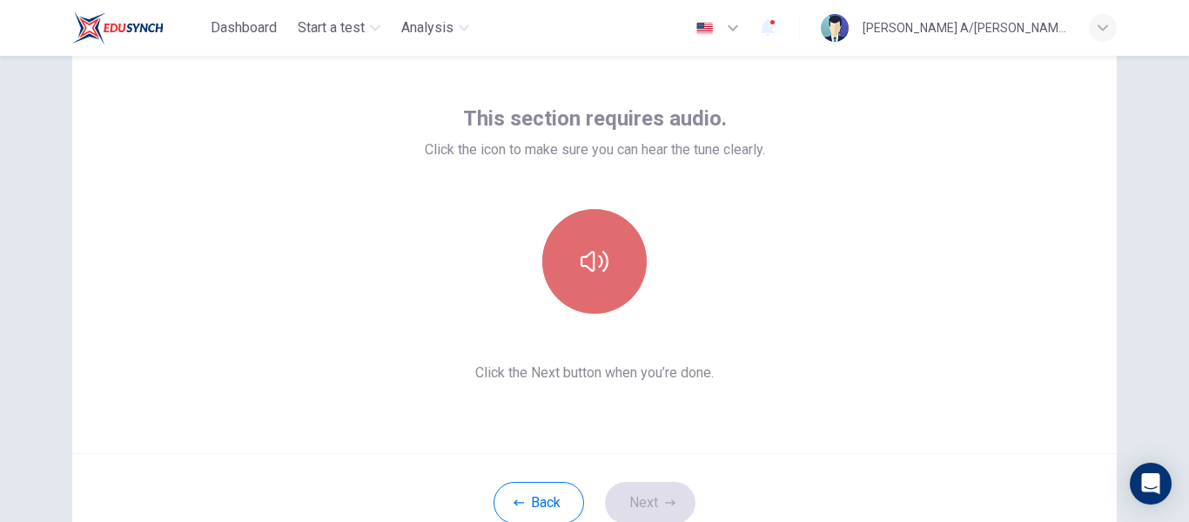
click at [601, 258] on icon "button" at bounding box center [595, 261] width 28 height 28
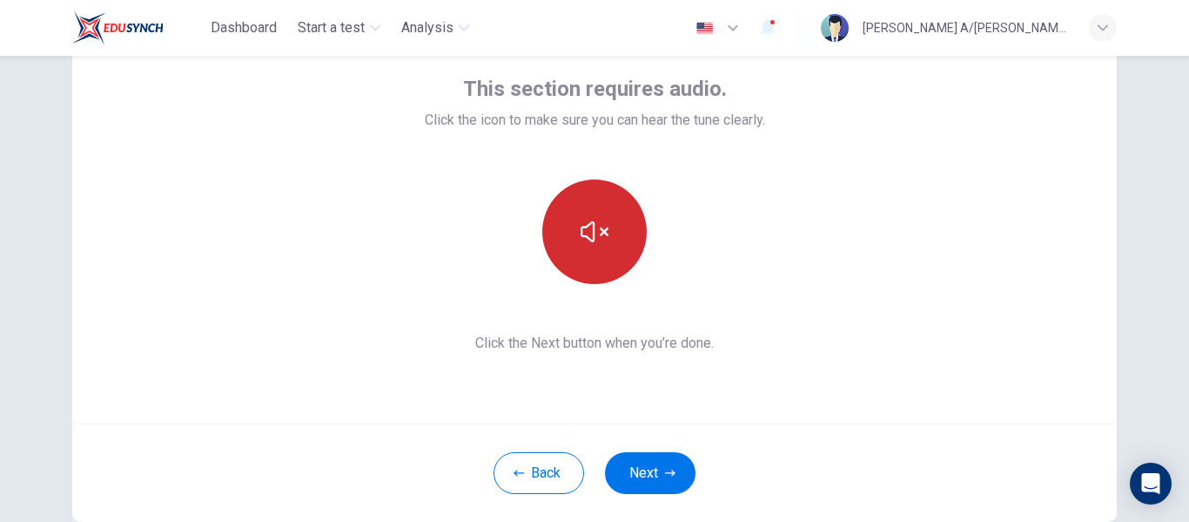
scroll to position [100, 0]
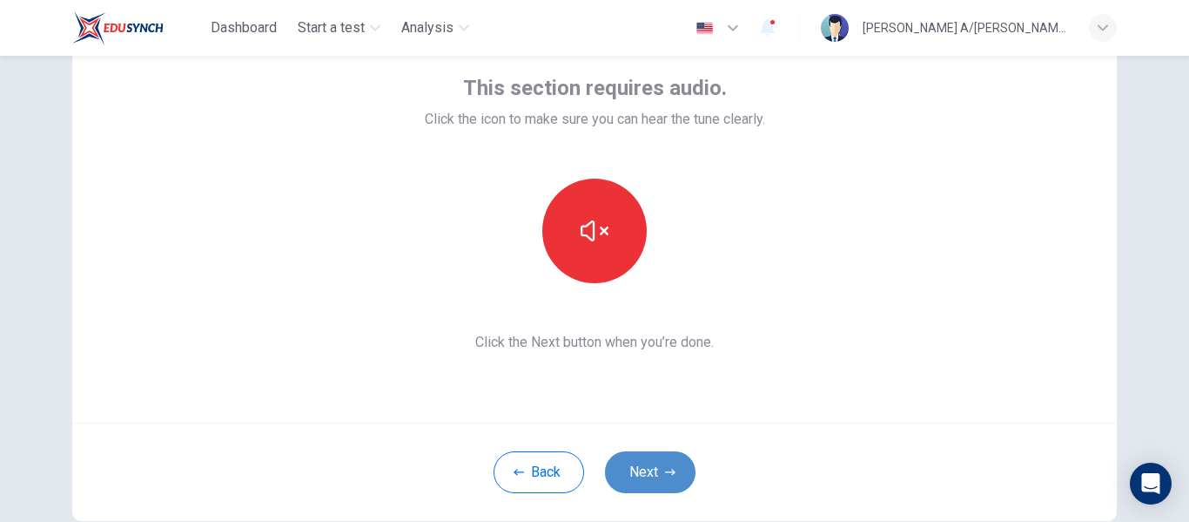
click at [684, 464] on button "Next" at bounding box center [650, 472] width 91 height 42
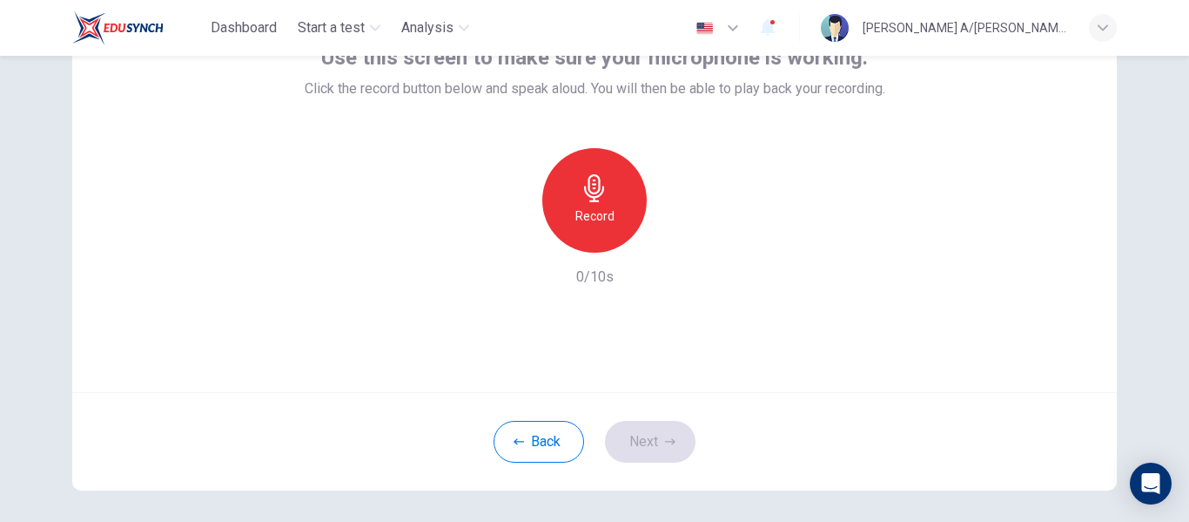
scroll to position [131, 0]
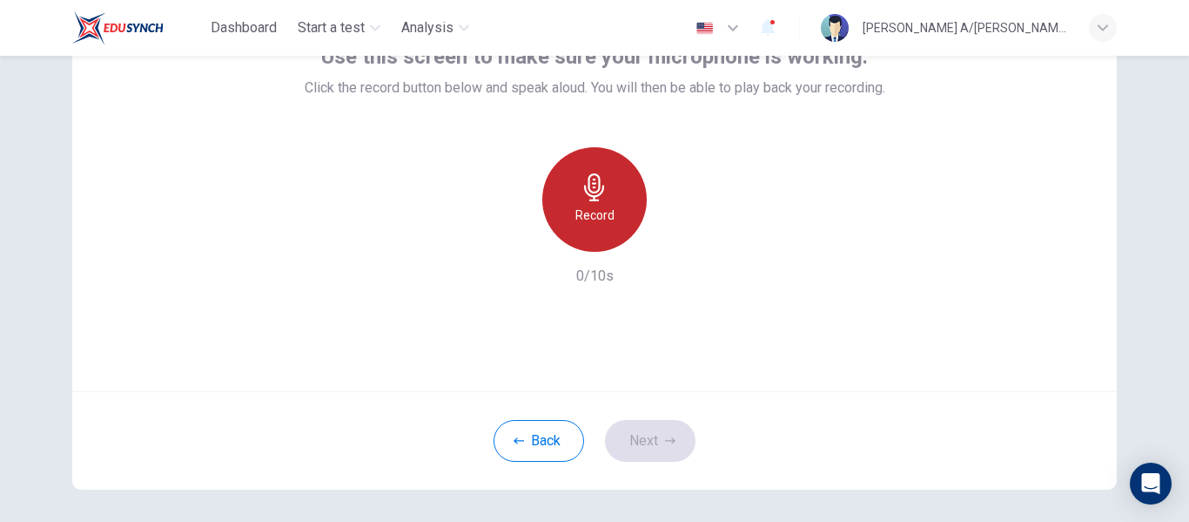
click at [609, 191] on div "Record" at bounding box center [594, 199] width 104 height 104
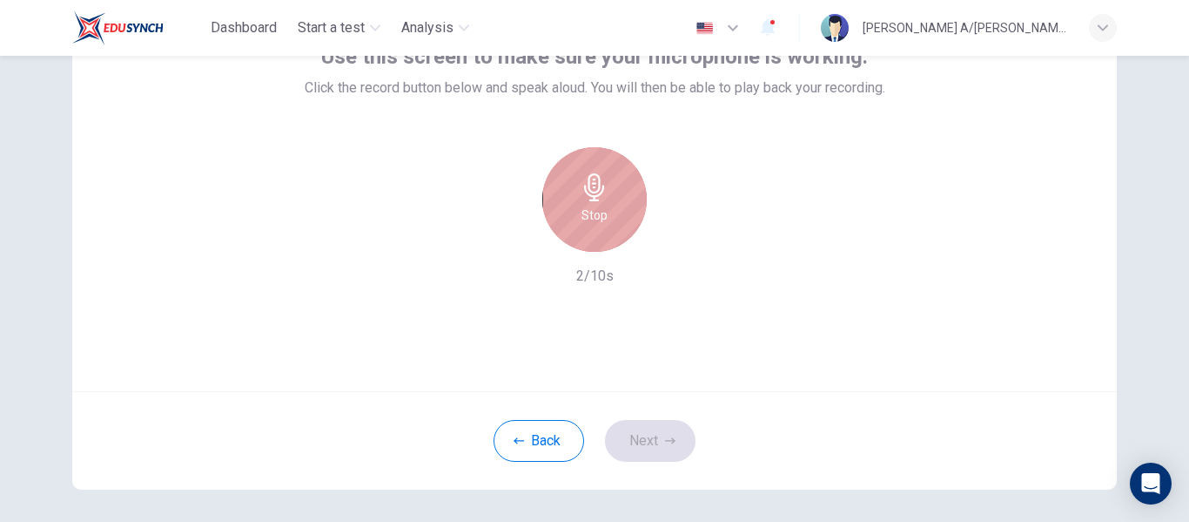
click at [609, 191] on div "Stop" at bounding box center [594, 199] width 104 height 104
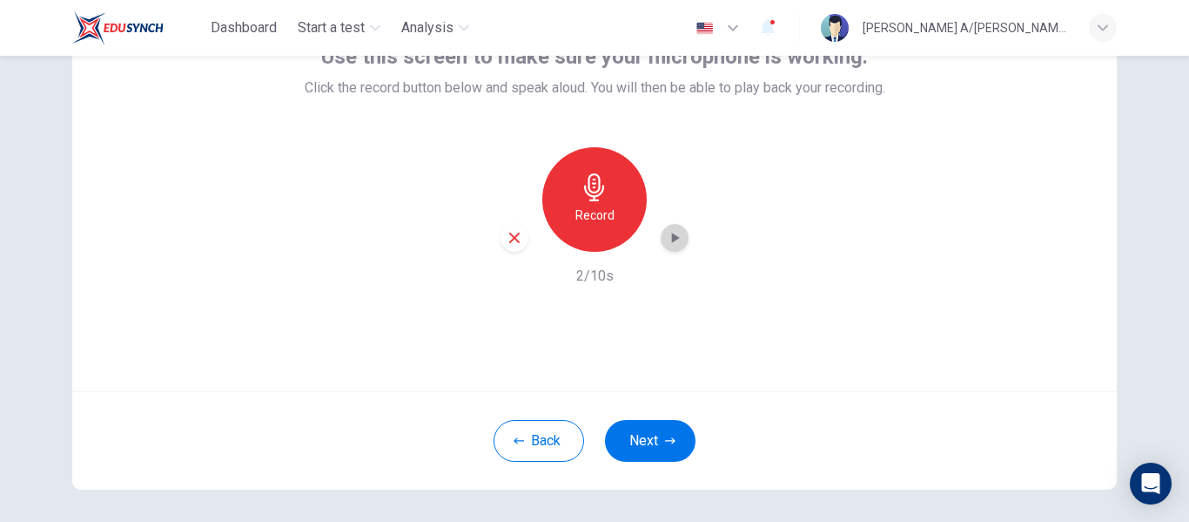
click at [674, 245] on icon "button" at bounding box center [674, 237] width 17 height 17
click at [657, 436] on button "Next" at bounding box center [650, 441] width 91 height 42
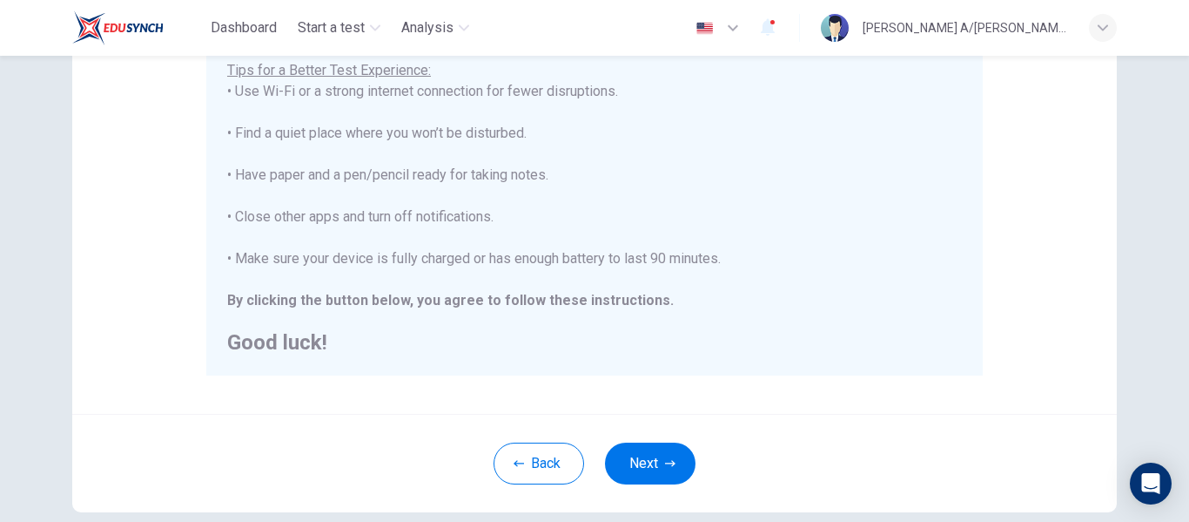
scroll to position [355, 0]
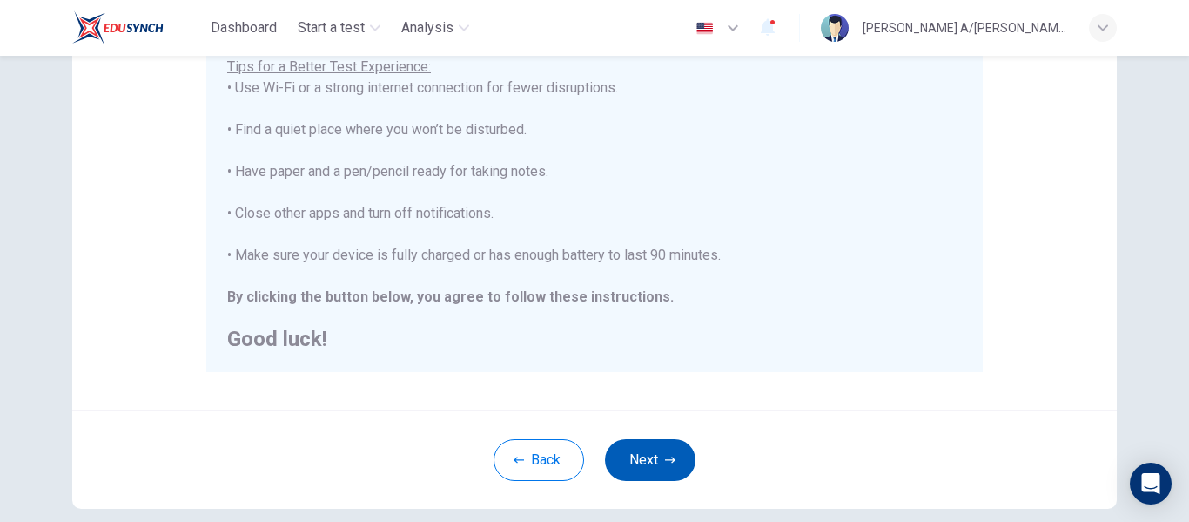
click at [665, 454] on button "Next" at bounding box center [650, 460] width 91 height 42
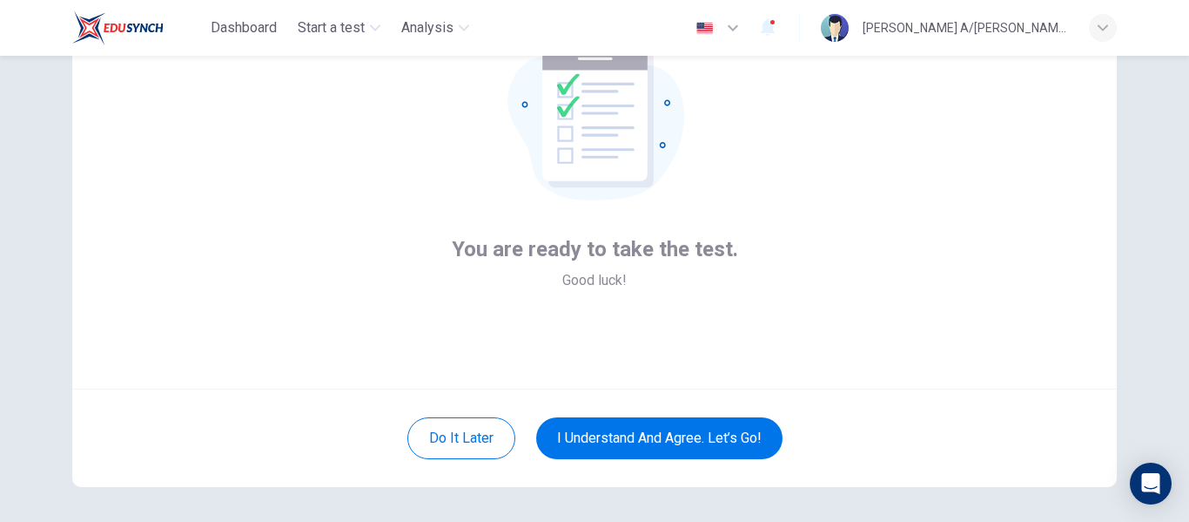
scroll to position [96, 0]
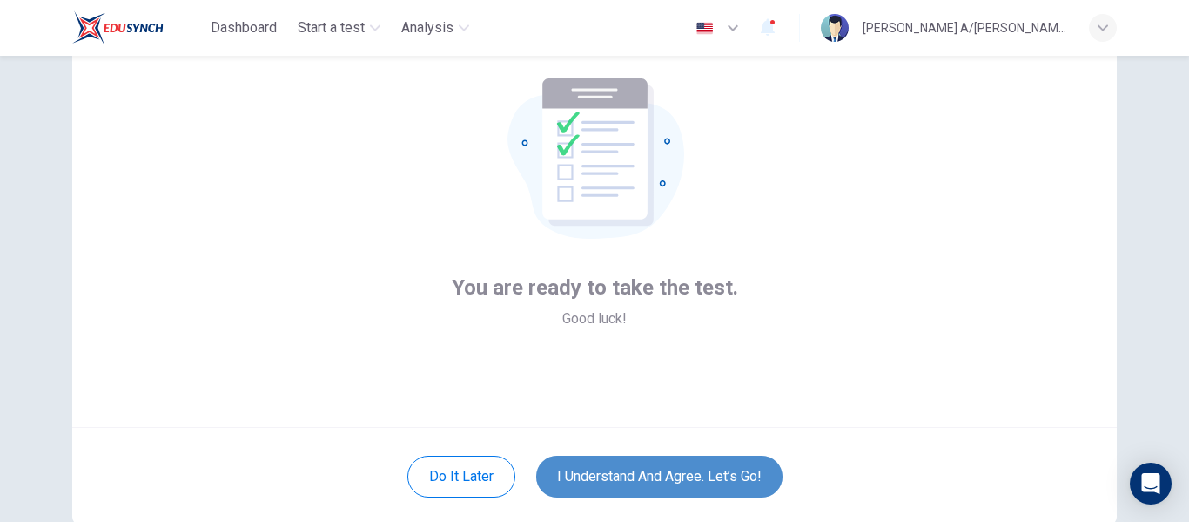
click at [714, 463] on button "I understand and agree. Let’s go!" at bounding box center [659, 476] width 246 height 42
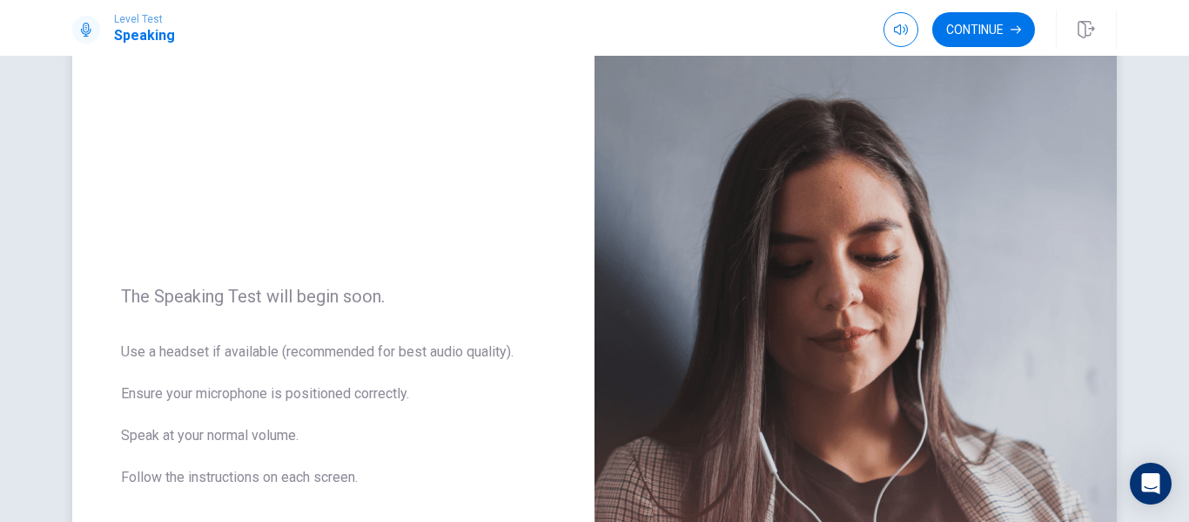
scroll to position [168, 0]
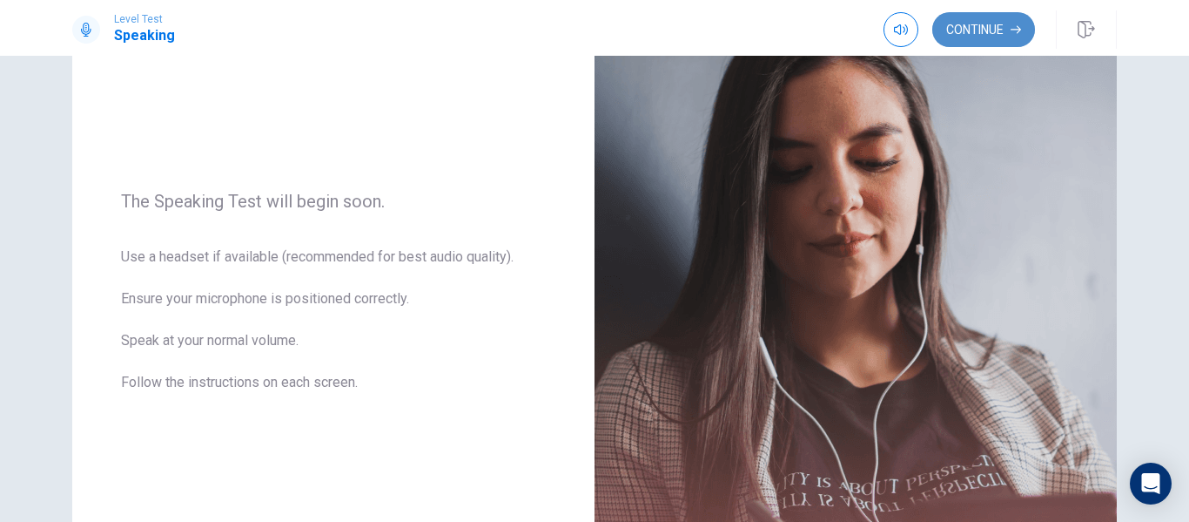
click at [1014, 36] on button "Continue" at bounding box center [984, 29] width 103 height 35
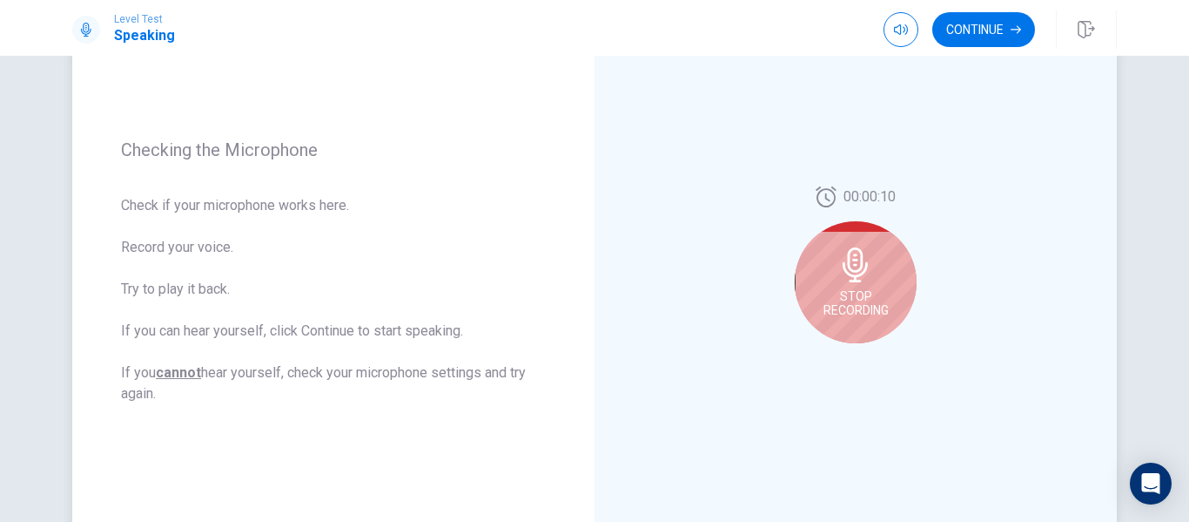
scroll to position [198, 0]
click at [862, 294] on span "Stop Recording" at bounding box center [856, 304] width 65 height 28
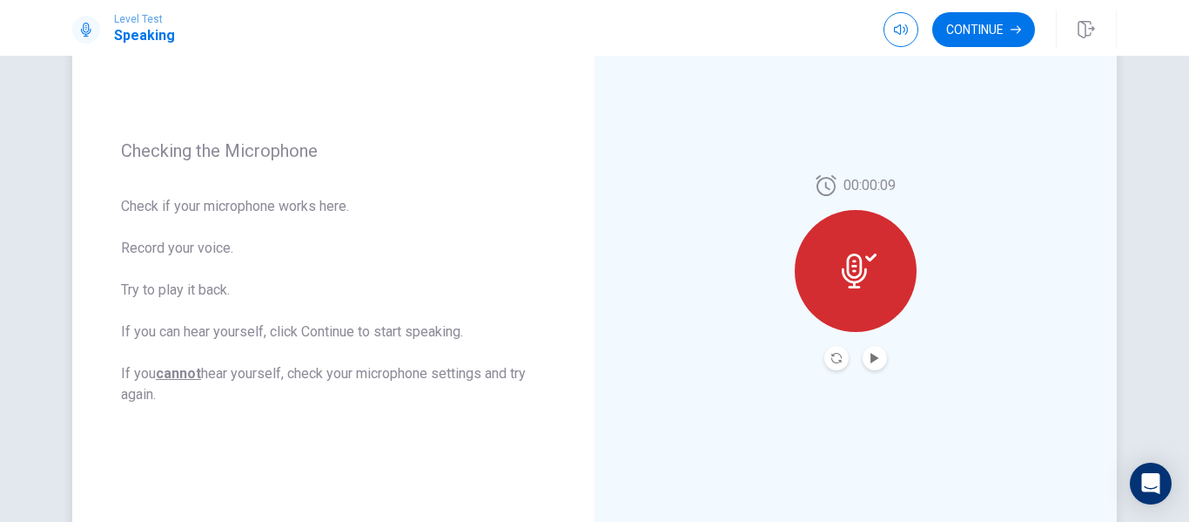
click at [869, 352] on button "Play Audio" at bounding box center [875, 358] width 24 height 24
click at [869, 352] on button "Pause Audio" at bounding box center [875, 358] width 24 height 24
click at [967, 32] on button "Continue" at bounding box center [984, 29] width 103 height 35
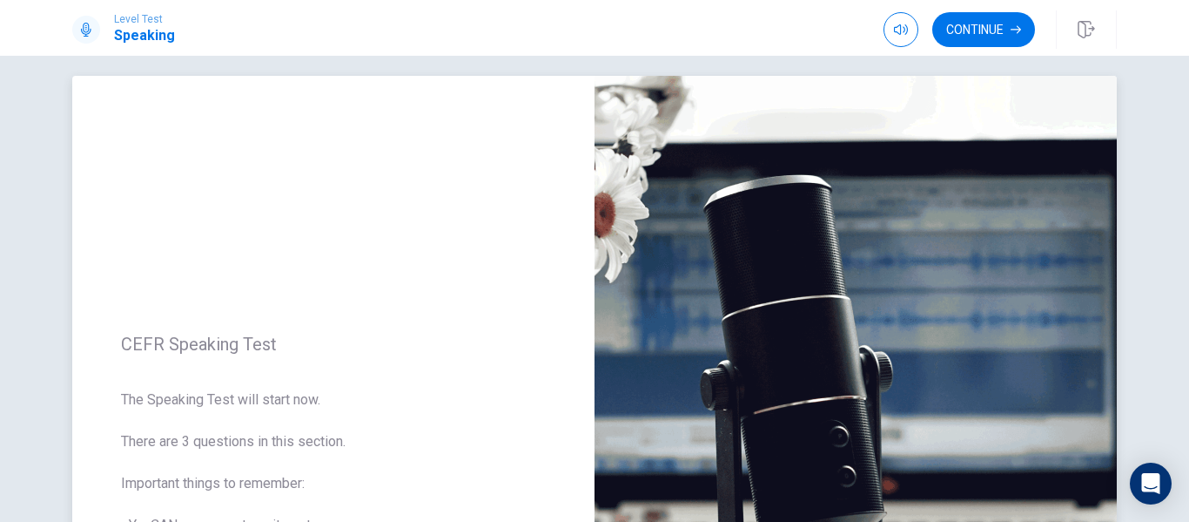
scroll to position [0, 0]
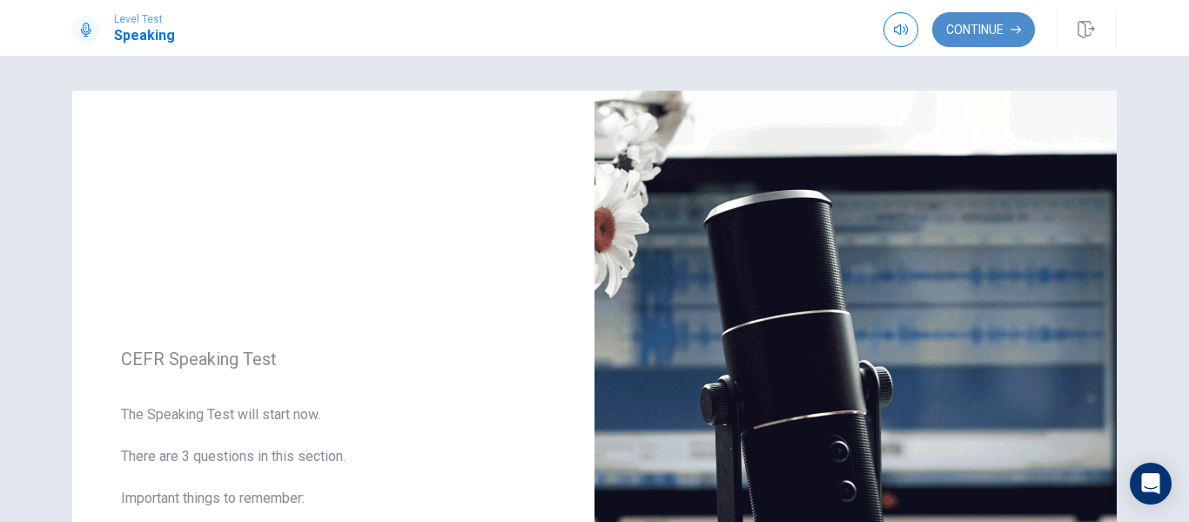
click at [959, 29] on button "Continue" at bounding box center [984, 29] width 103 height 35
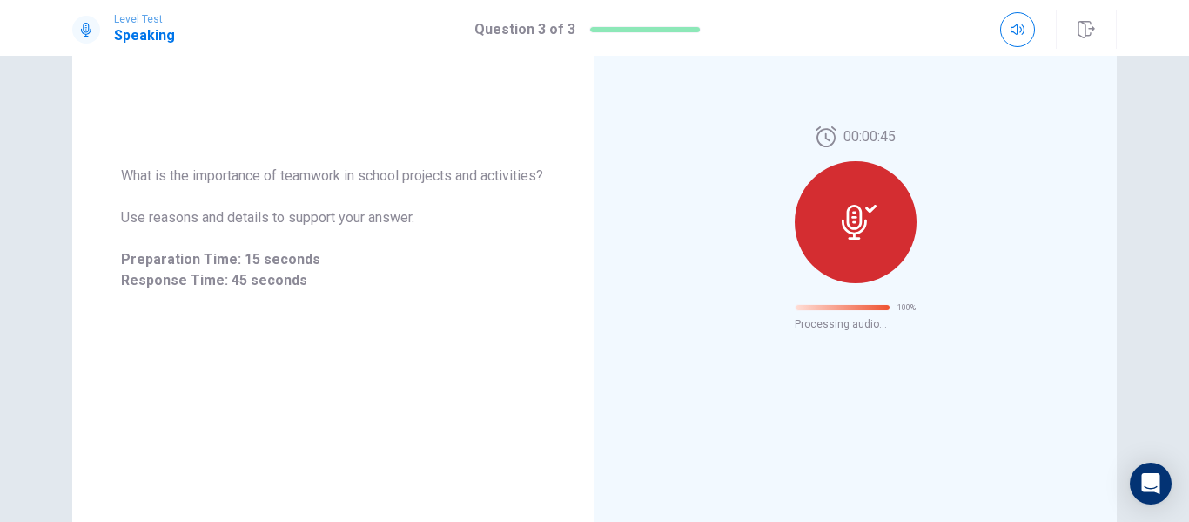
scroll to position [112, 0]
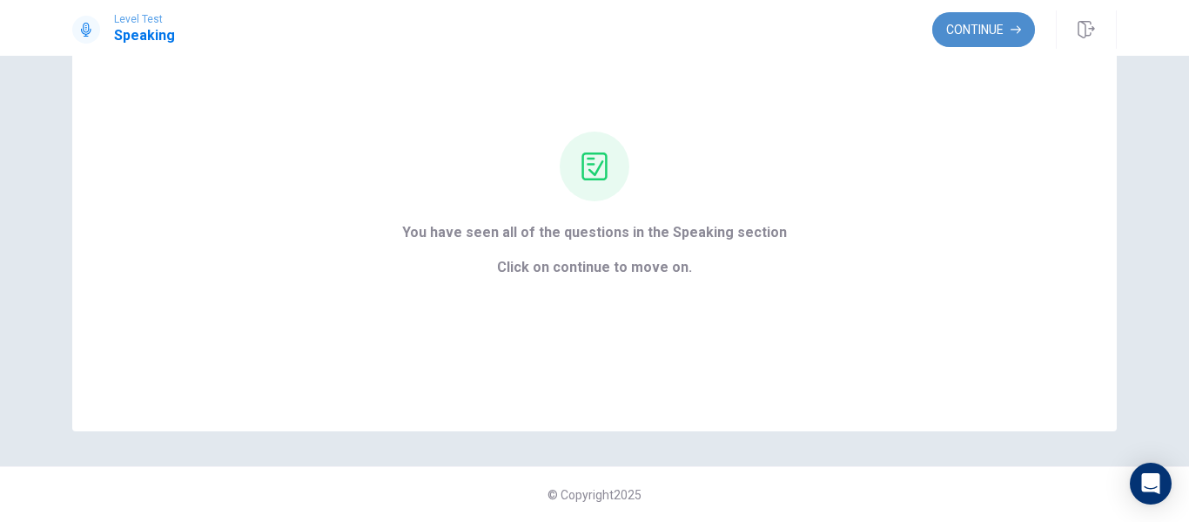
click at [983, 31] on button "Continue" at bounding box center [984, 29] width 103 height 35
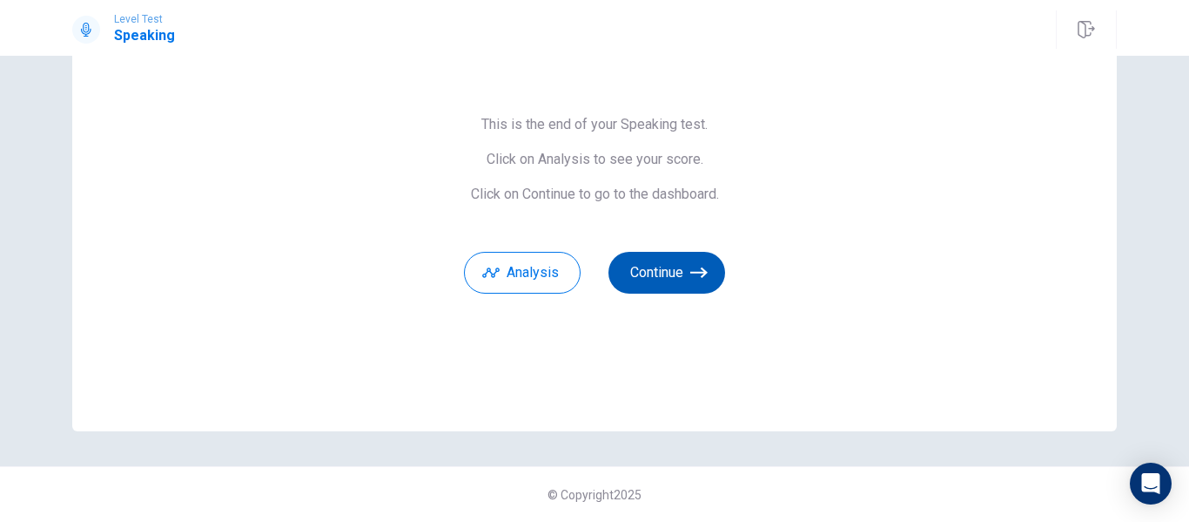
click at [701, 279] on icon "button" at bounding box center [699, 272] width 17 height 17
